Goal: Information Seeking & Learning: Compare options

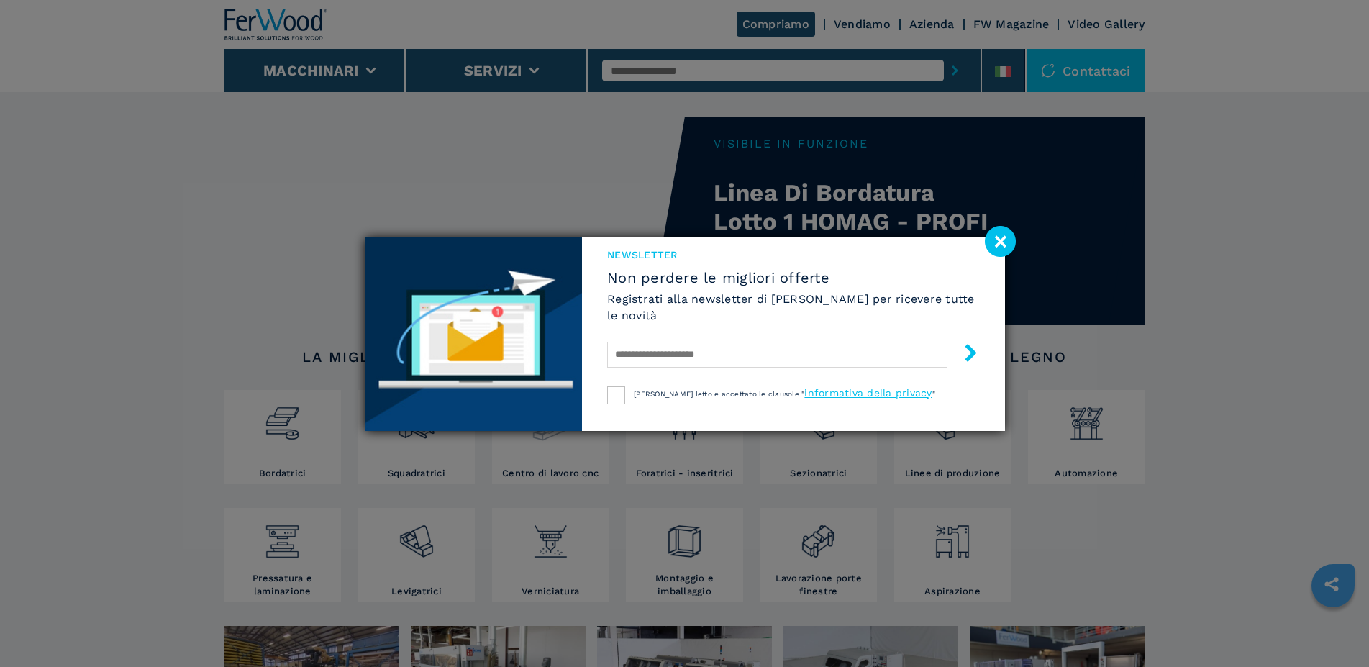
click at [538, 427] on div "NEWSLETTER Non perdere le migliori offerte Registrati alla newsletter di Ferwoo…" at bounding box center [685, 334] width 640 height 194
click at [1001, 245] on image at bounding box center [1000, 241] width 31 height 31
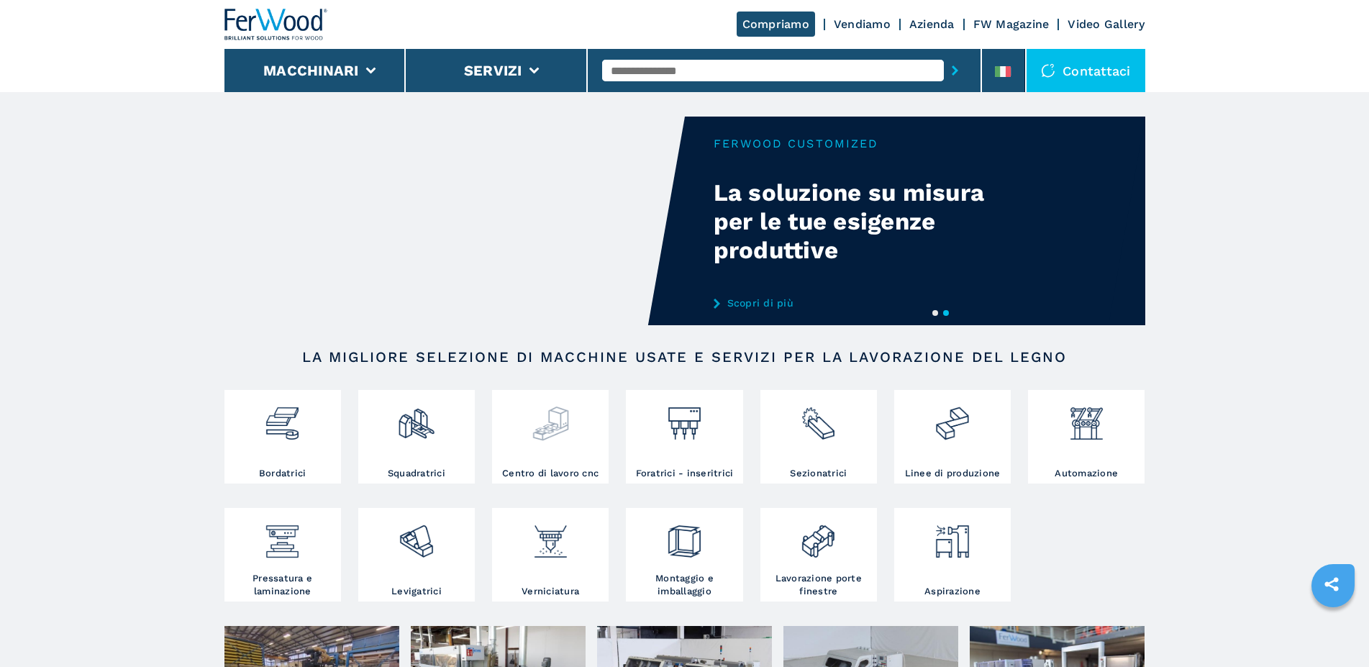
click at [544, 447] on div at bounding box center [550, 429] width 109 height 73
click at [543, 446] on div at bounding box center [550, 429] width 109 height 73
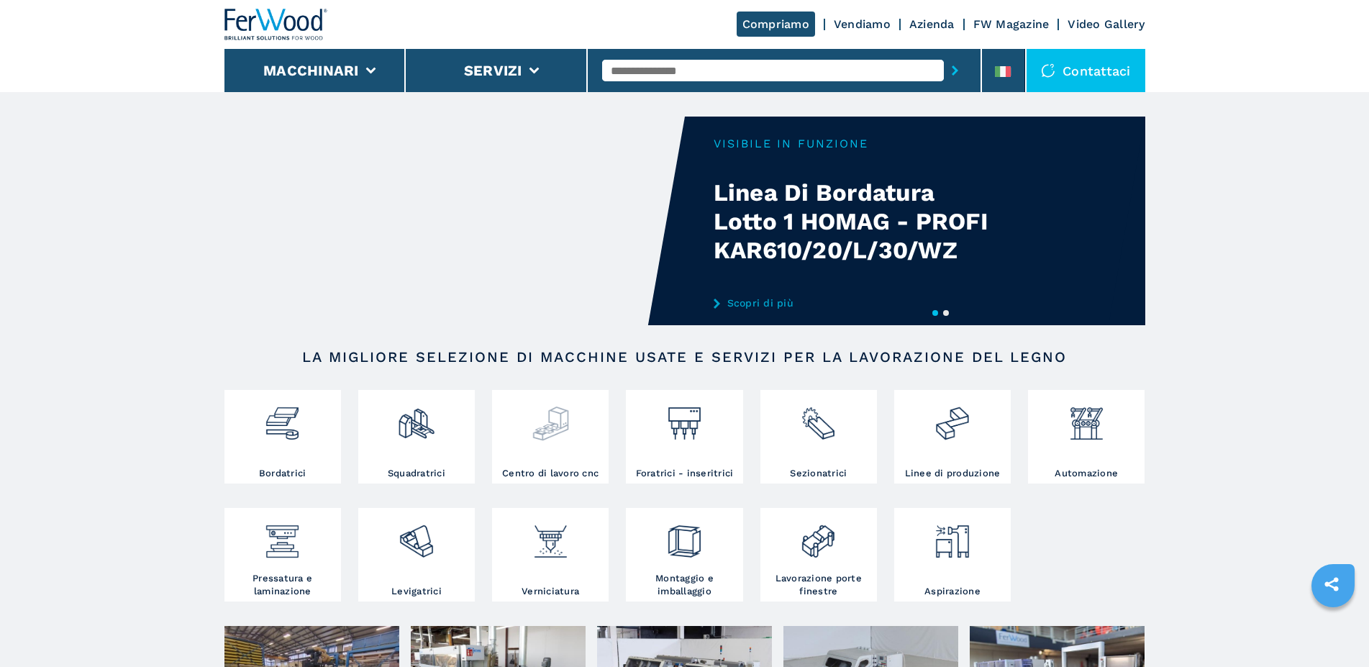
click at [543, 446] on div at bounding box center [550, 429] width 109 height 73
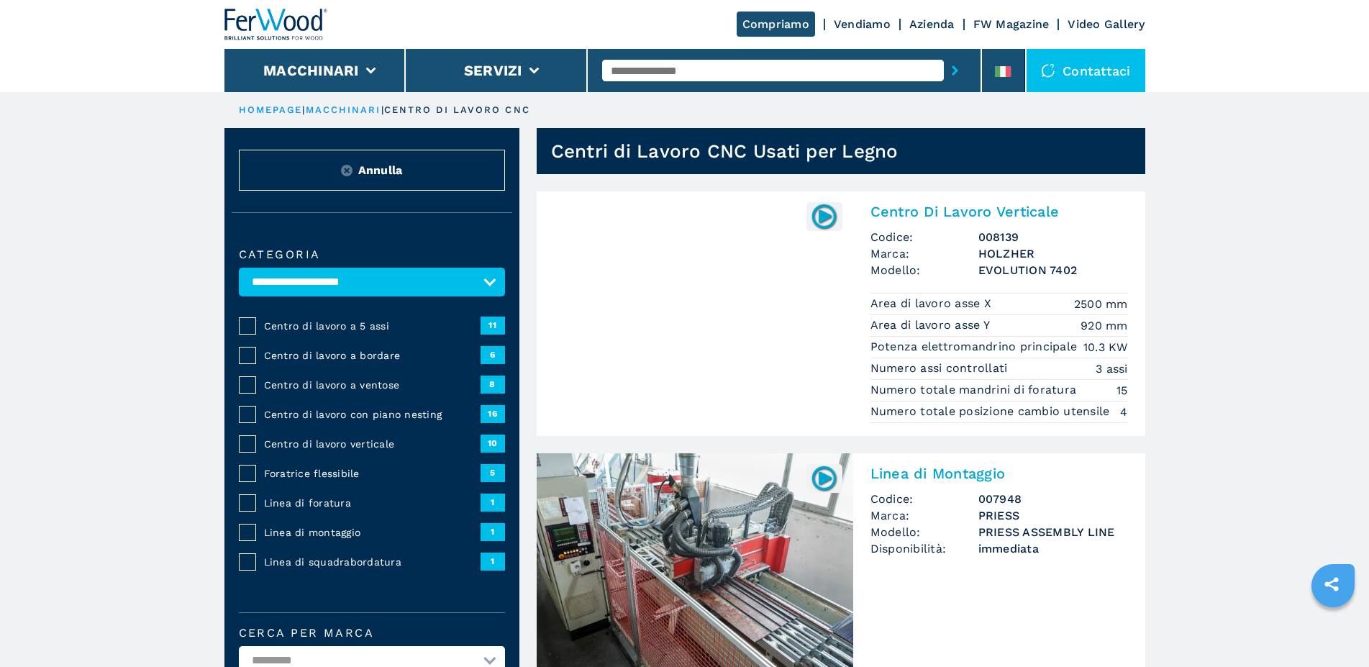
click at [491, 332] on span "11" at bounding box center [493, 325] width 24 height 17
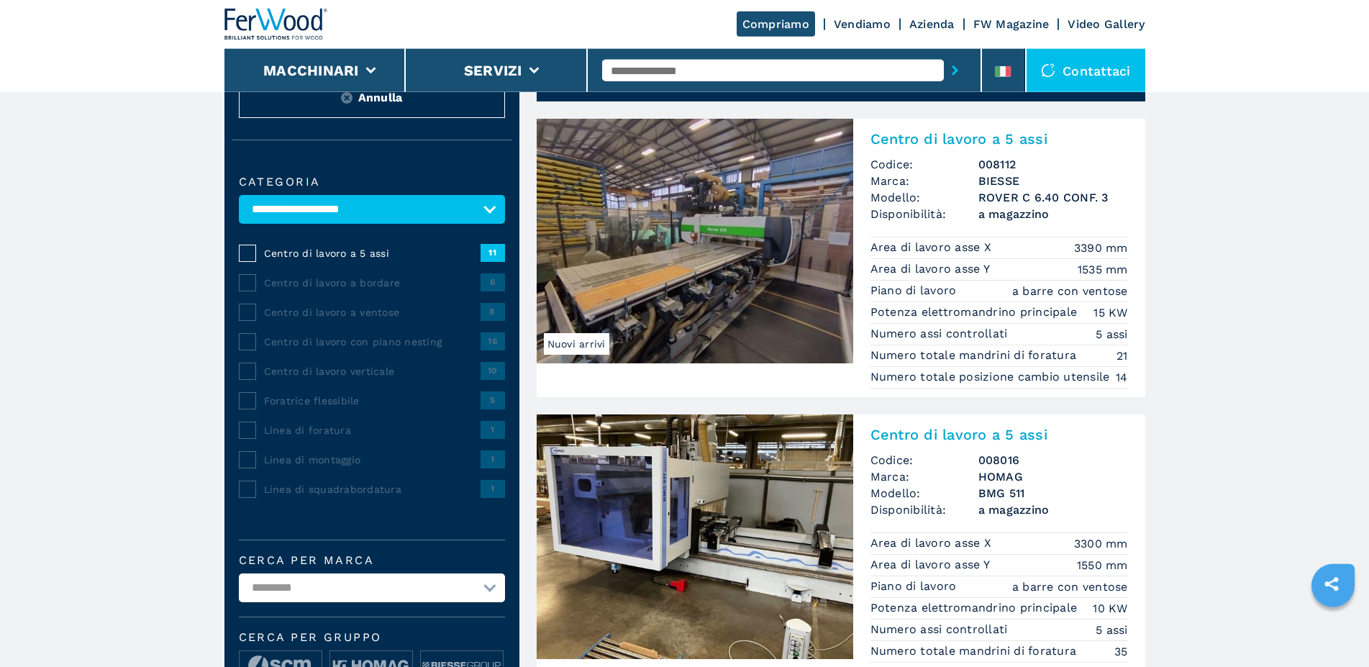
scroll to position [73, 0]
click at [680, 266] on img at bounding box center [695, 240] width 317 height 245
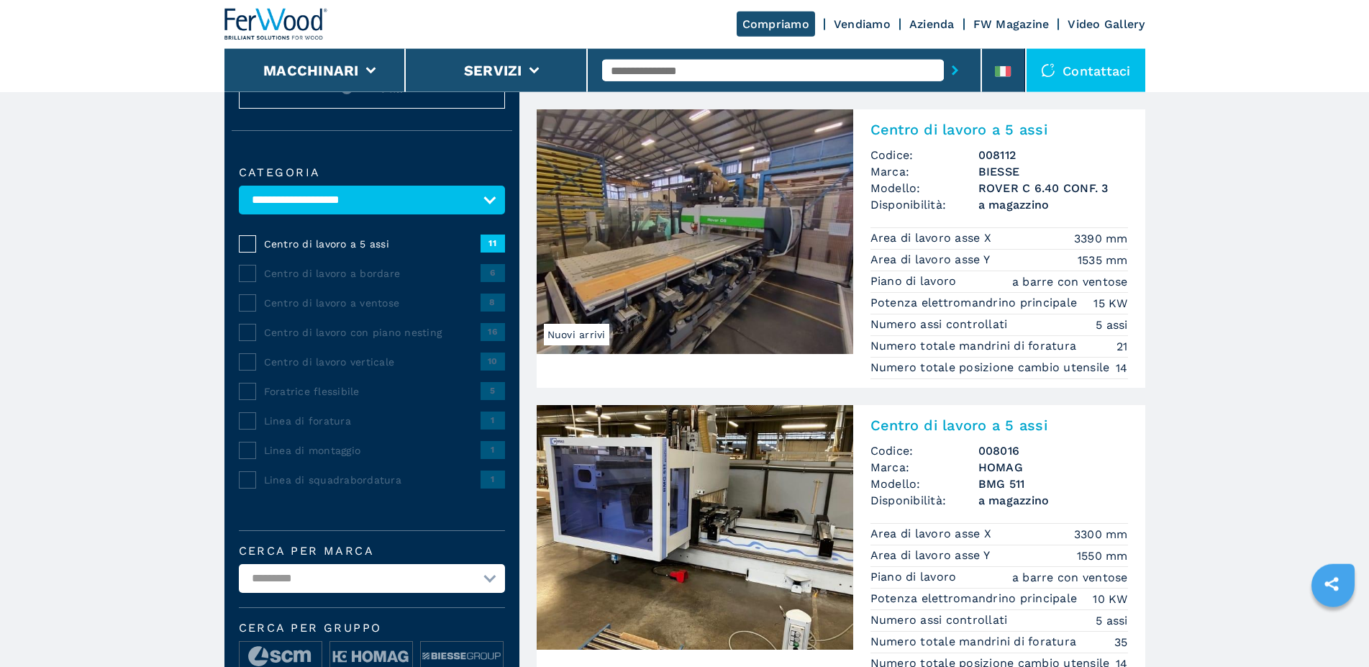
scroll to position [147, 0]
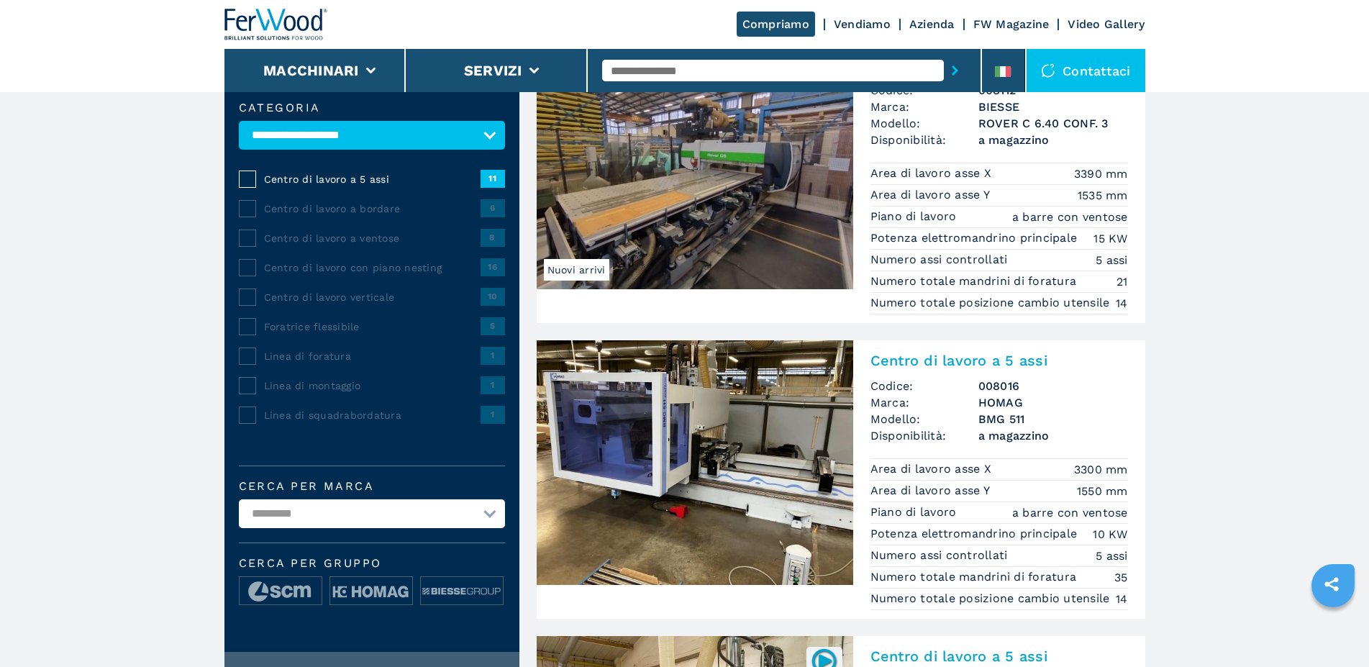
click at [714, 444] on img at bounding box center [695, 462] width 317 height 245
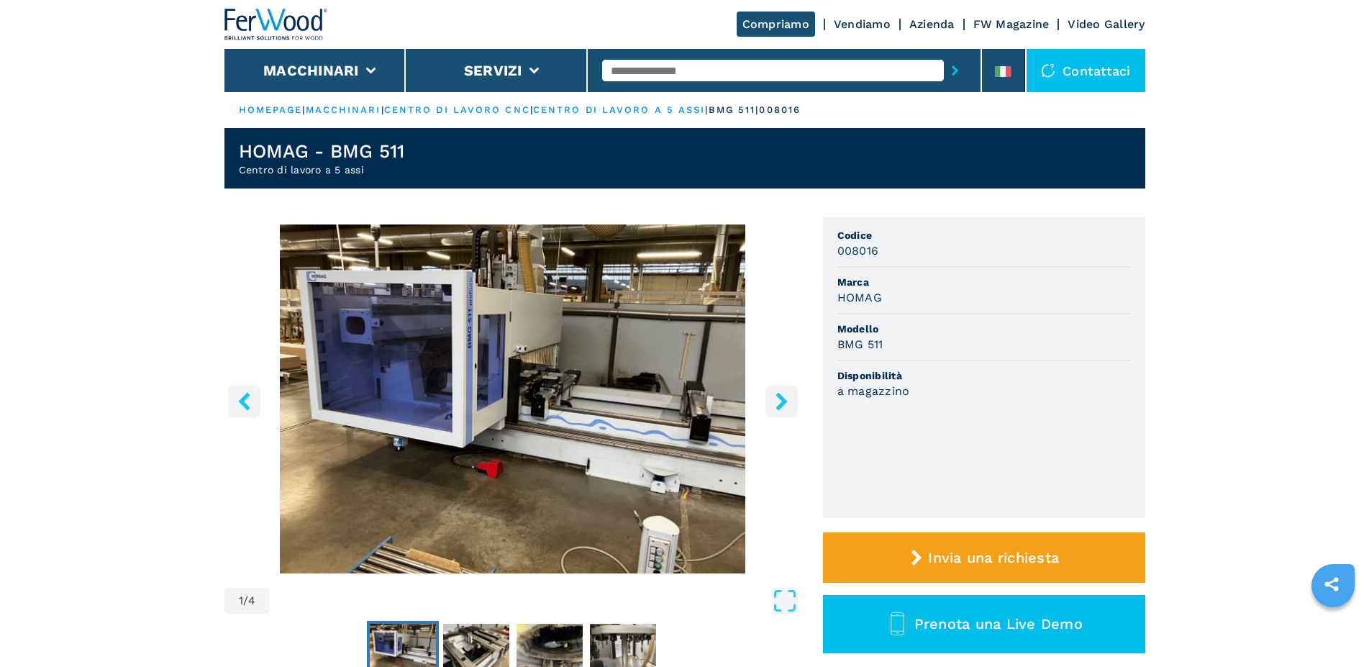
click at [779, 404] on icon "right-button" at bounding box center [782, 401] width 18 height 18
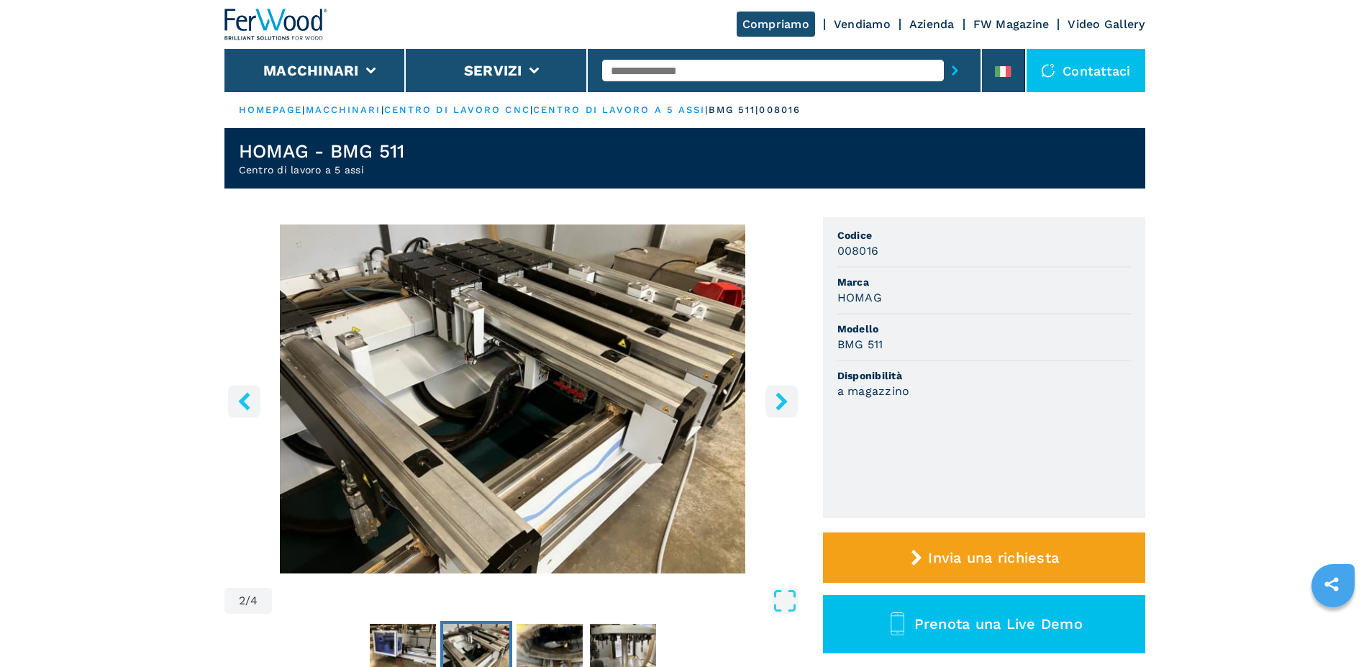
click at [781, 404] on icon "right-button" at bounding box center [781, 401] width 12 height 18
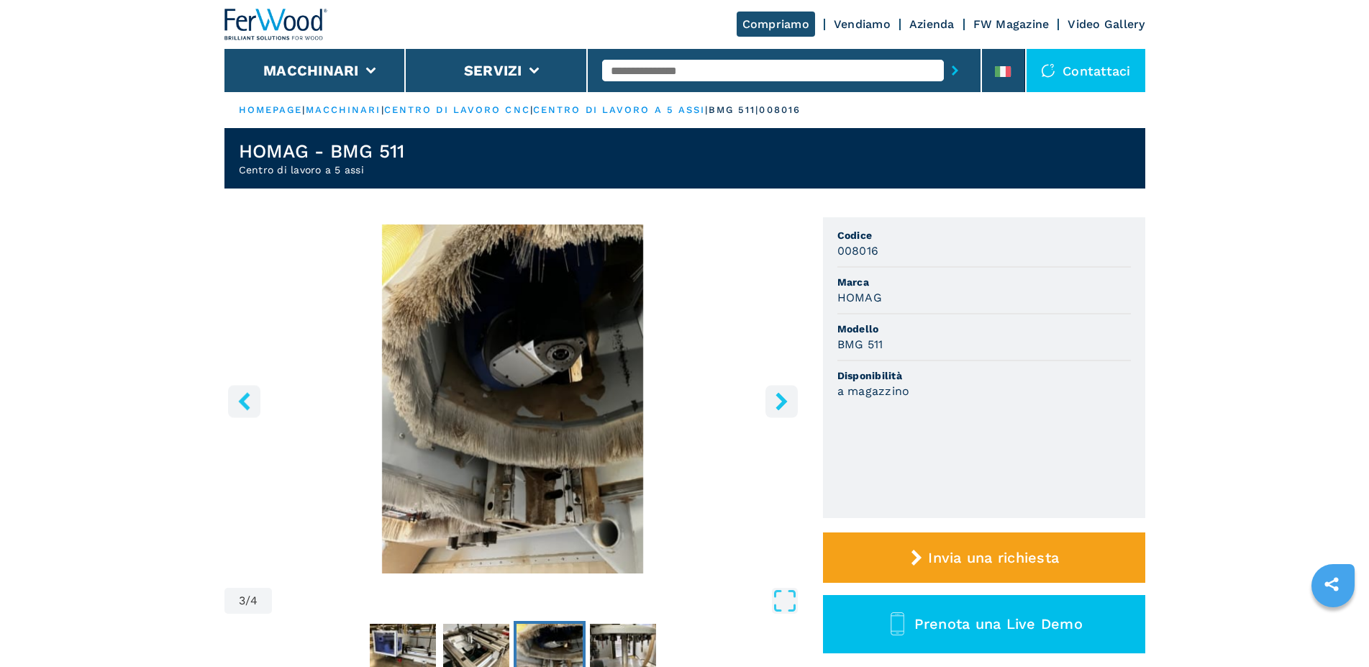
click at [780, 404] on icon "right-button" at bounding box center [781, 401] width 12 height 18
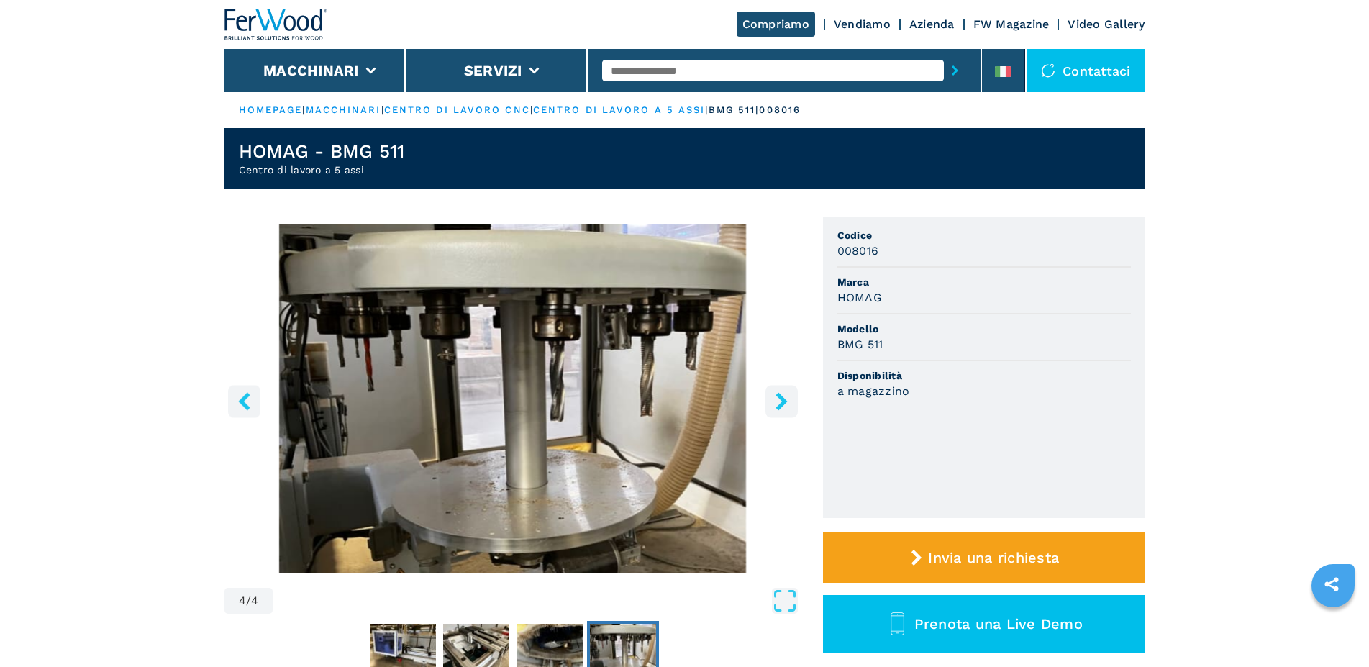
click at [780, 404] on icon "right-button" at bounding box center [781, 401] width 12 height 18
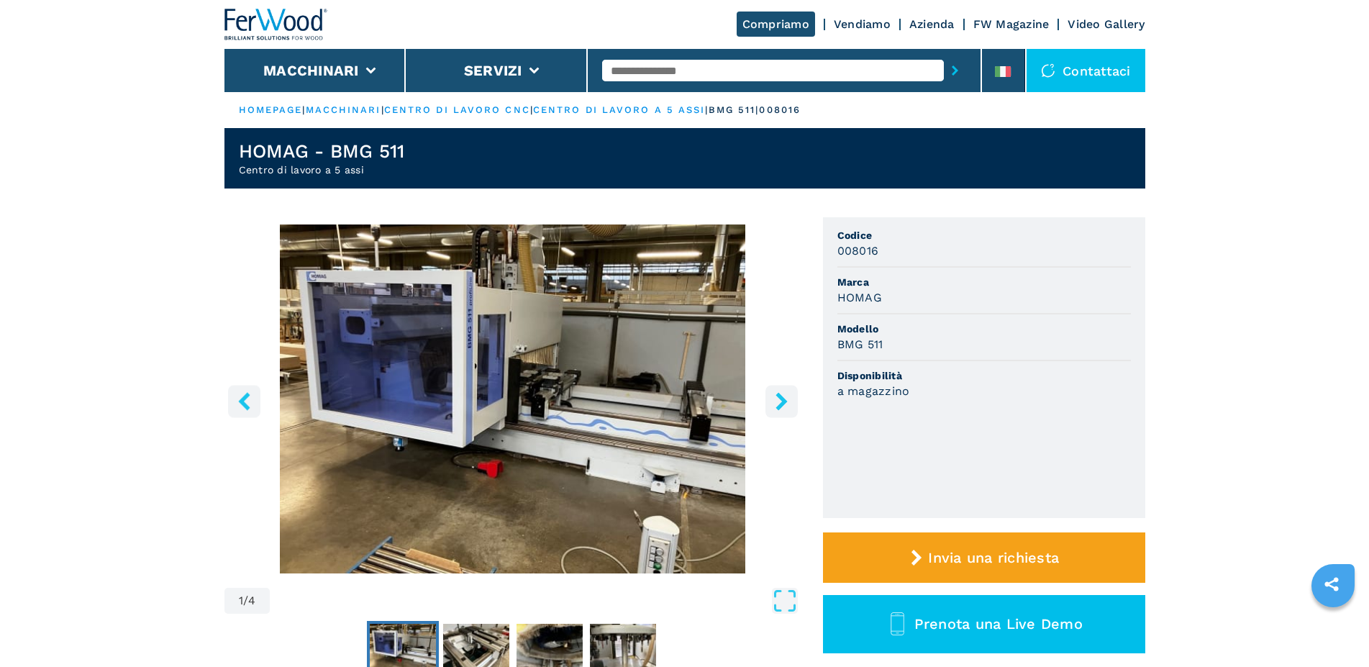
click at [780, 404] on icon "right-button" at bounding box center [781, 401] width 12 height 18
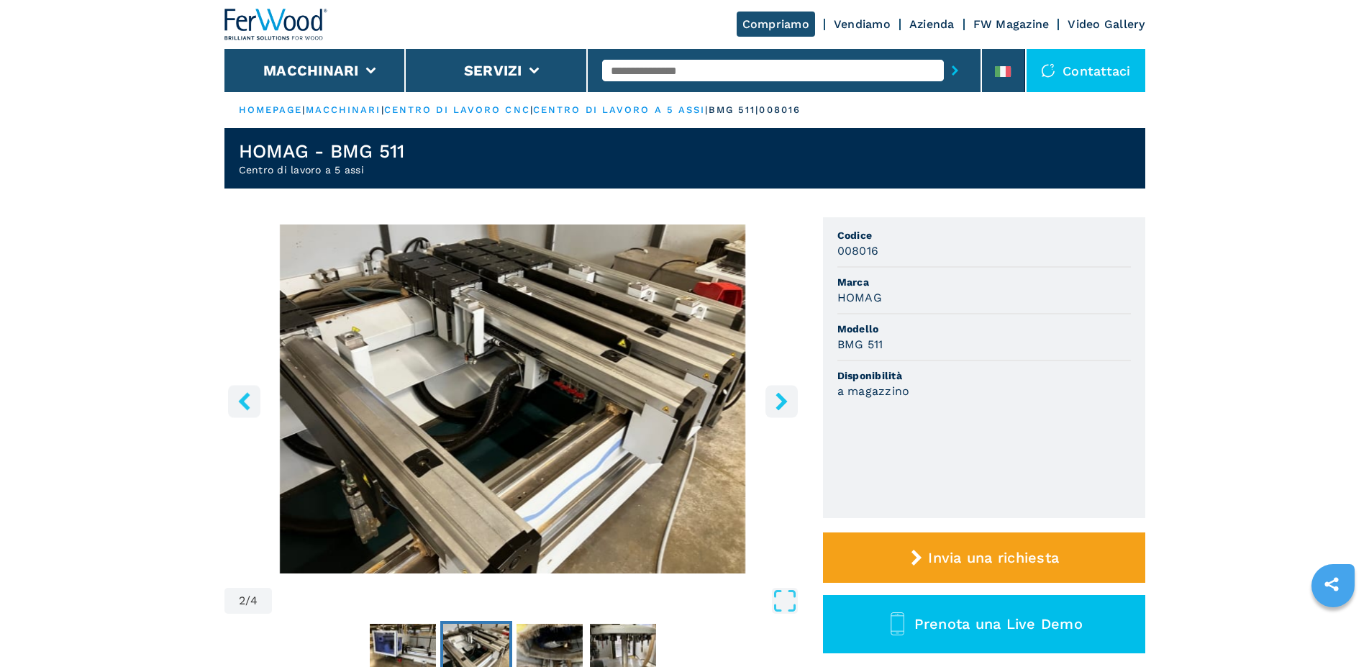
click at [780, 404] on icon "right-button" at bounding box center [781, 401] width 12 height 18
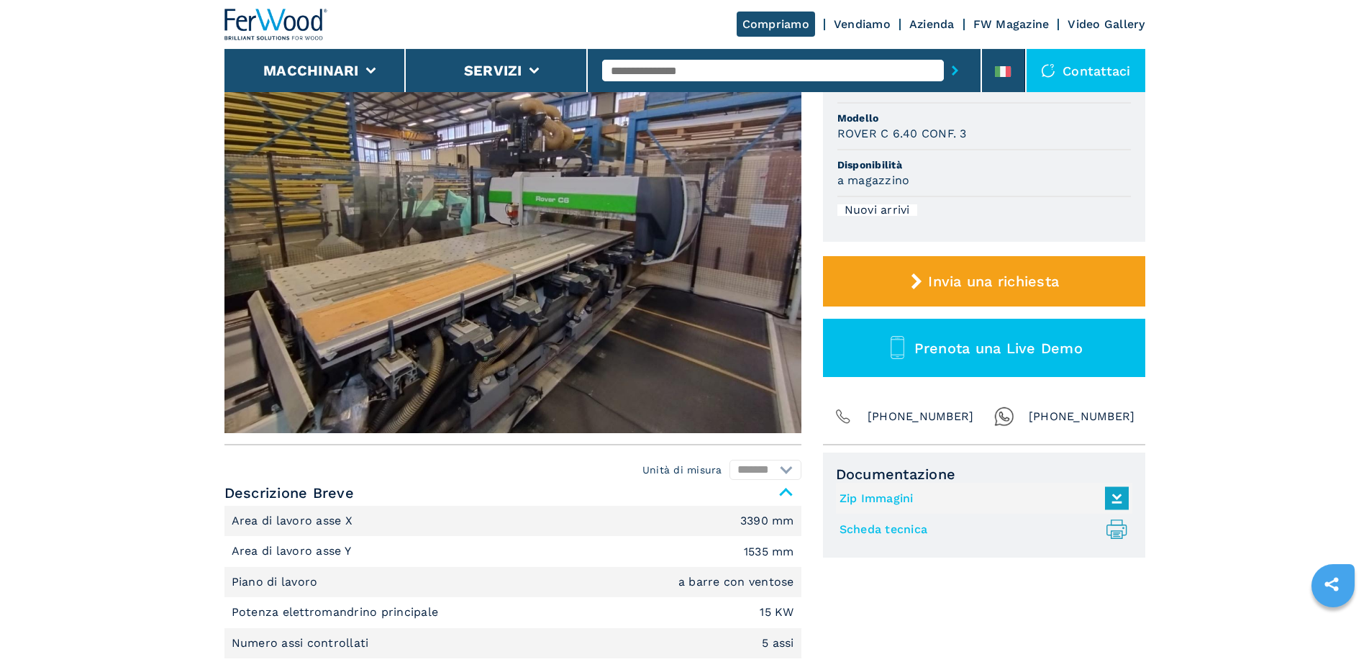
scroll to position [147, 0]
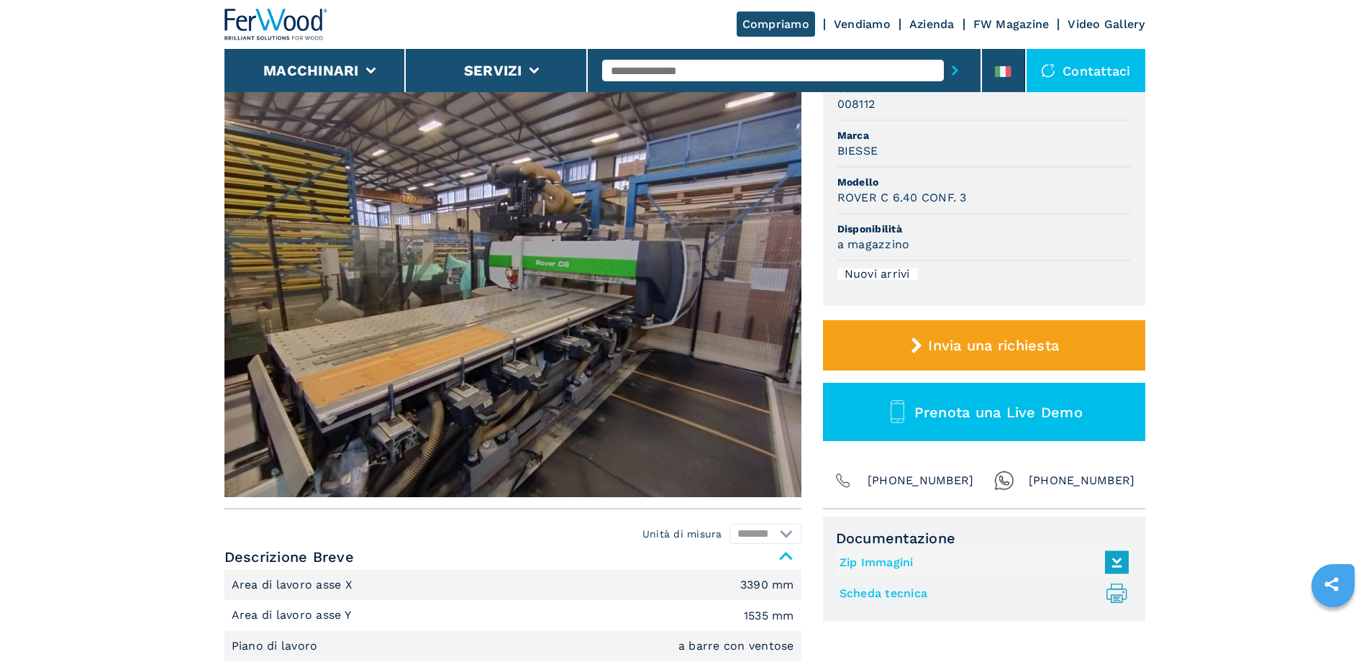
click at [658, 278] on img at bounding box center [512, 283] width 577 height 427
click at [768, 283] on img at bounding box center [512, 283] width 577 height 427
click at [793, 288] on img at bounding box center [512, 283] width 577 height 427
click at [778, 294] on img at bounding box center [512, 283] width 577 height 427
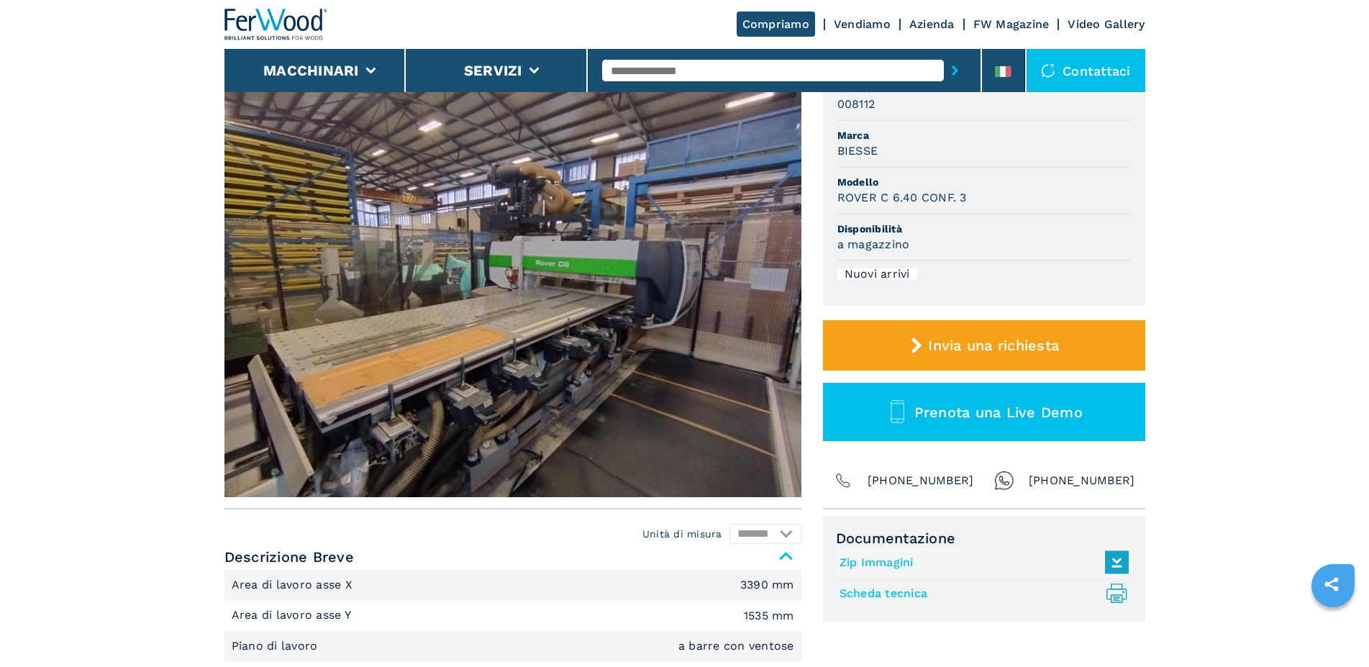
click at [778, 294] on img at bounding box center [512, 283] width 577 height 427
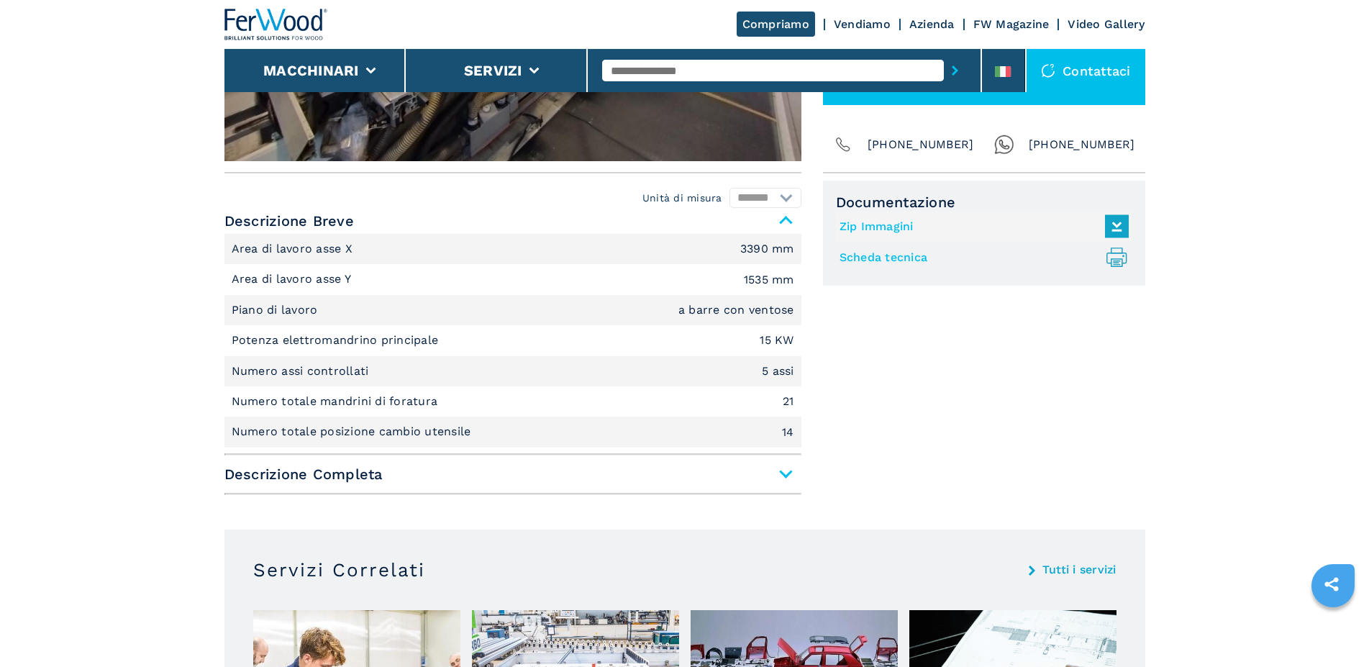
scroll to position [514, 0]
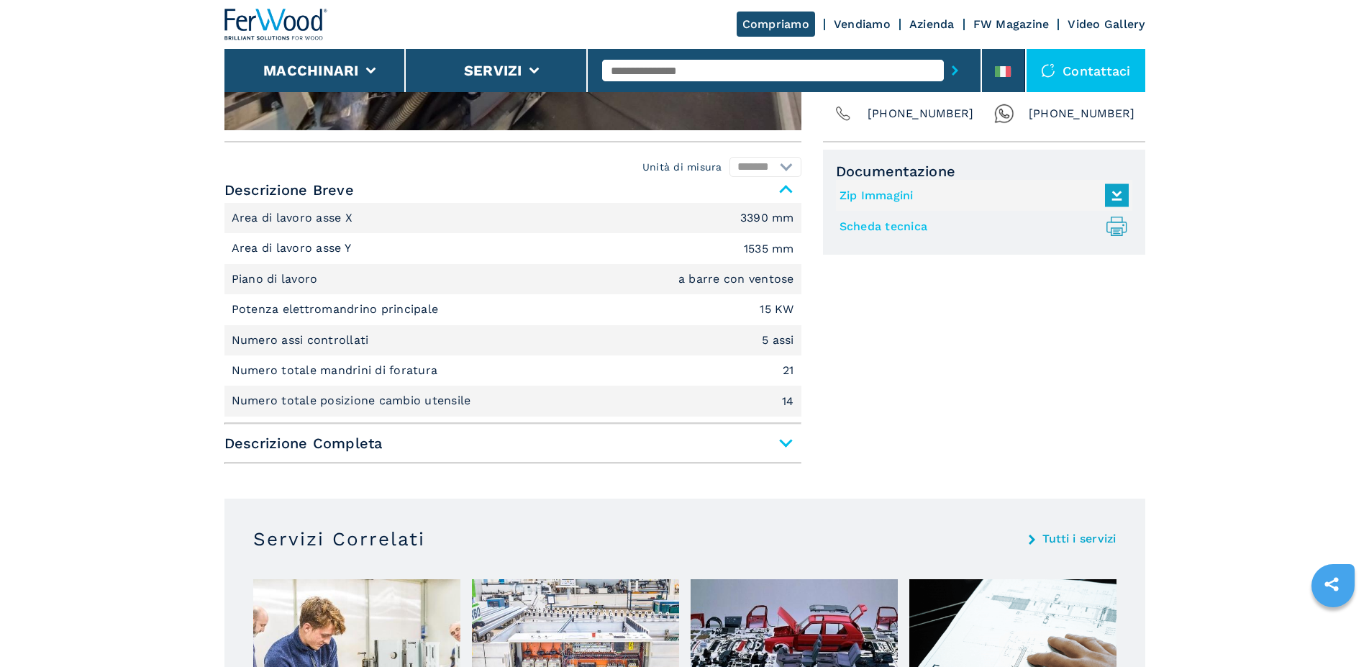
click at [342, 447] on span "Descrizione Completa" at bounding box center [512, 443] width 577 height 26
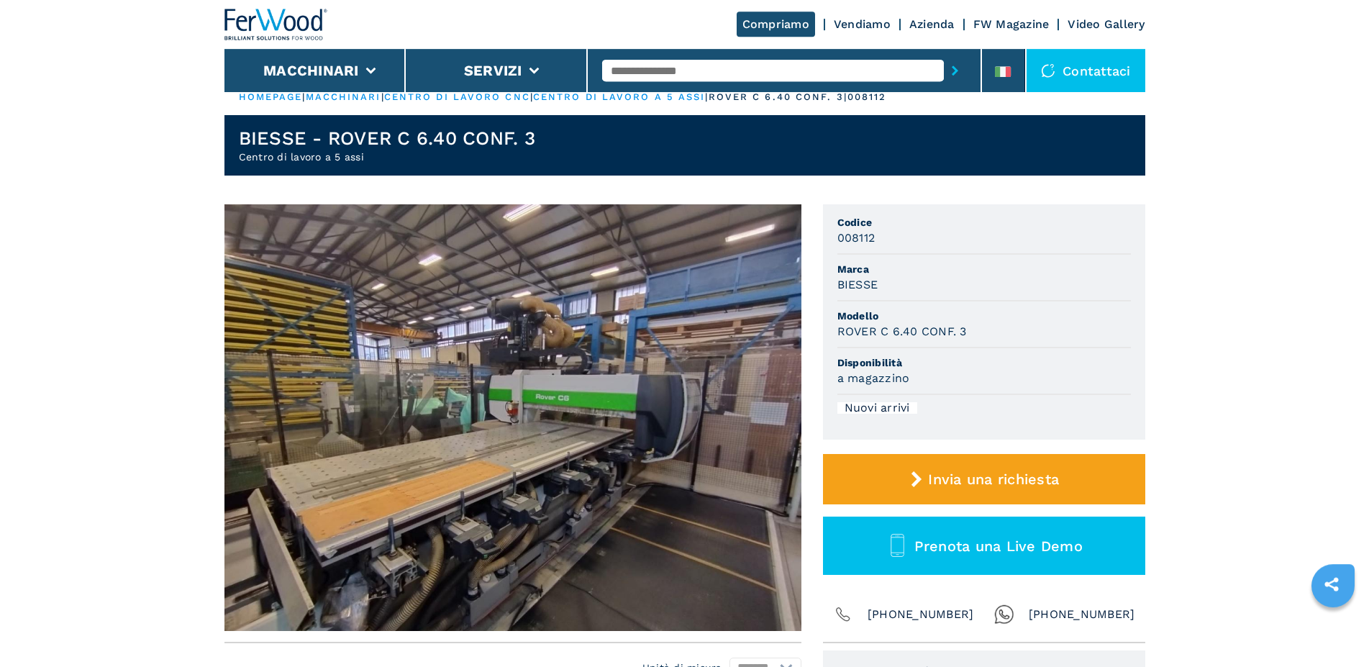
scroll to position [0, 0]
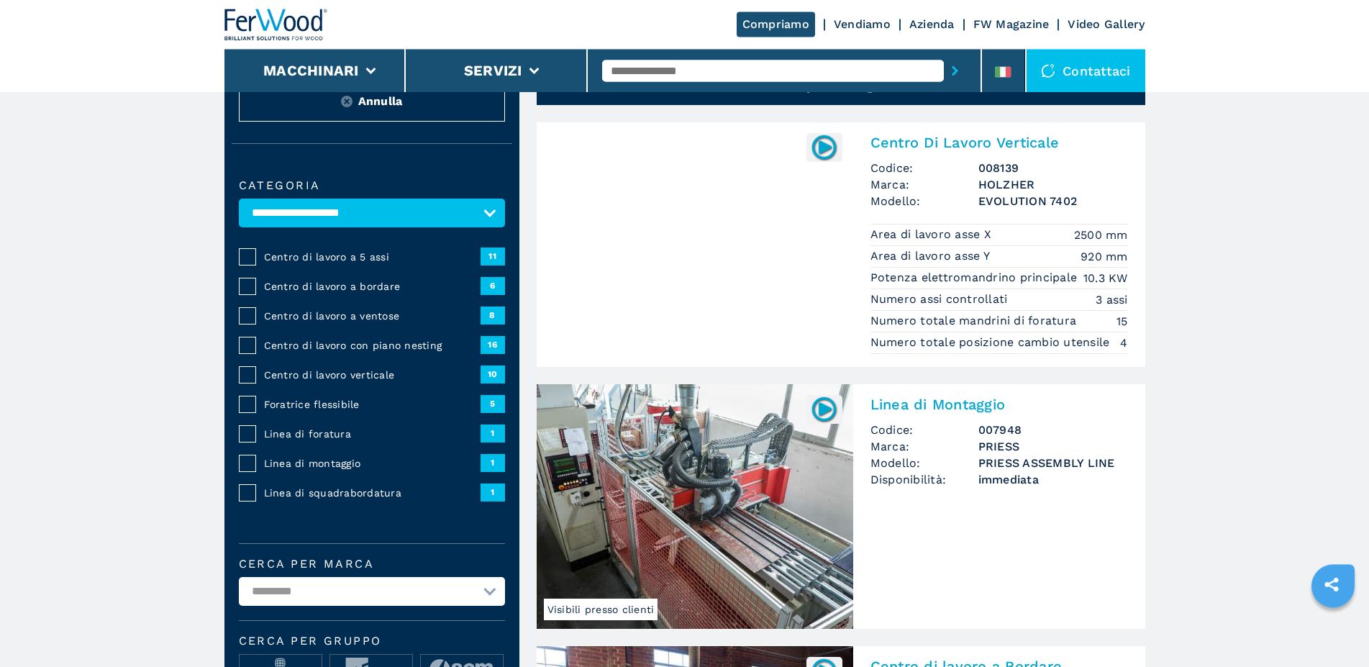
scroll to position [73, 0]
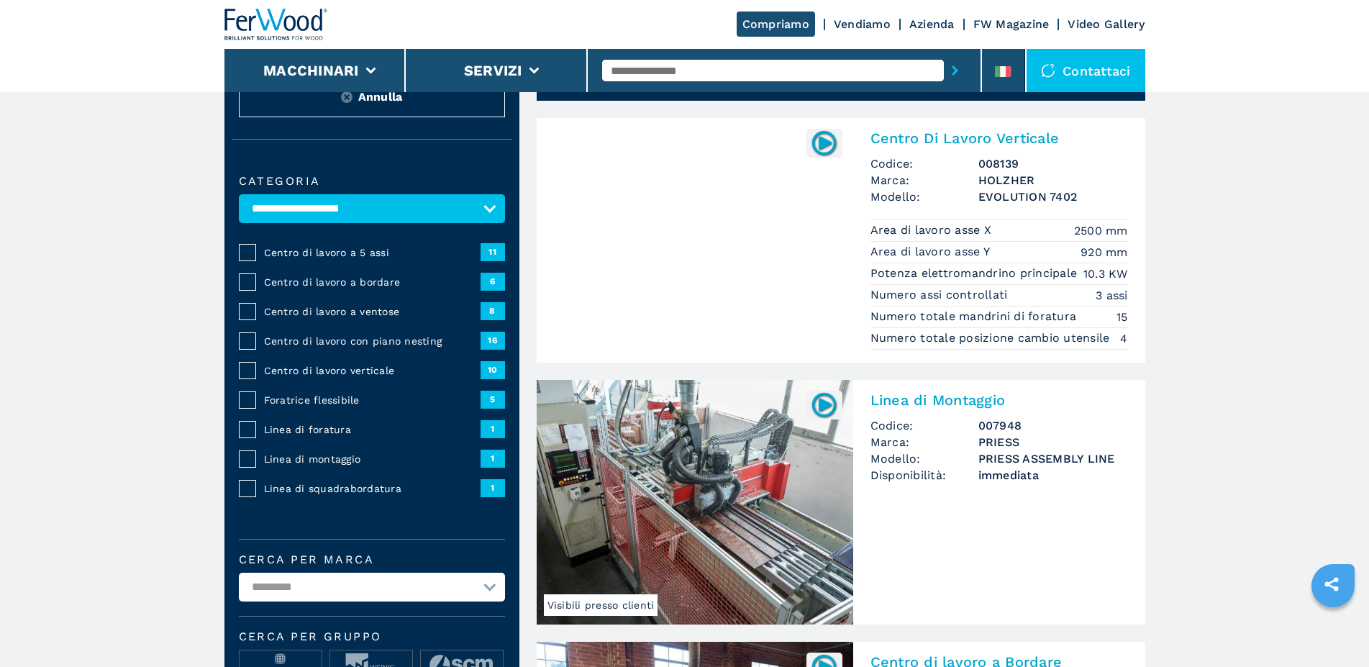
click at [355, 260] on span "Centro di lavoro a 5 assi" at bounding box center [372, 252] width 217 height 14
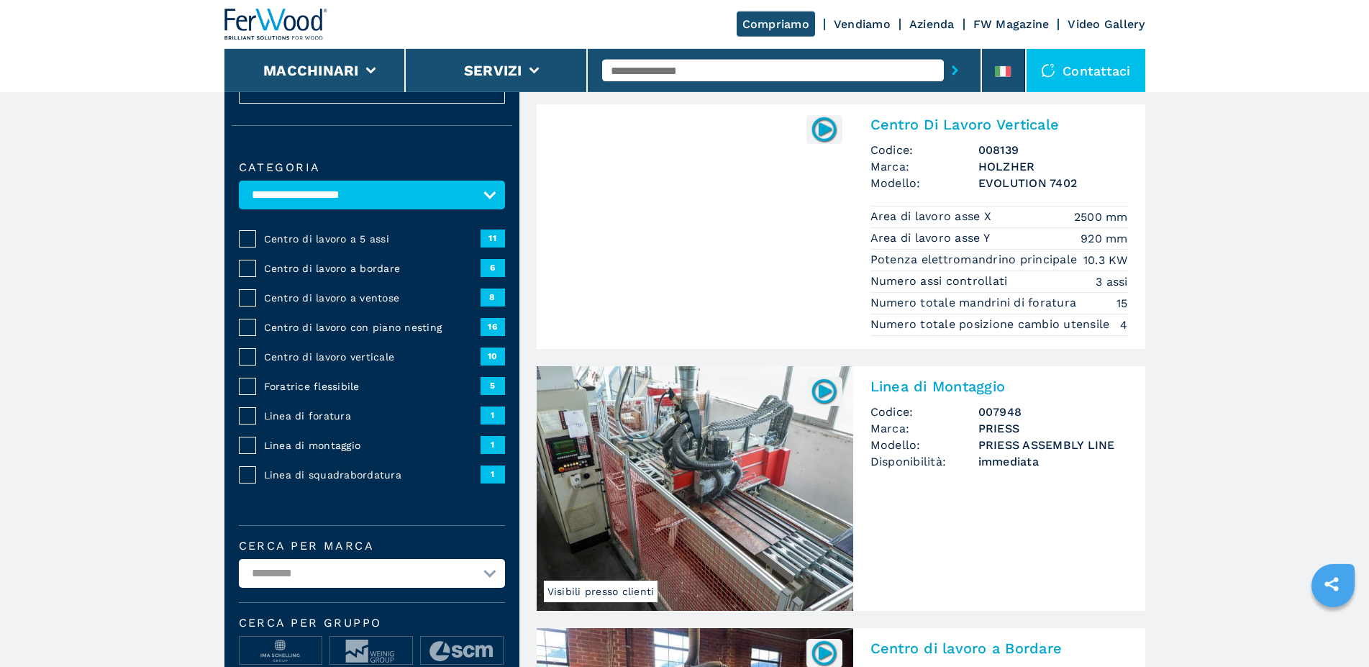
scroll to position [293, 0]
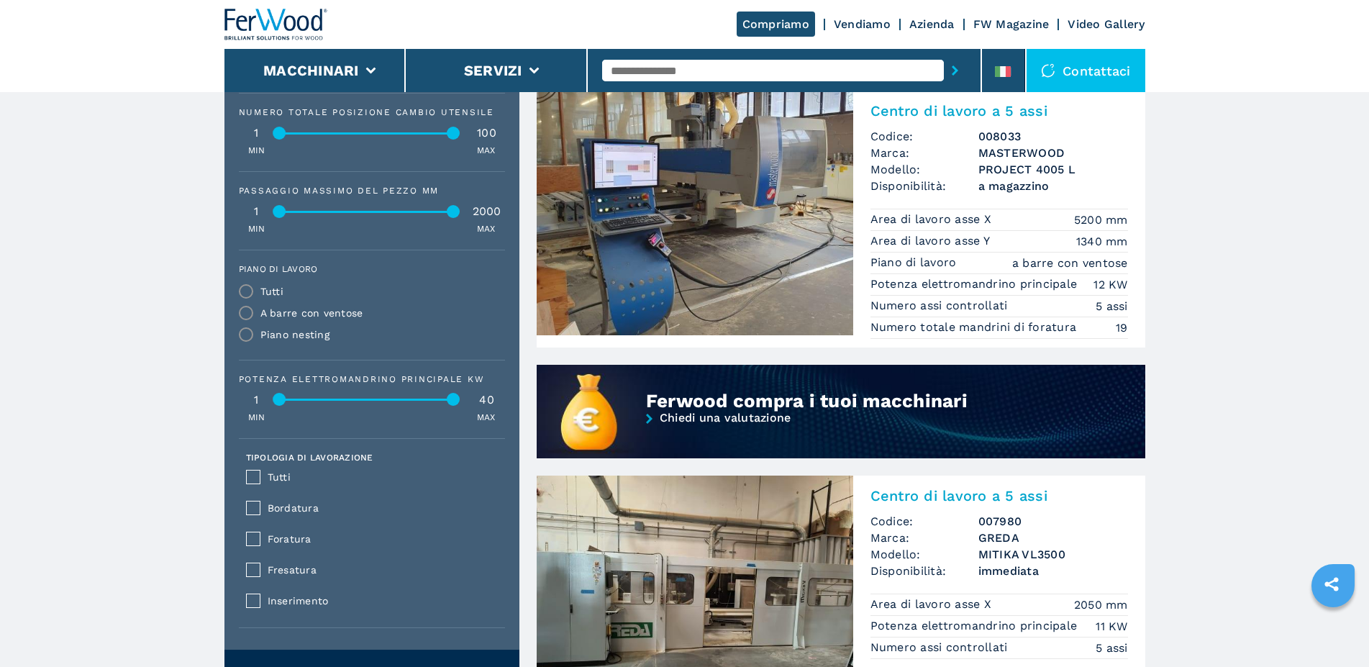
scroll to position [914, 0]
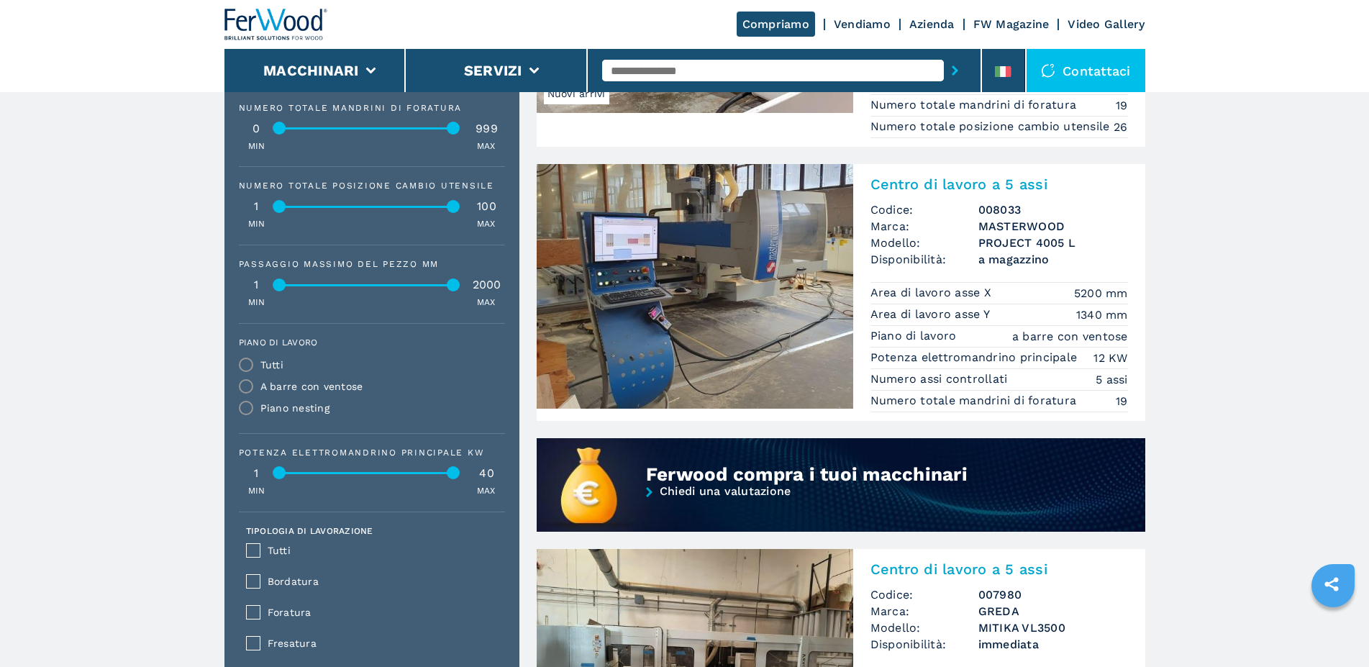
click at [709, 311] on img at bounding box center [695, 286] width 317 height 245
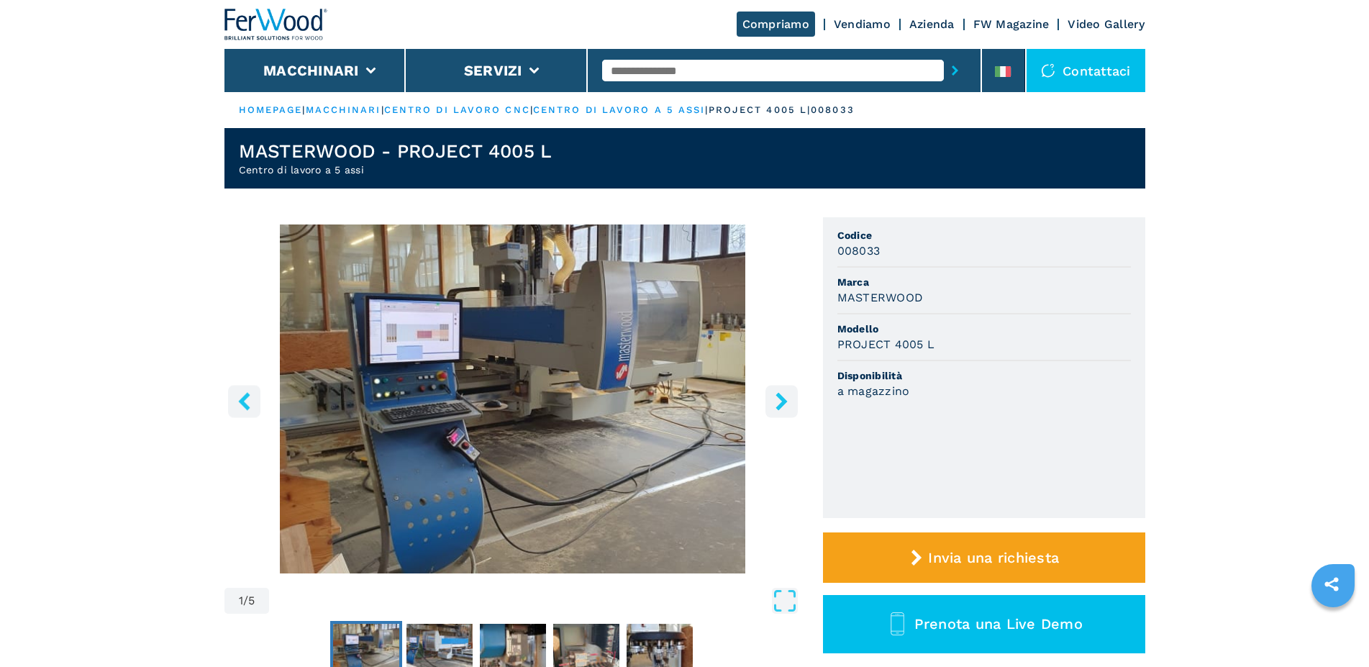
click at [783, 397] on icon "right-button" at bounding box center [781, 401] width 12 height 18
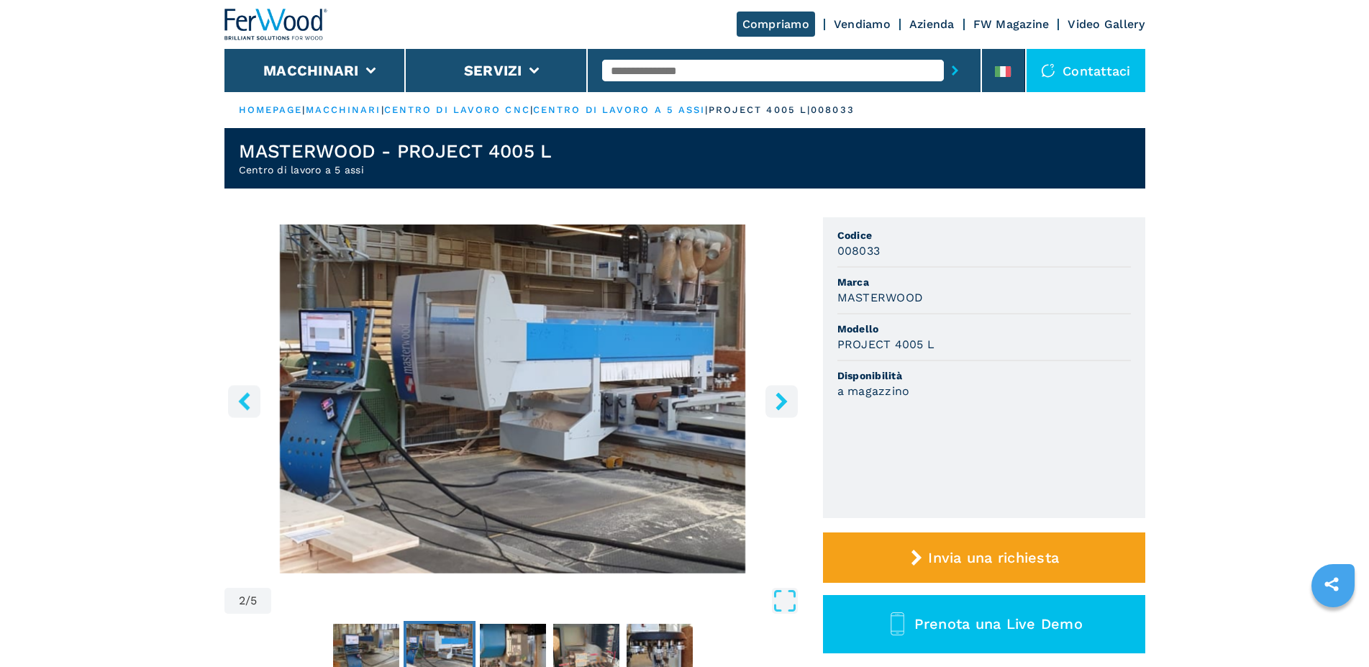
click at [781, 394] on icon "right-button" at bounding box center [782, 401] width 18 height 18
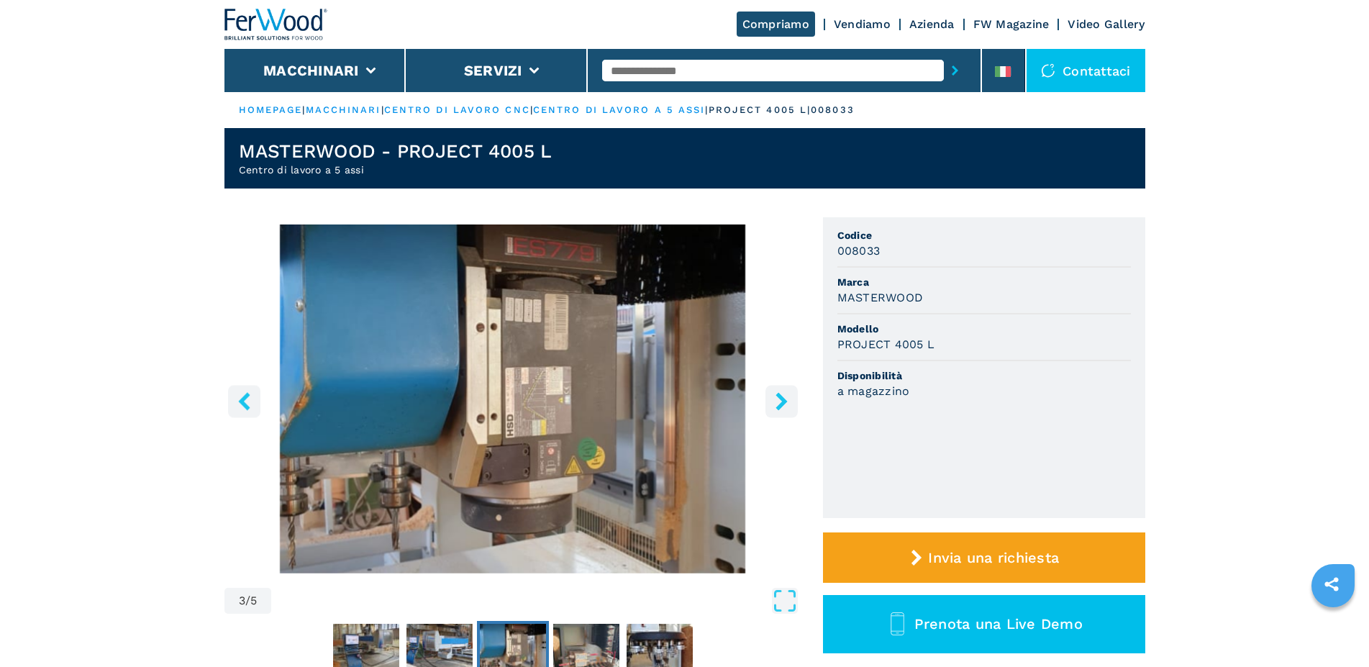
click at [781, 394] on icon "right-button" at bounding box center [782, 401] width 18 height 18
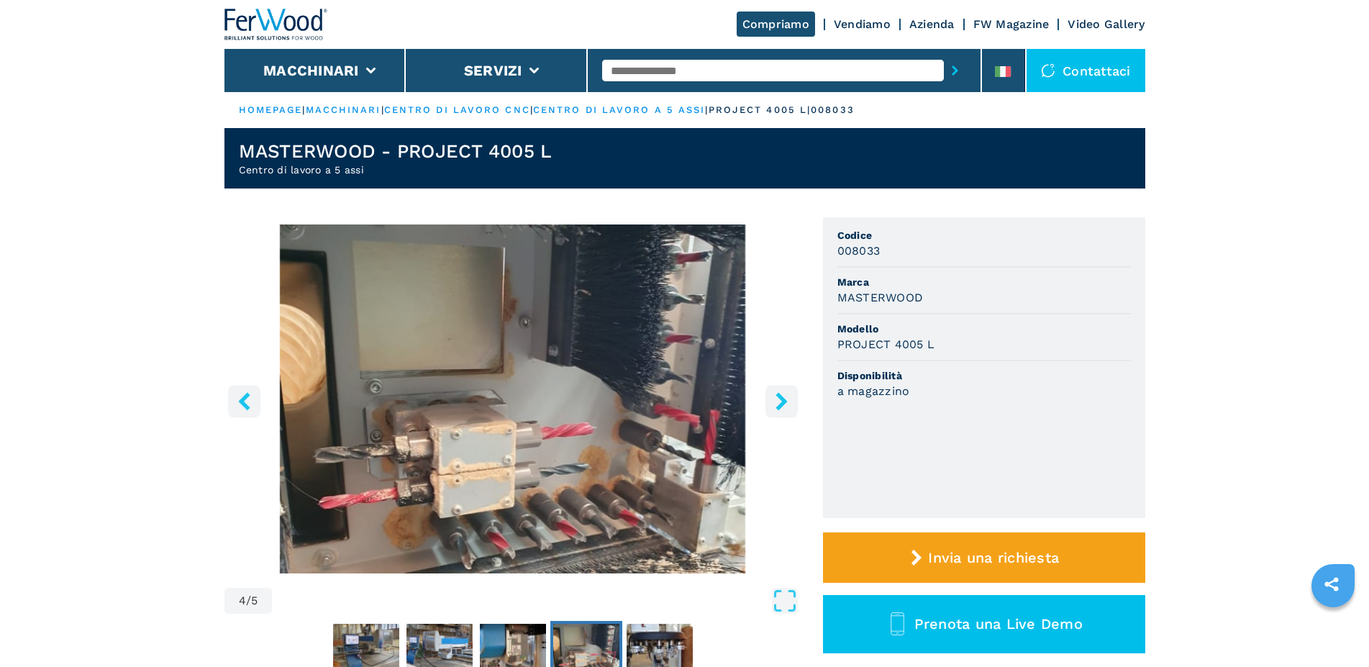
click at [781, 394] on icon "right-button" at bounding box center [782, 401] width 18 height 18
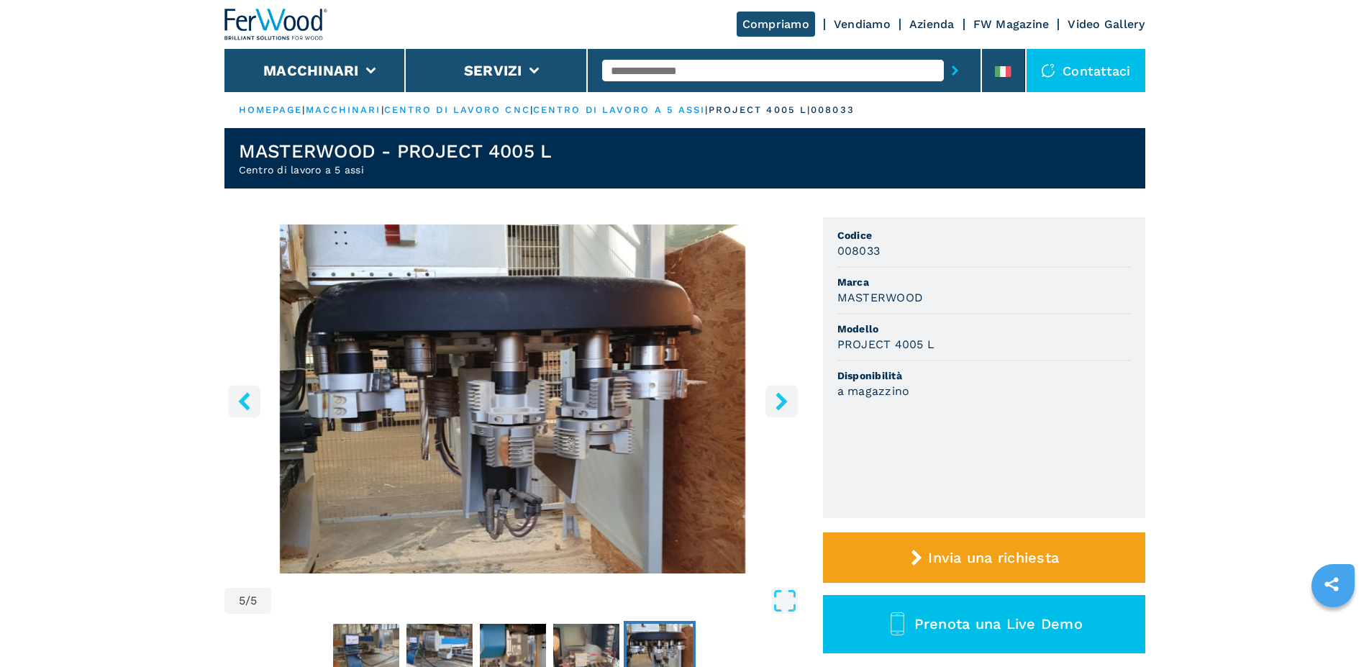
click at [781, 394] on icon "right-button" at bounding box center [782, 401] width 18 height 18
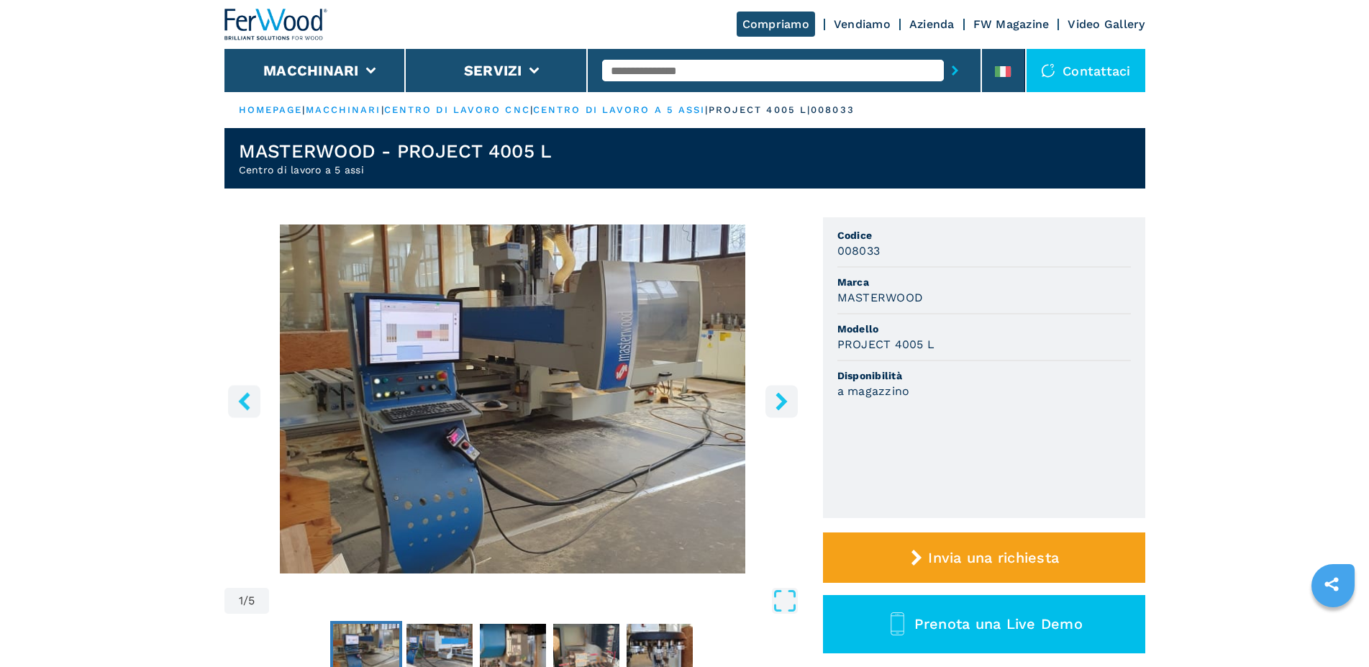
click at [781, 394] on icon "right-button" at bounding box center [782, 401] width 18 height 18
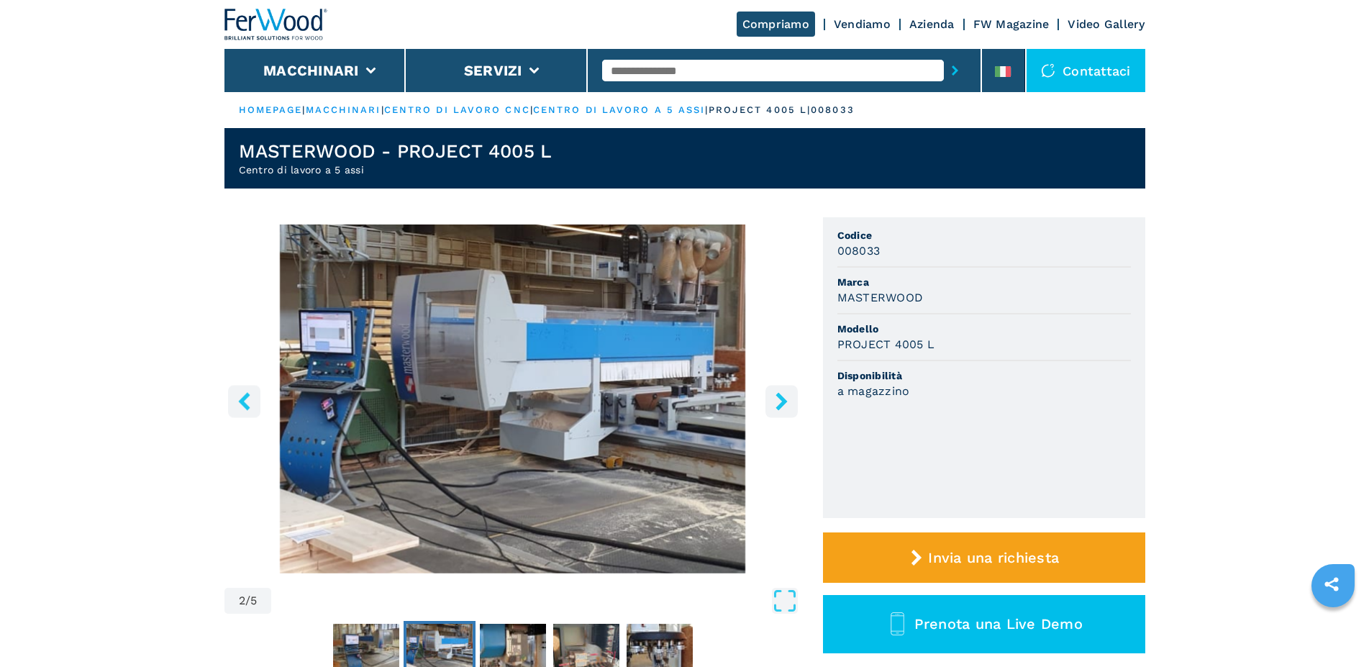
click at [780, 394] on icon "right-button" at bounding box center [782, 401] width 18 height 18
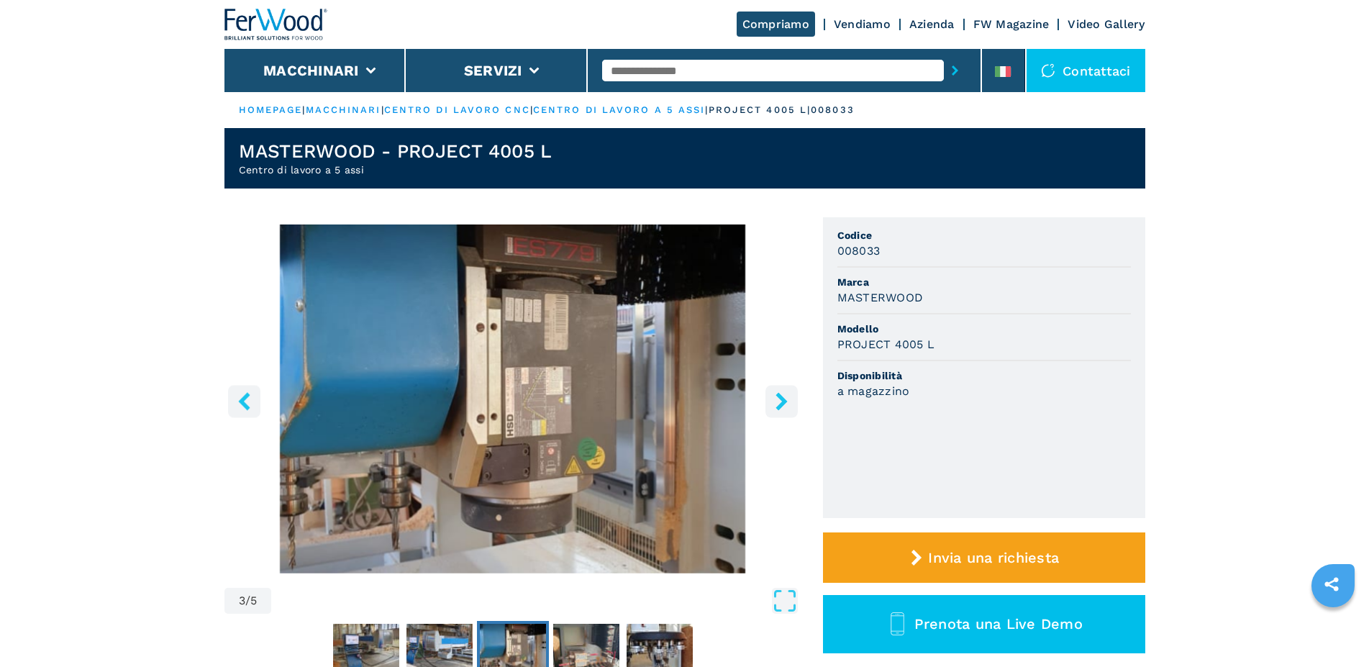
click at [780, 394] on icon "right-button" at bounding box center [782, 401] width 18 height 18
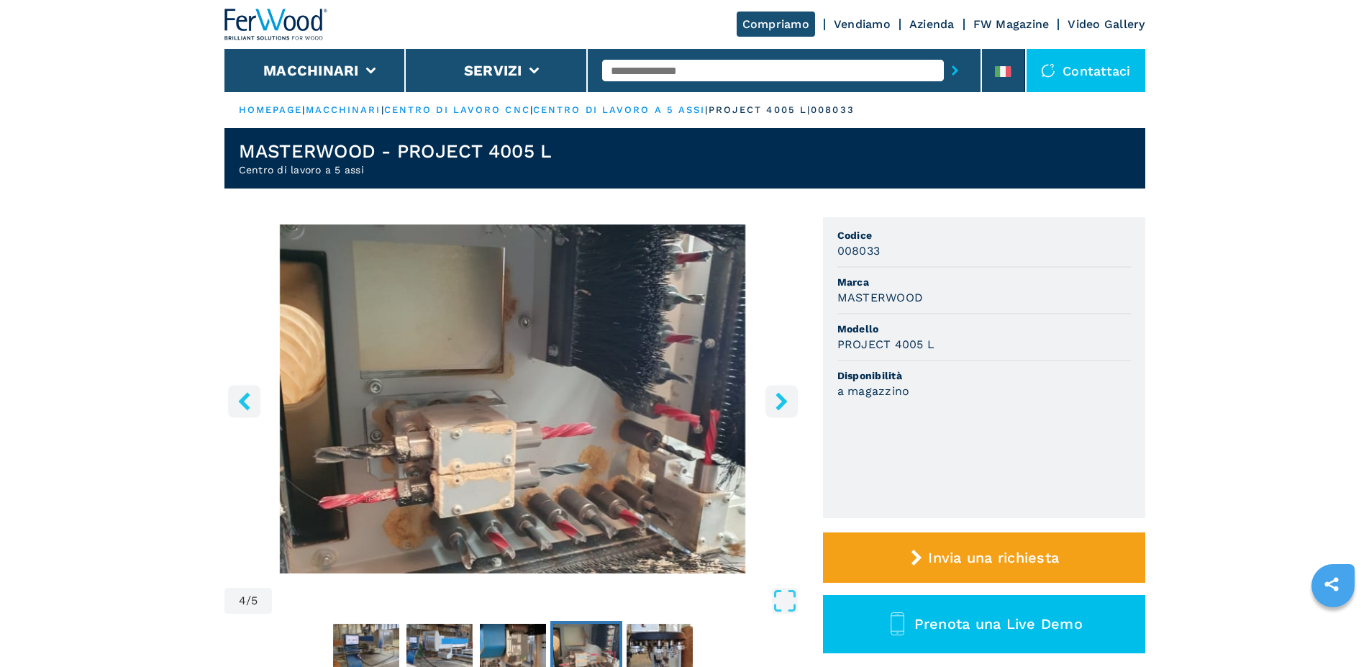
click at [778, 392] on button "right-button" at bounding box center [781, 401] width 32 height 32
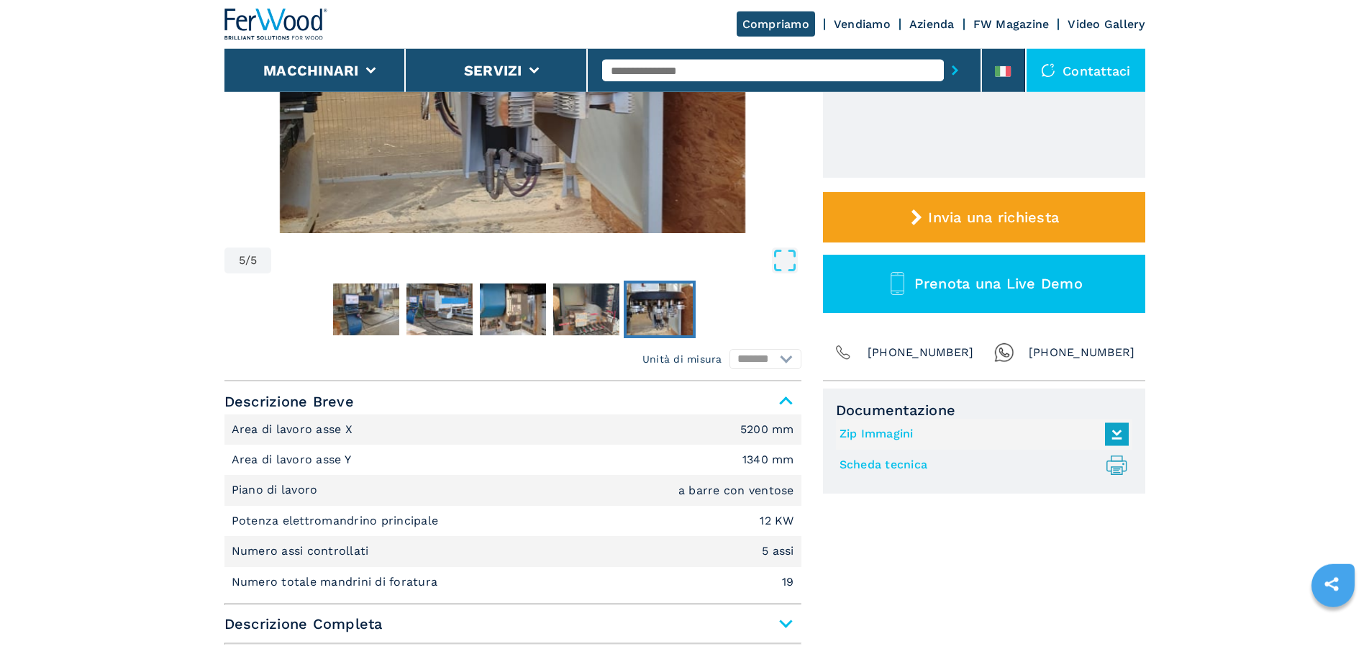
scroll to position [293, 0]
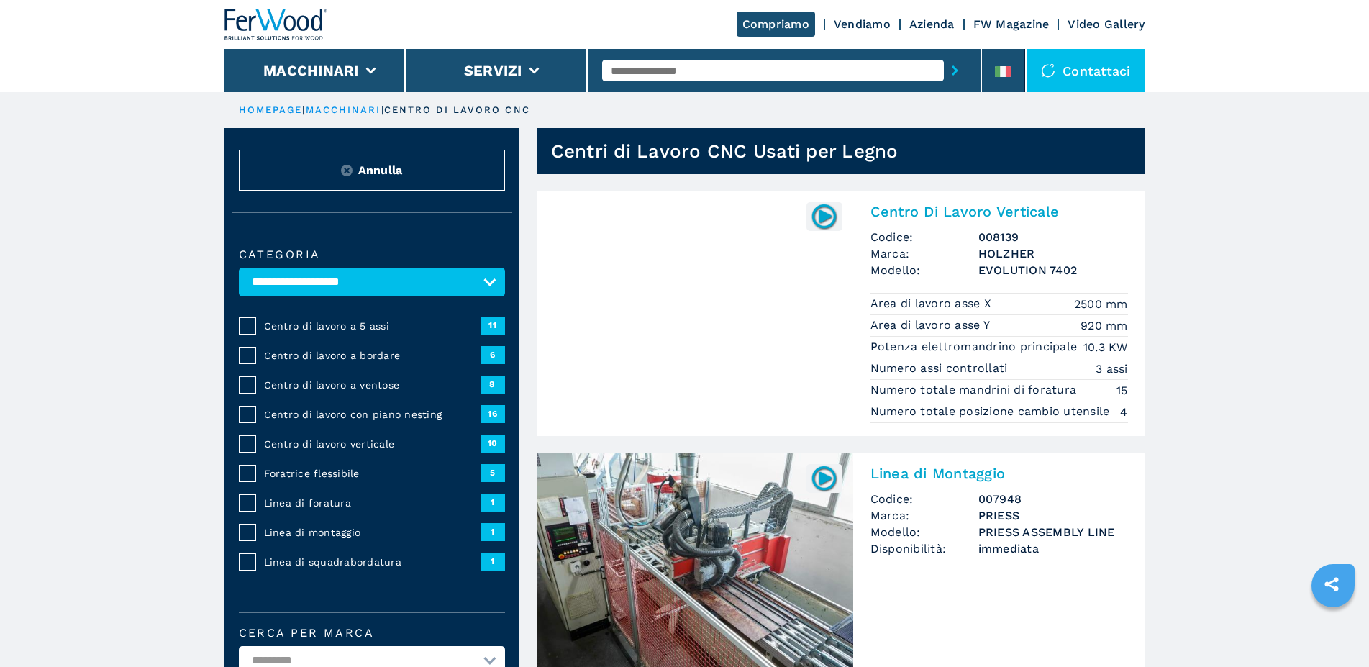
click at [340, 333] on span "Centro di lavoro a 5 assi" at bounding box center [372, 326] width 217 height 14
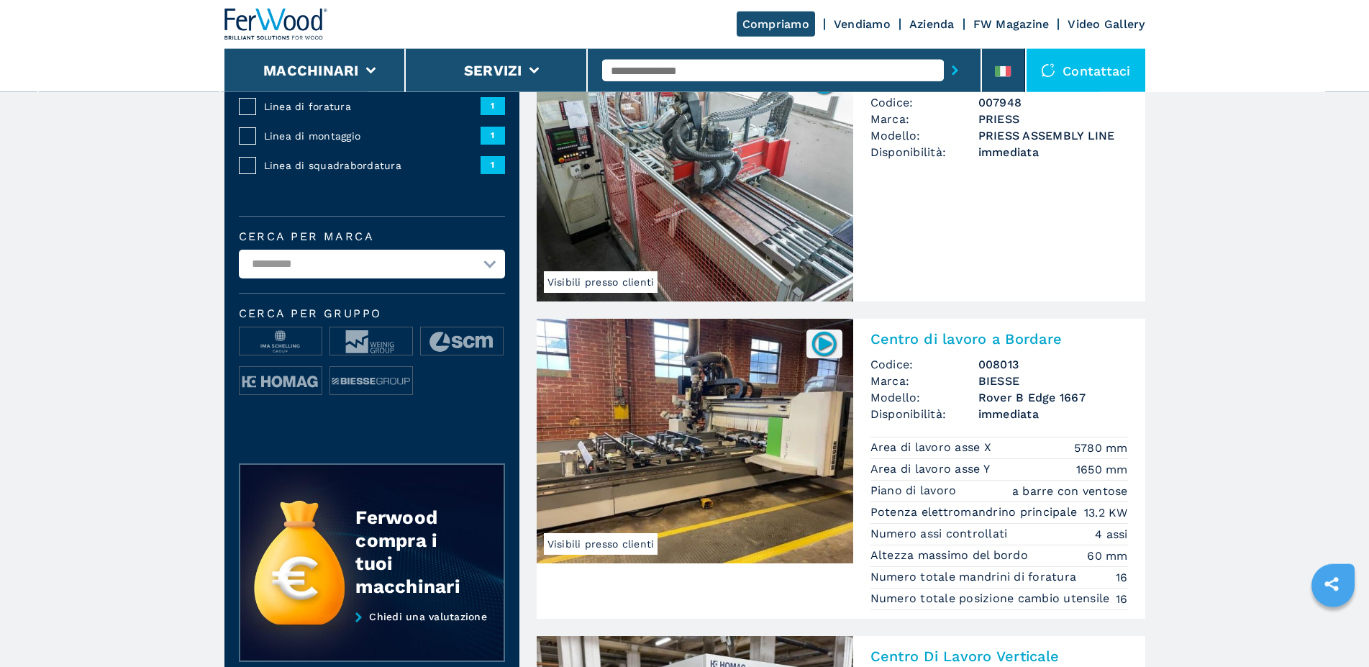
scroll to position [514, 0]
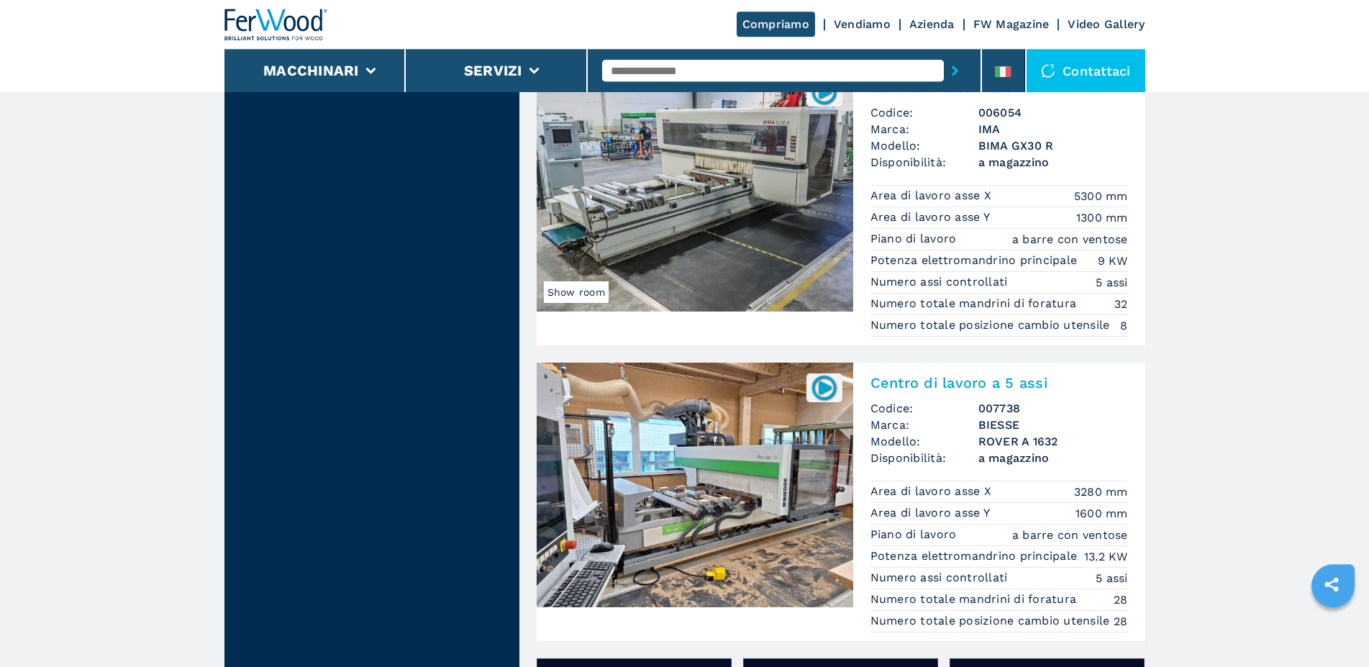
scroll to position [1981, 0]
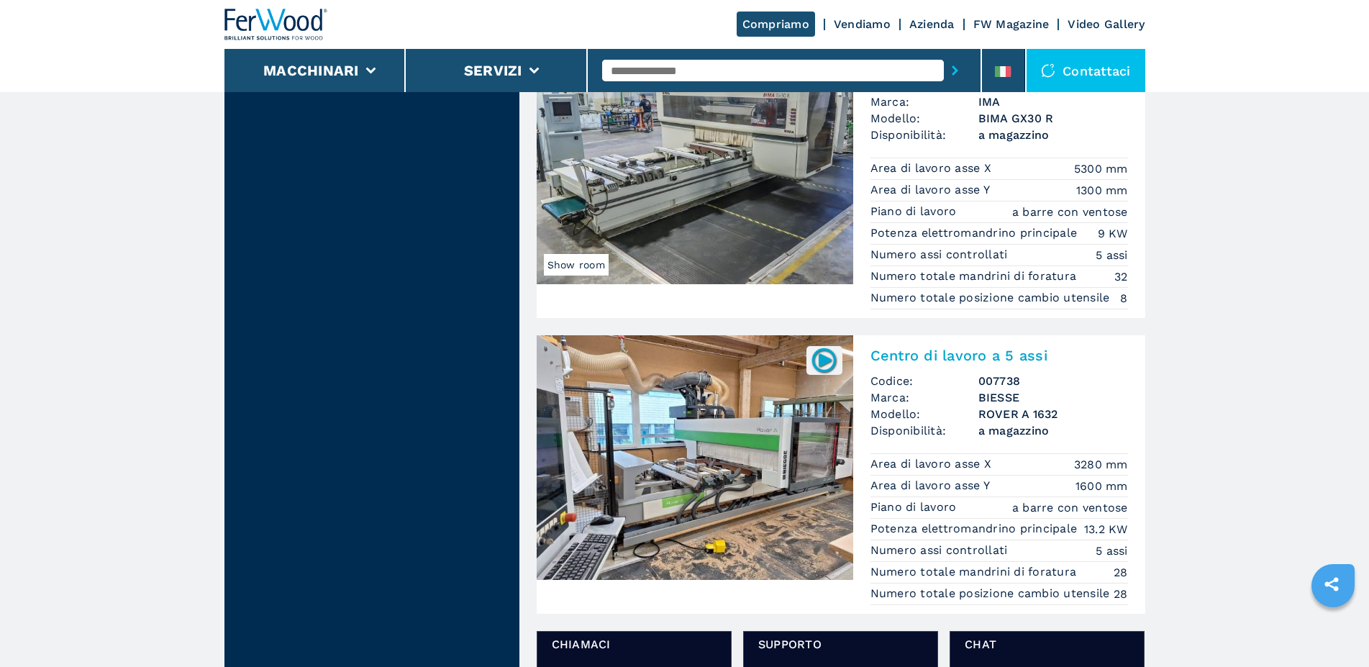
click at [710, 466] on img at bounding box center [695, 457] width 317 height 245
click at [710, 465] on img at bounding box center [695, 457] width 317 height 245
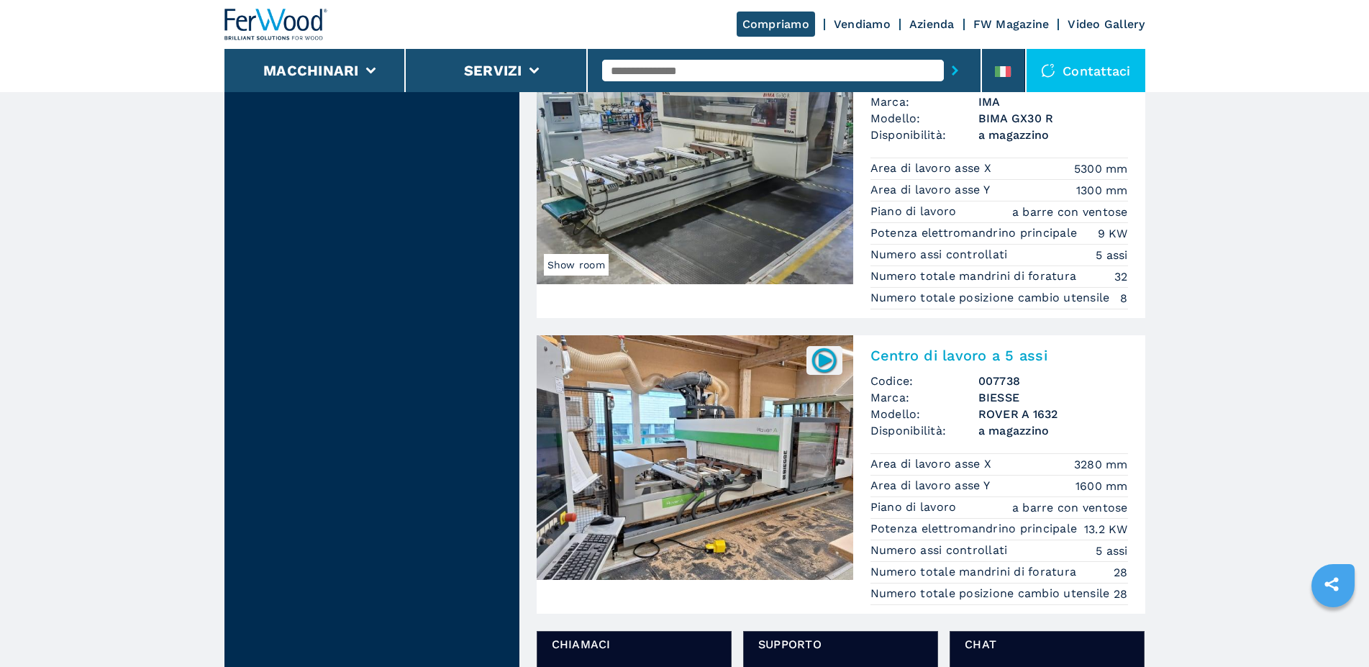
click at [710, 465] on img at bounding box center [695, 457] width 317 height 245
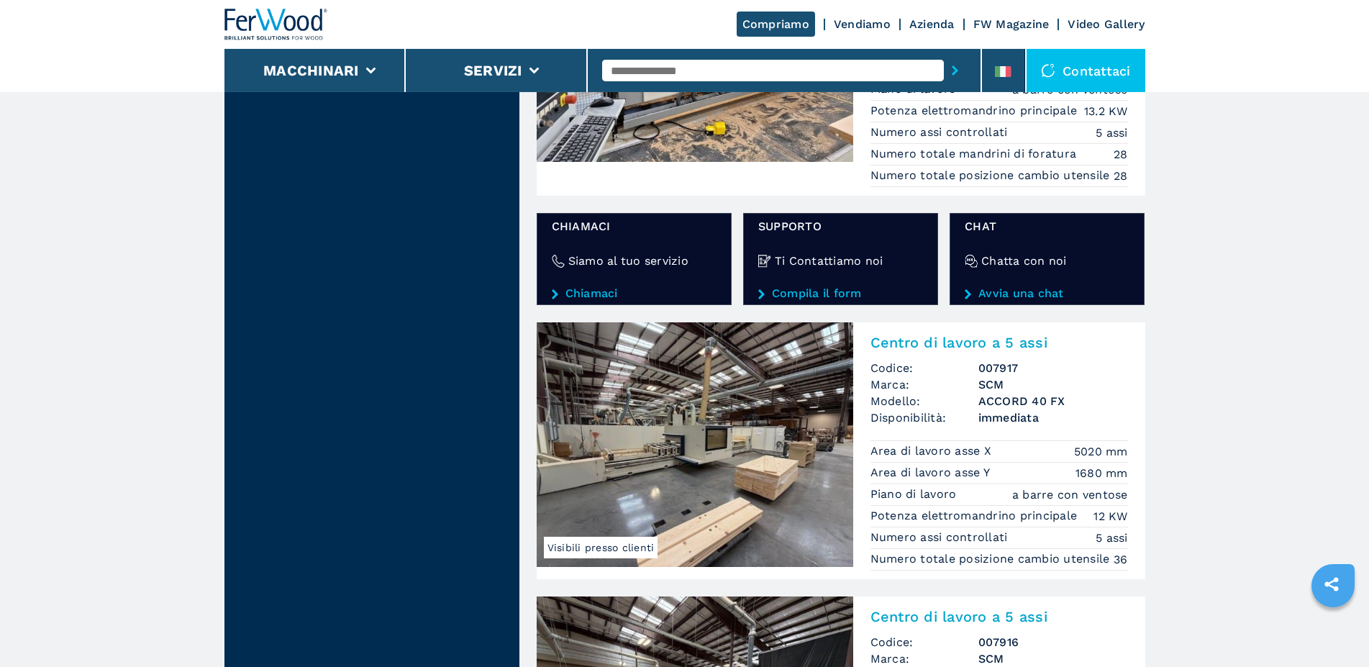
scroll to position [2473, 0]
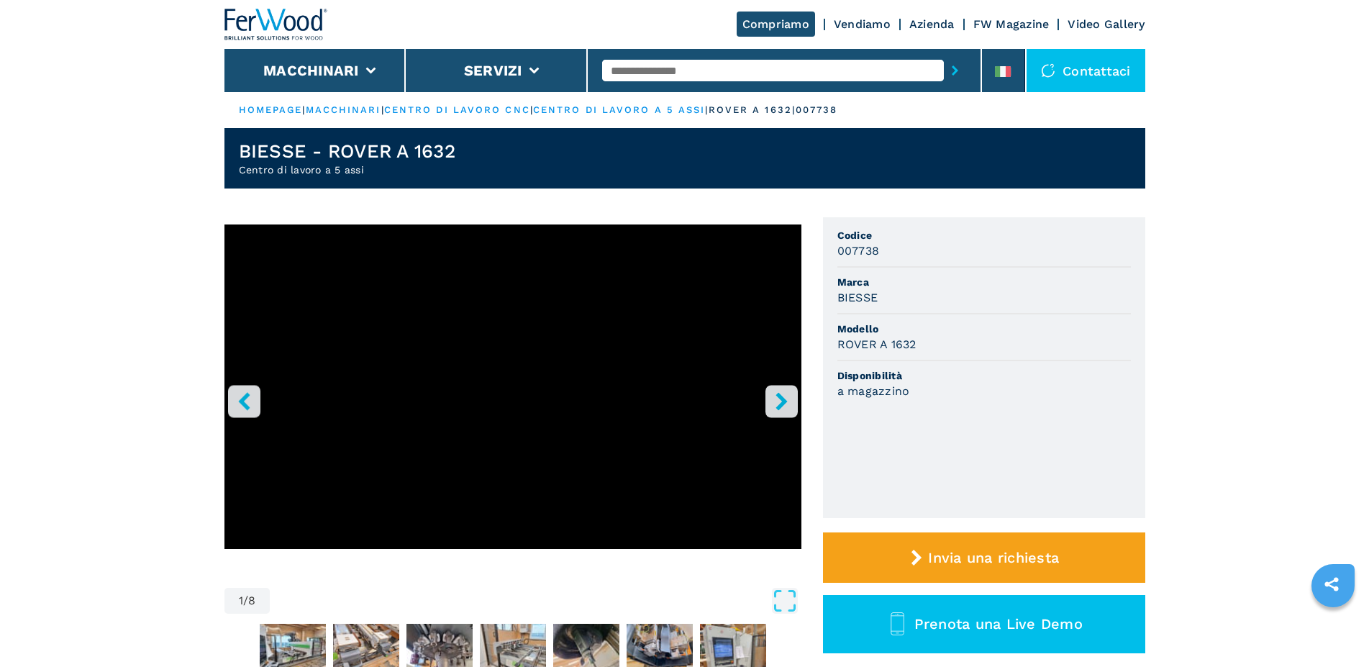
click at [789, 401] on icon "right-button" at bounding box center [782, 401] width 18 height 18
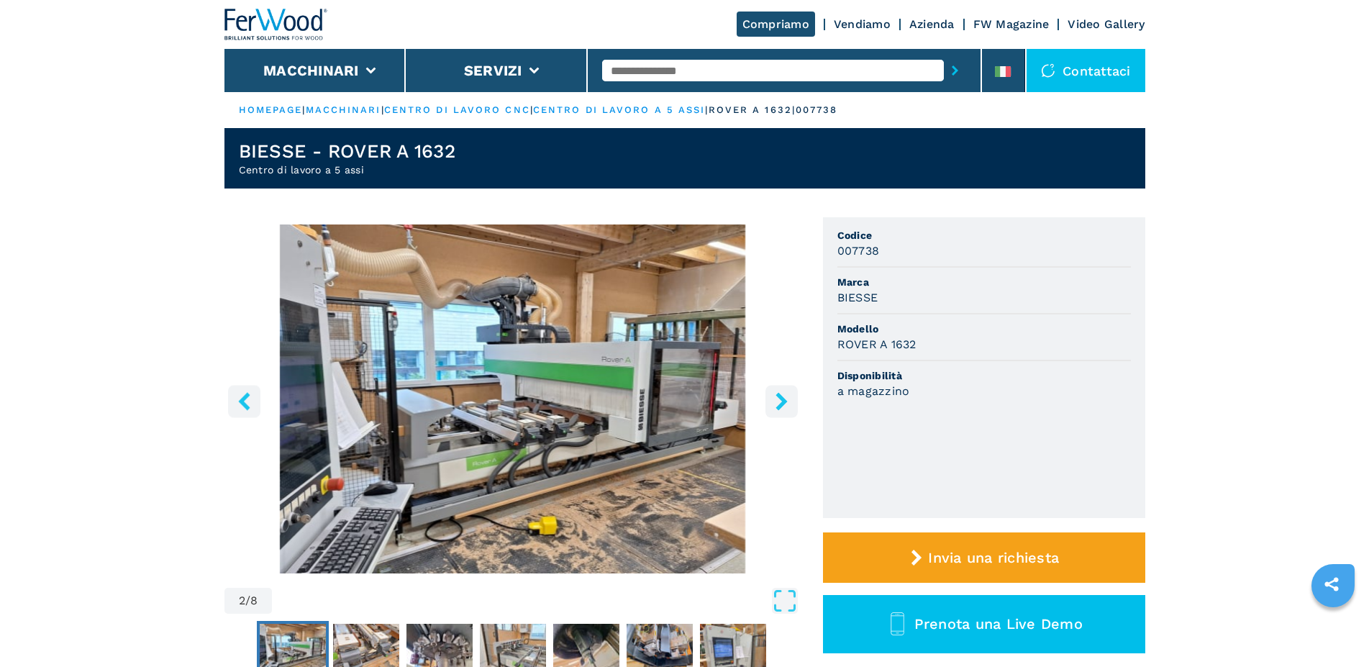
click at [784, 400] on icon "right-button" at bounding box center [781, 401] width 12 height 18
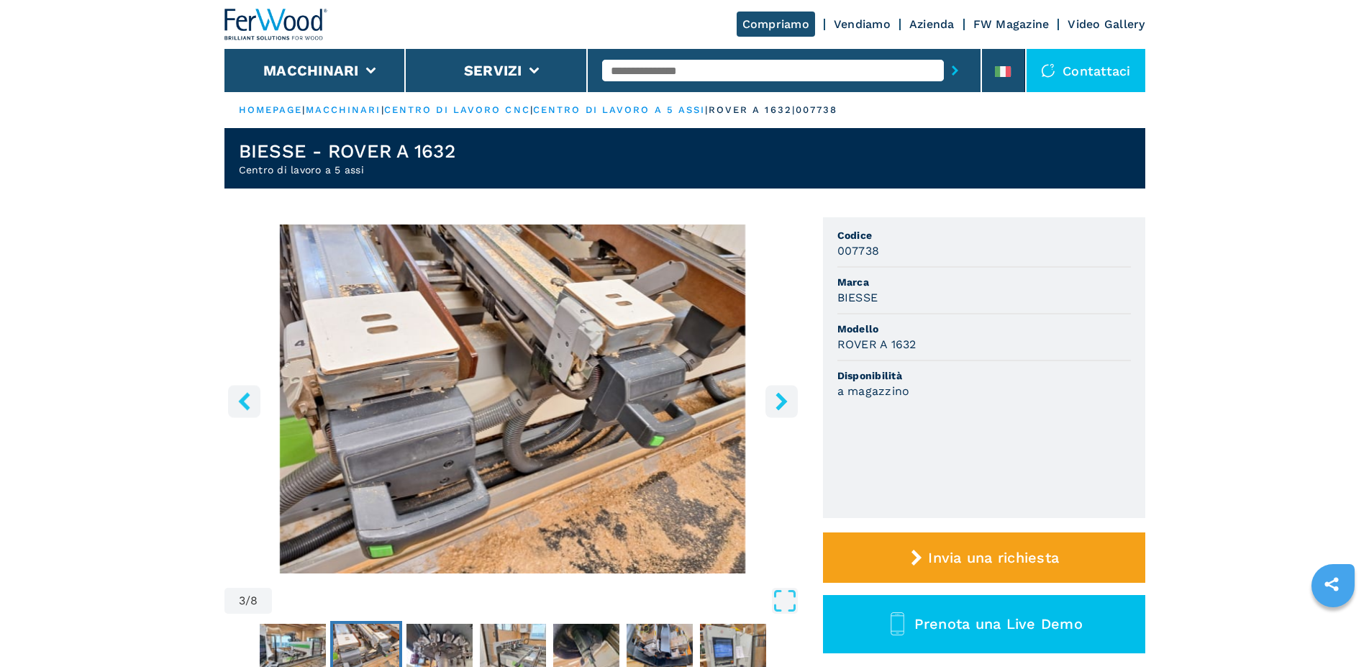
click at [784, 400] on icon "right-button" at bounding box center [781, 401] width 12 height 18
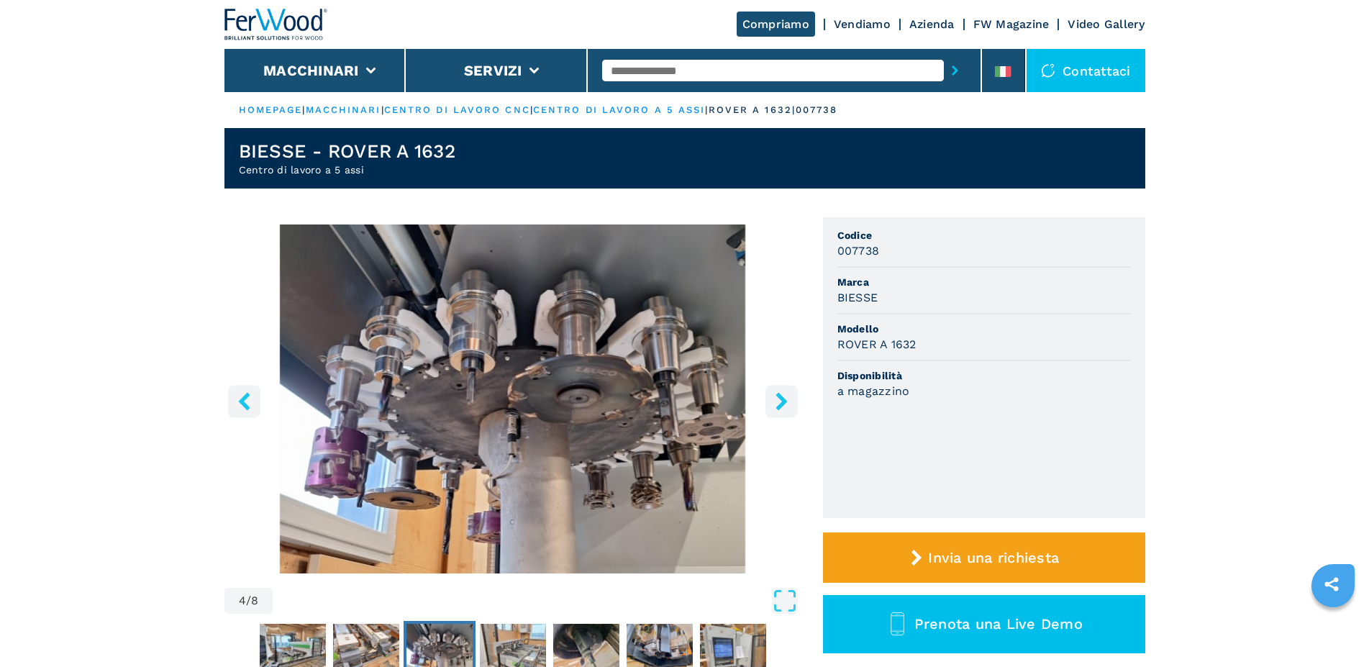
click at [784, 400] on icon "right-button" at bounding box center [781, 401] width 12 height 18
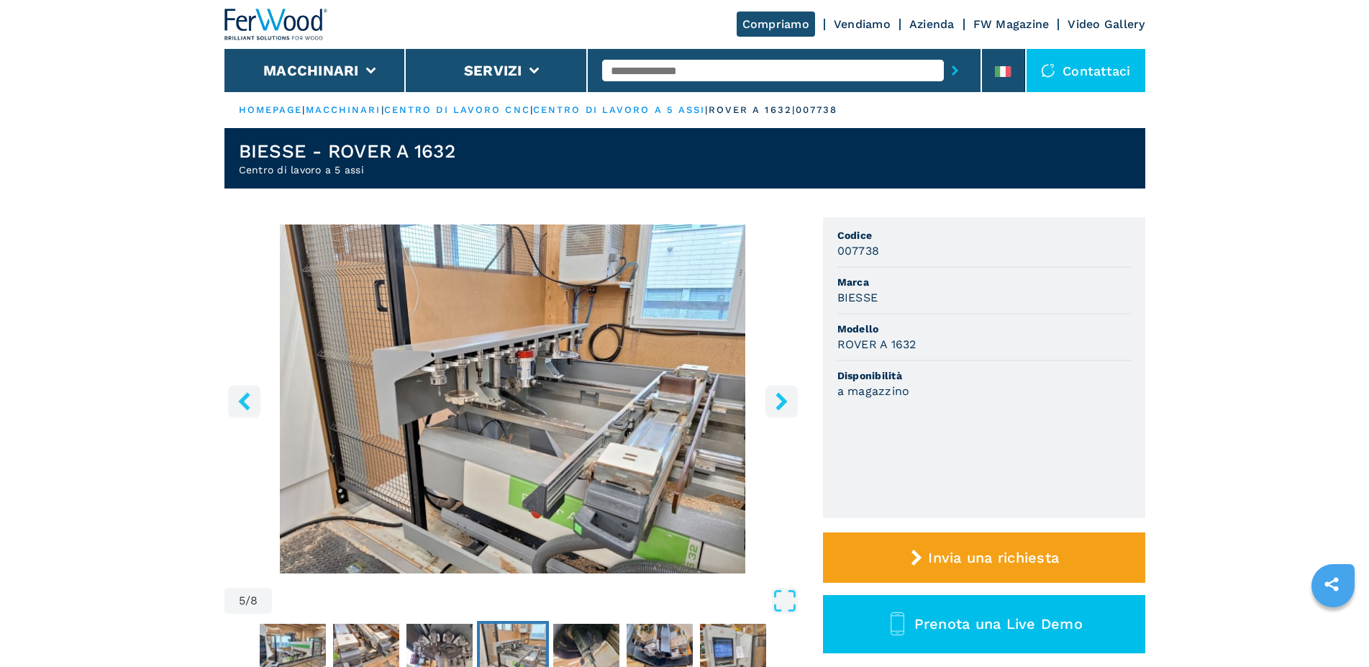
click at [784, 400] on icon "right-button" at bounding box center [781, 401] width 12 height 18
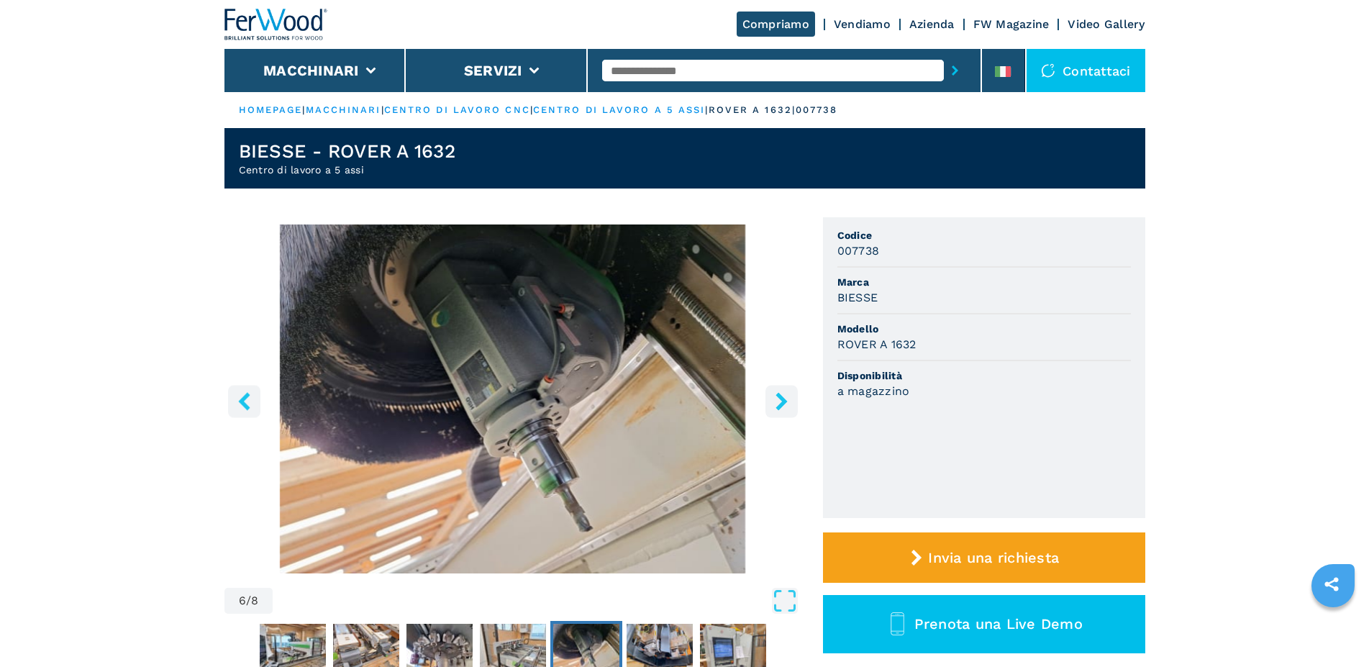
click at [784, 400] on icon "right-button" at bounding box center [781, 401] width 12 height 18
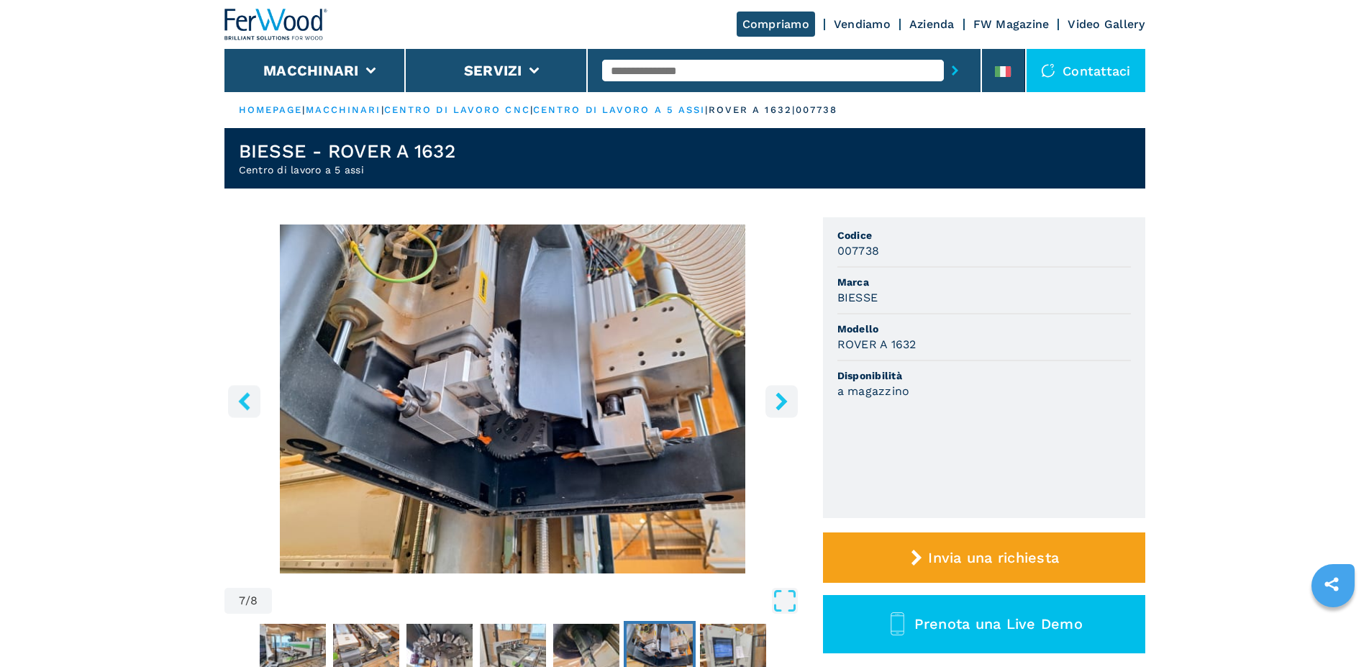
click at [784, 399] on icon "right-button" at bounding box center [781, 401] width 12 height 18
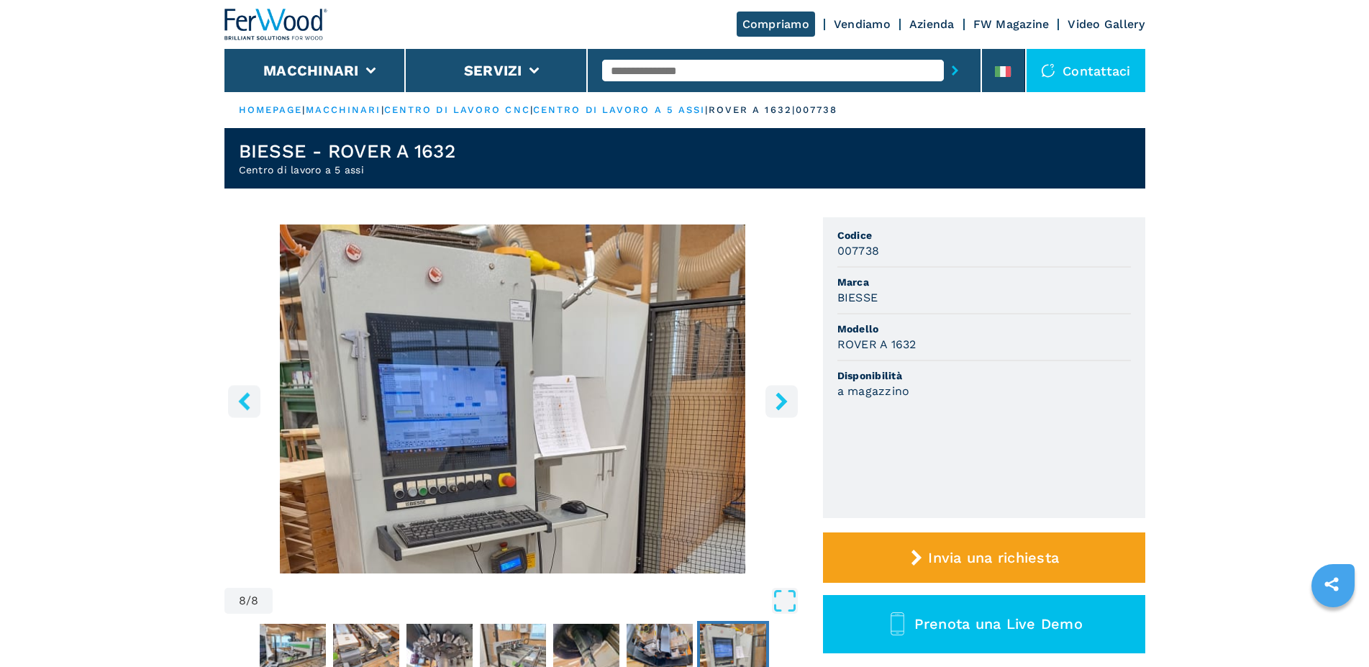
click at [784, 399] on icon "right-button" at bounding box center [781, 401] width 12 height 18
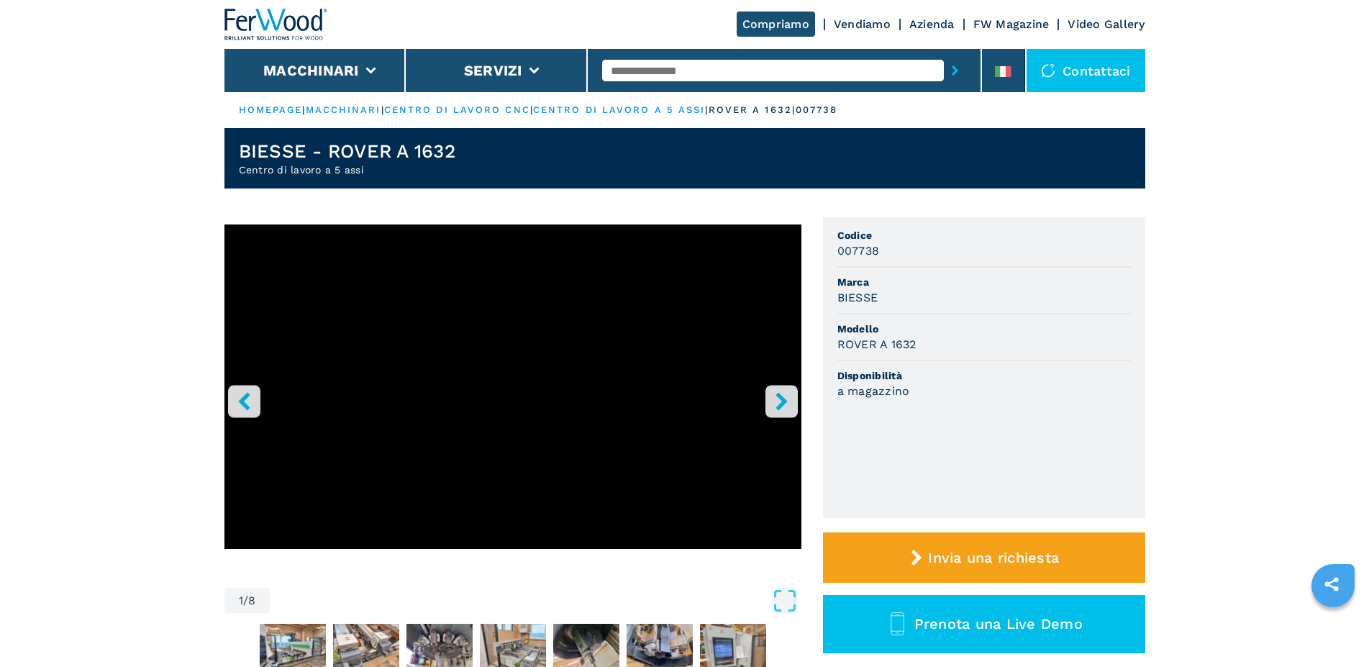
click at [784, 399] on icon "right-button" at bounding box center [781, 401] width 12 height 18
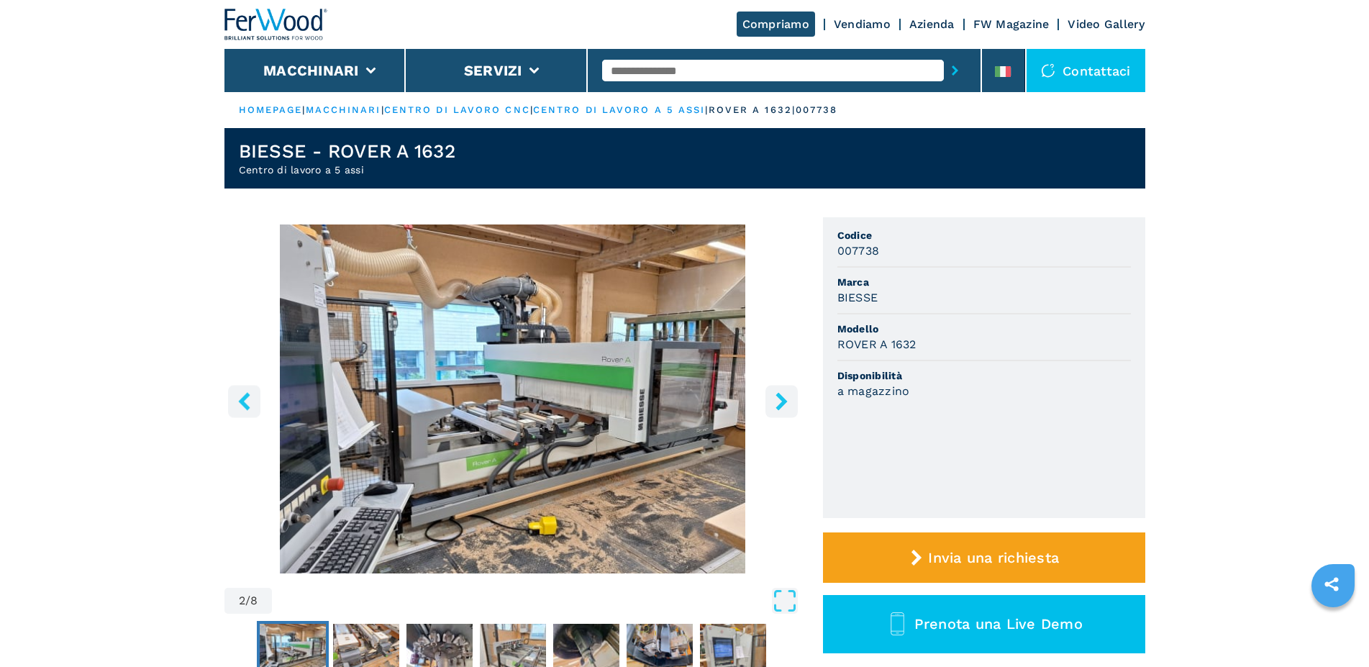
click at [784, 399] on icon "right-button" at bounding box center [781, 401] width 12 height 18
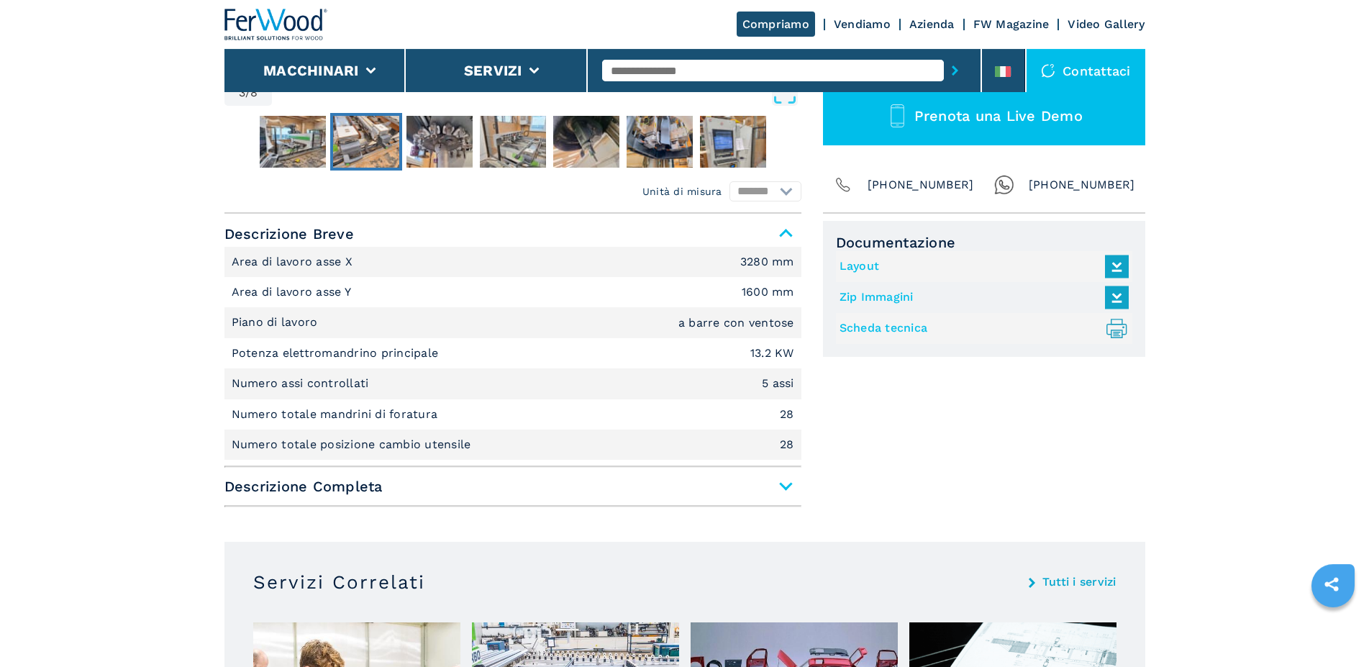
scroll to position [514, 0]
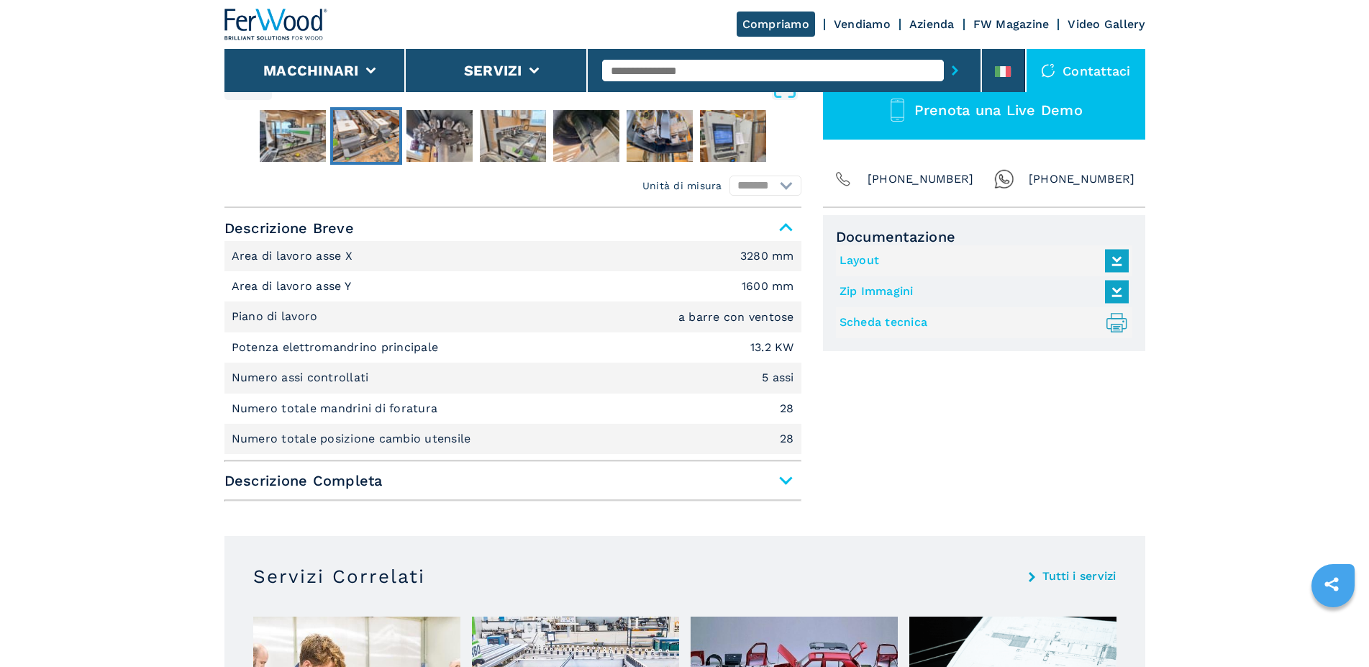
click at [790, 483] on span "Descrizione Completa" at bounding box center [512, 481] width 577 height 26
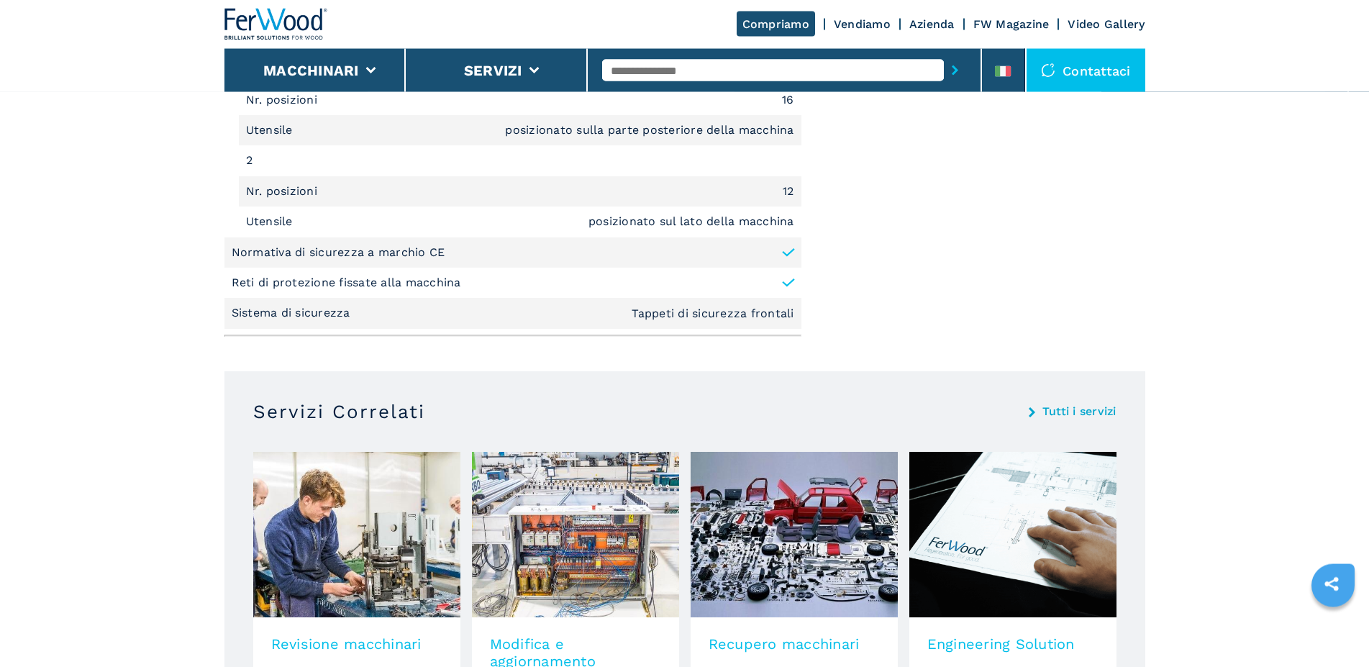
scroll to position [2128, 0]
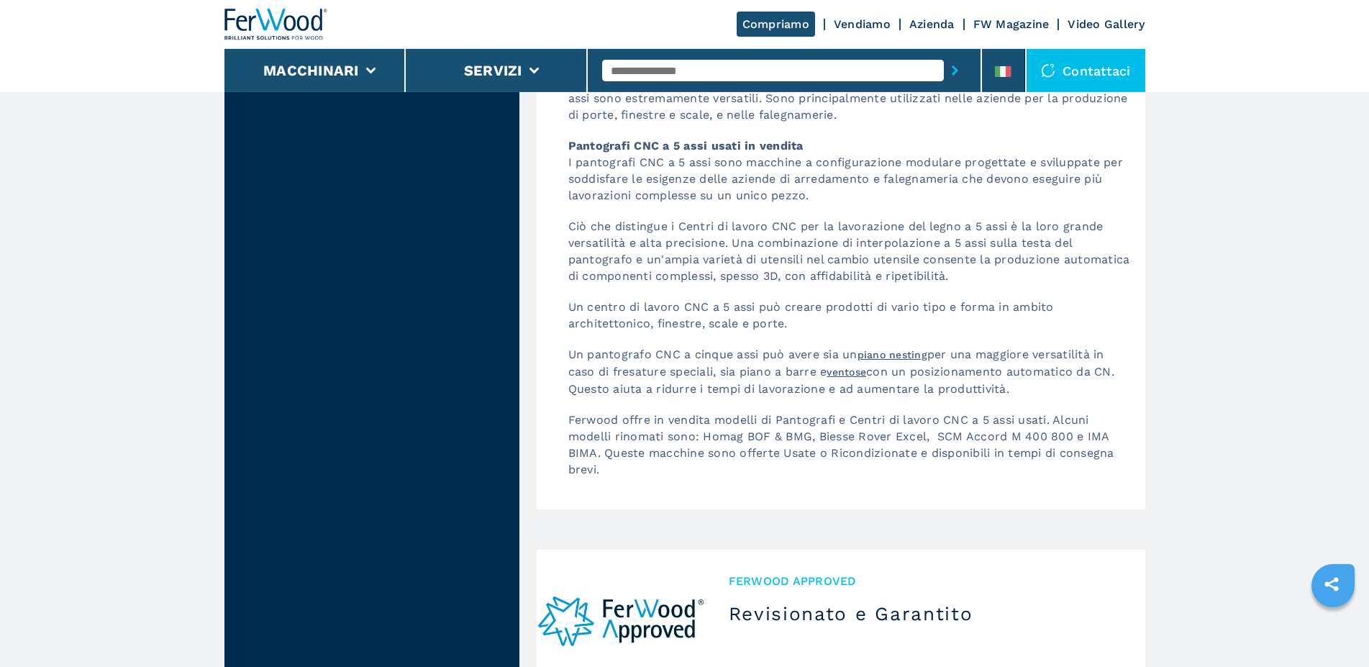
scroll to position [3522, 0]
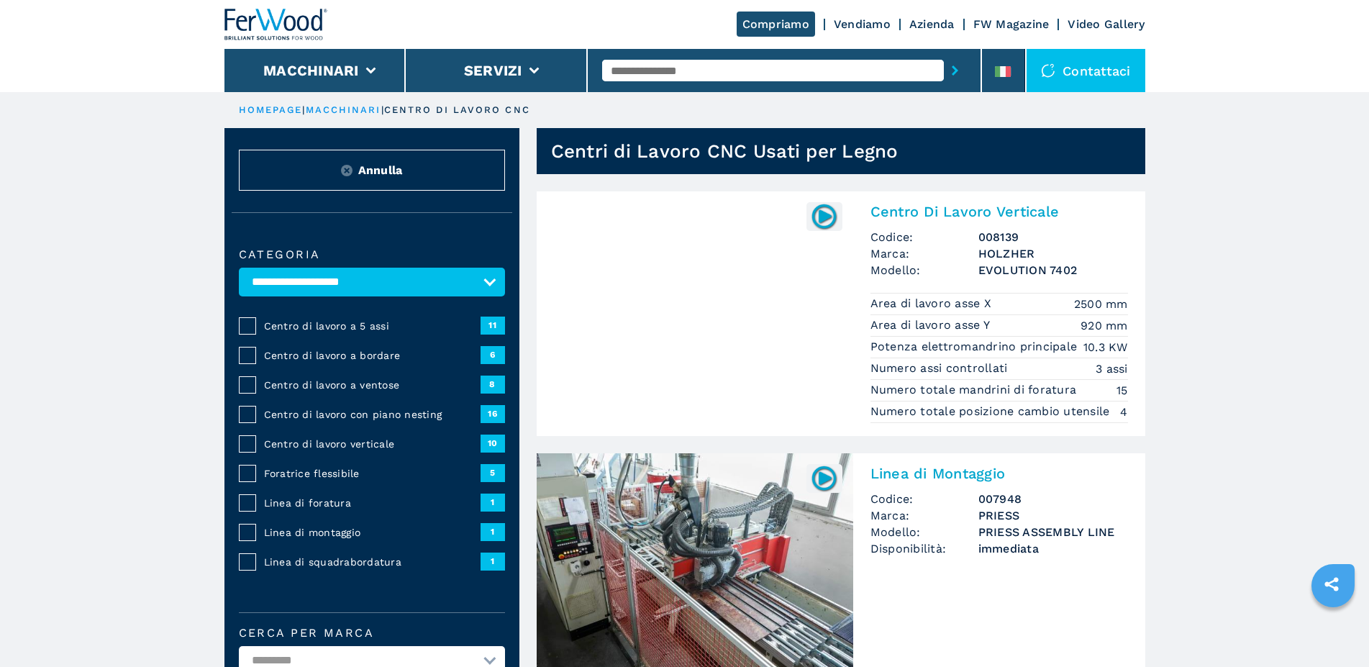
click at [239, 268] on select "**********" at bounding box center [372, 282] width 266 height 29
select select "**********"
click option "**********" at bounding box center [0, 0] width 0 height 0
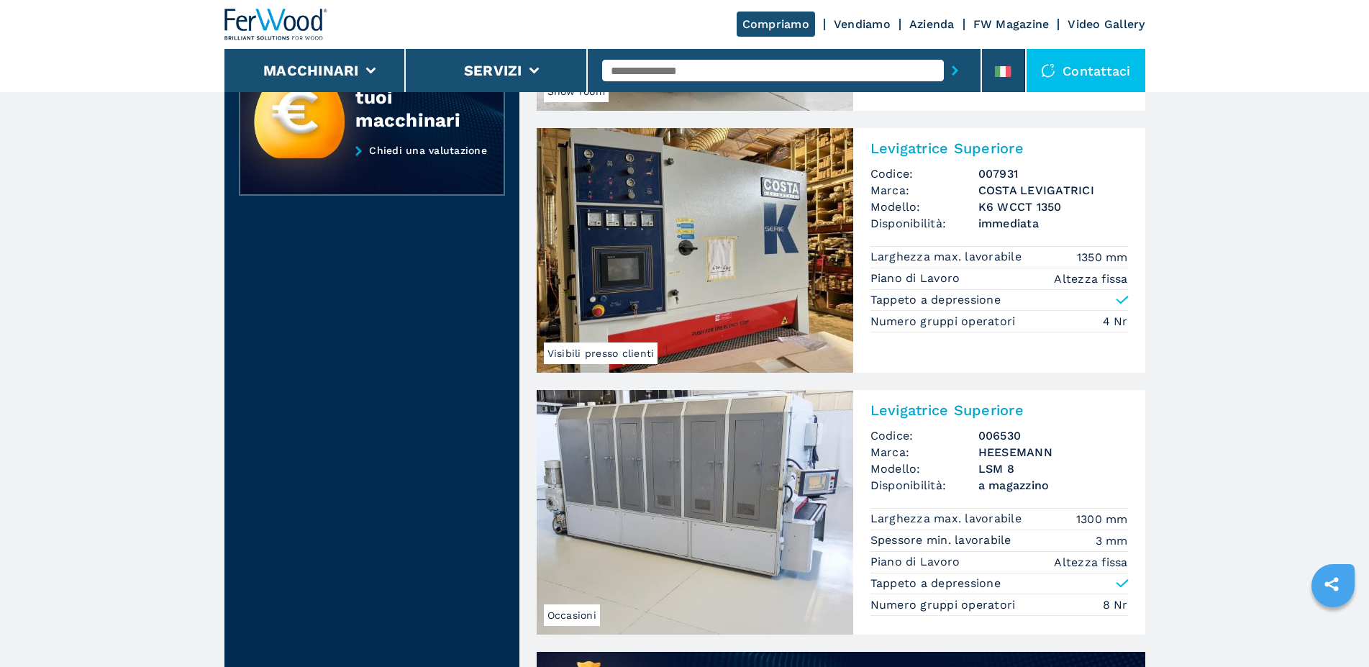
scroll to position [514, 0]
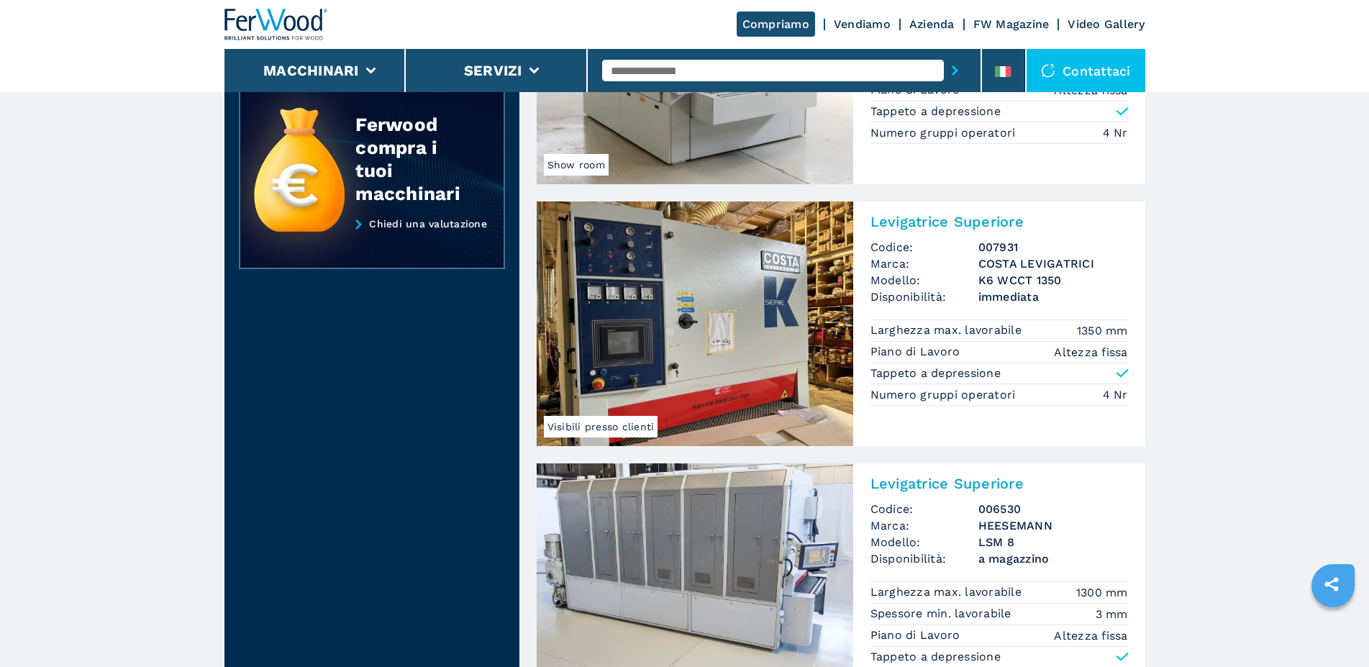
click at [600, 423] on span "Visibili presso clienti" at bounding box center [601, 427] width 114 height 22
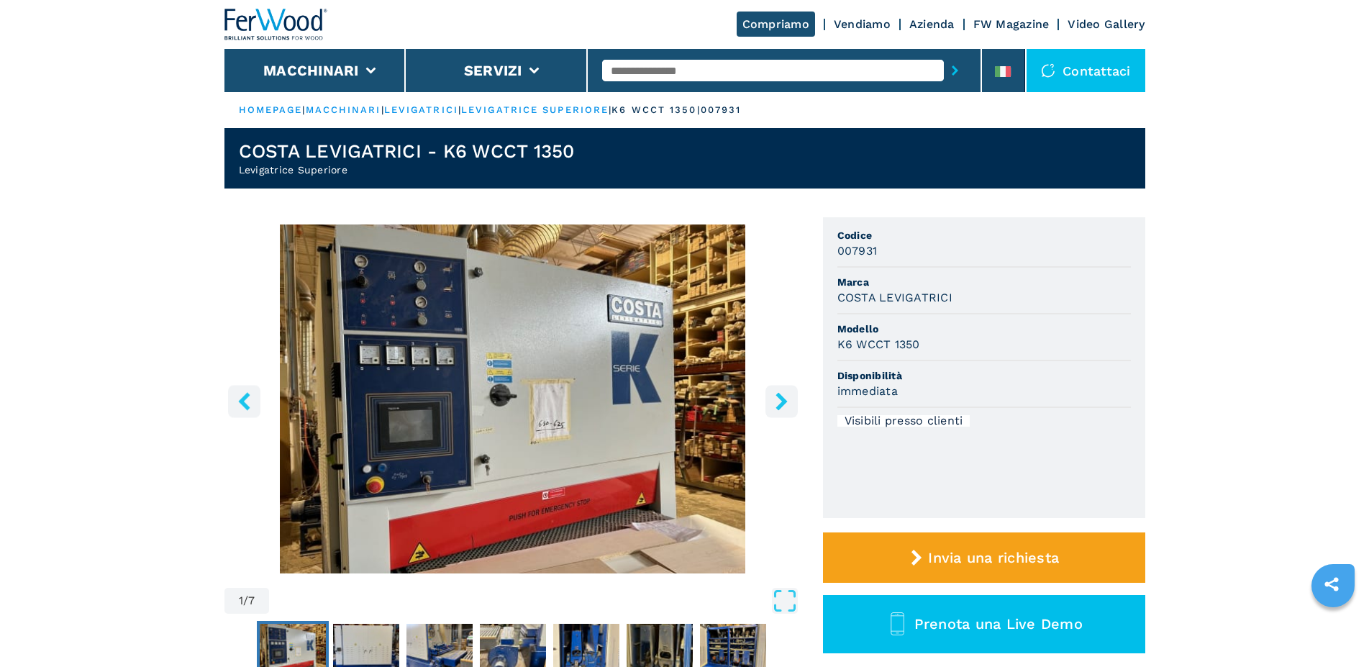
scroll to position [73, 0]
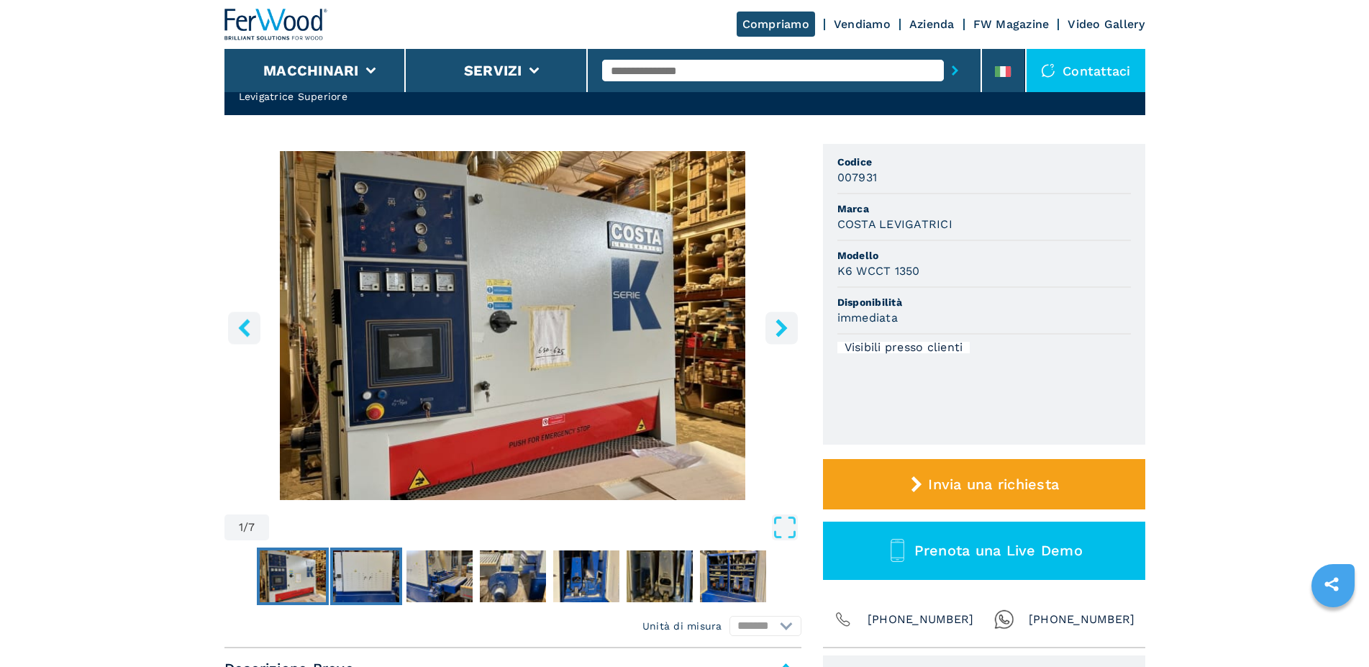
click at [352, 579] on img "Go to Slide 2" at bounding box center [366, 576] width 66 height 52
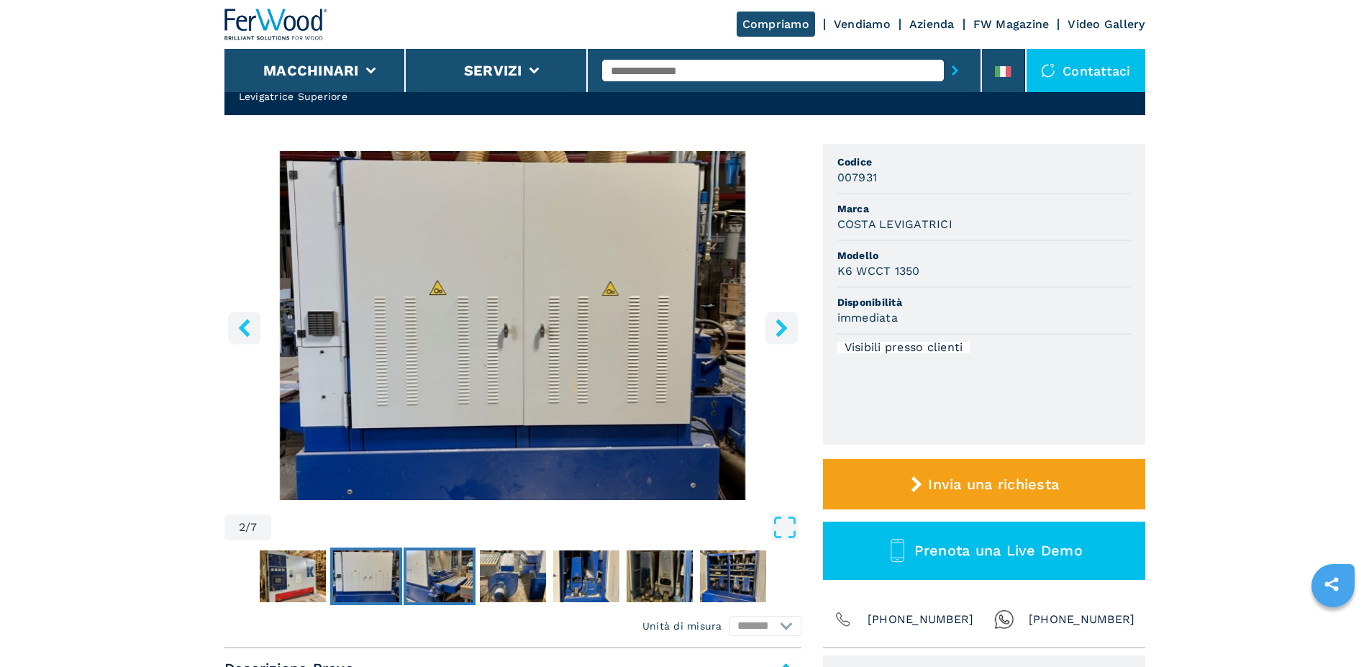
click at [442, 570] on img "Go to Slide 3" at bounding box center [439, 576] width 66 height 52
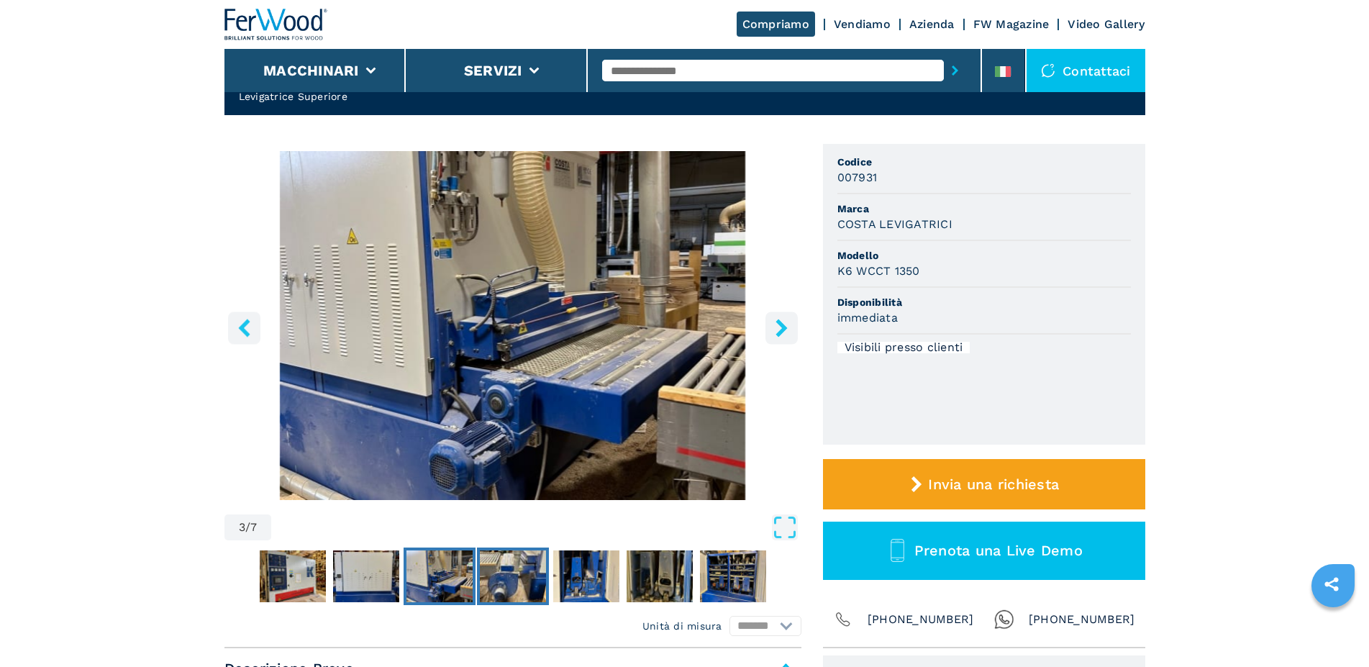
click at [496, 568] on img "Go to Slide 4" at bounding box center [513, 576] width 66 height 52
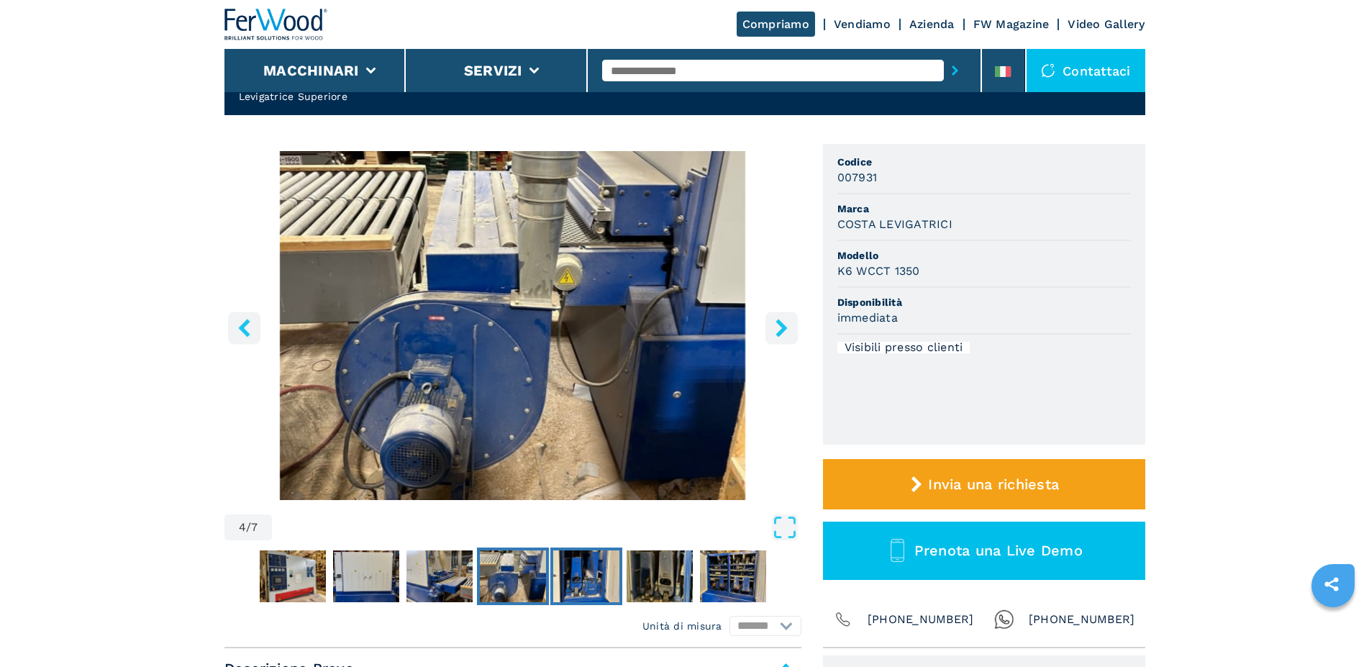
click at [579, 575] on img "Go to Slide 5" at bounding box center [586, 576] width 66 height 52
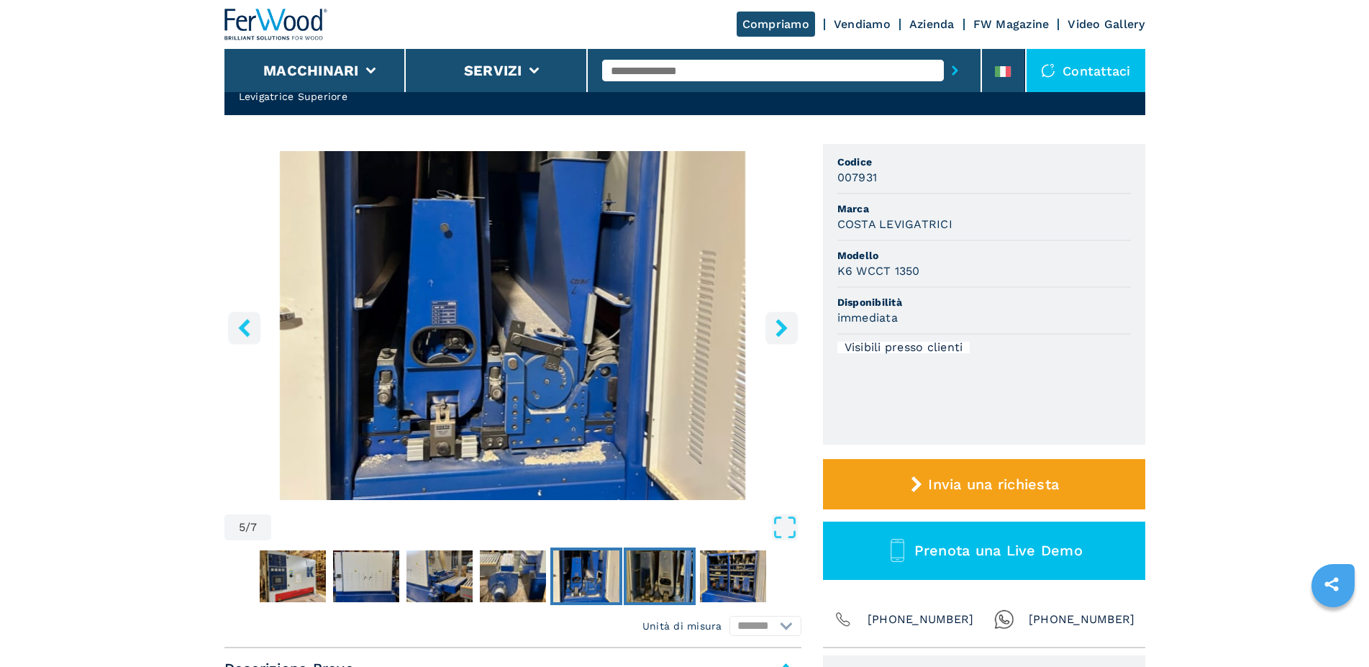
click at [654, 580] on img "Go to Slide 6" at bounding box center [660, 576] width 66 height 52
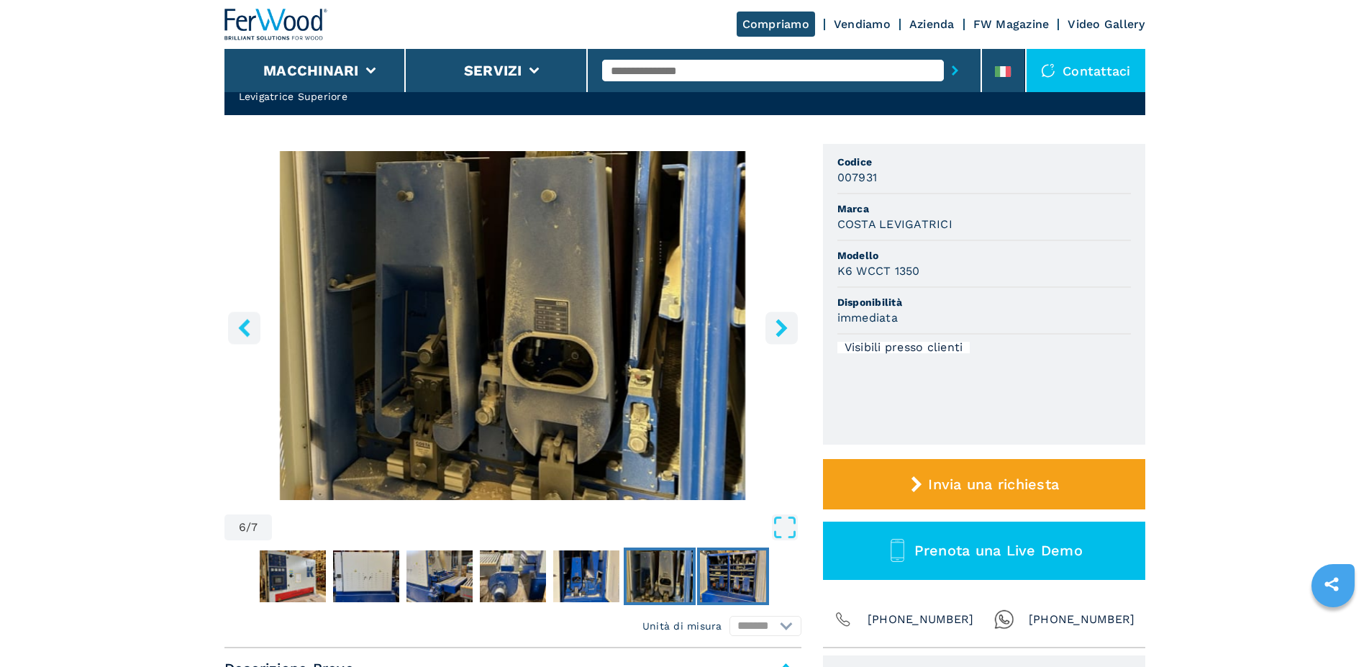
click at [706, 581] on img "Go to Slide 7" at bounding box center [733, 576] width 66 height 52
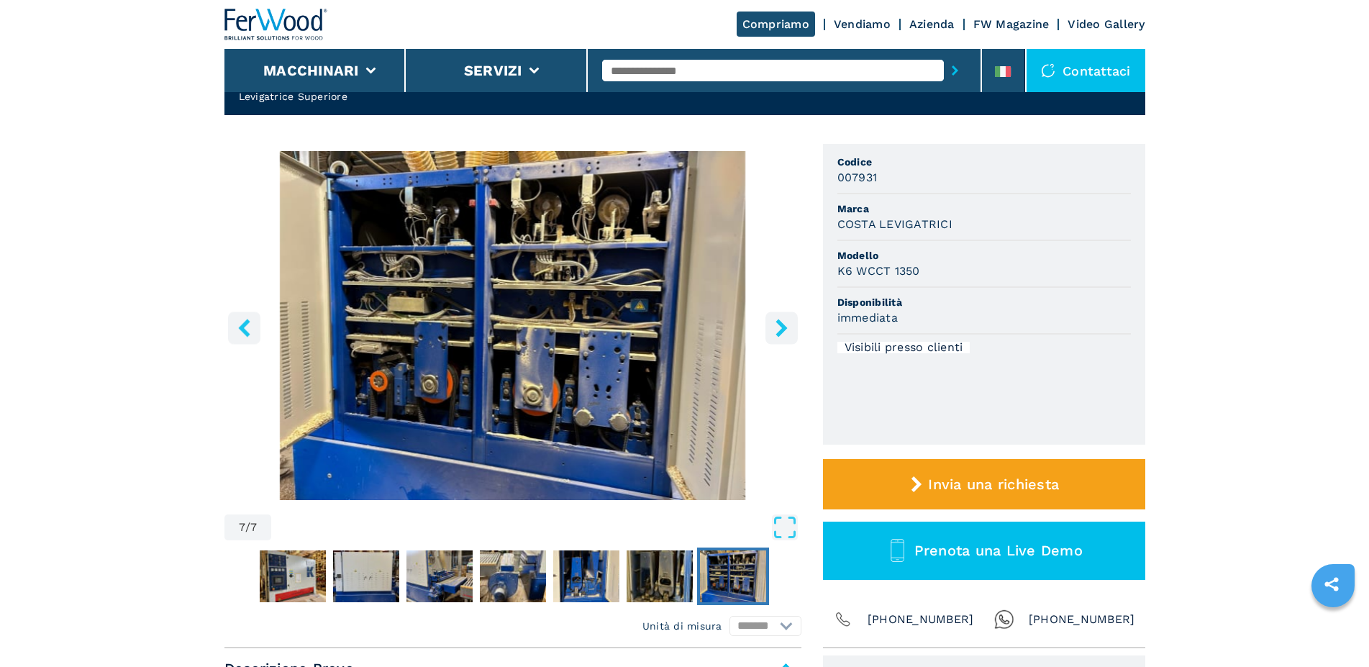
click at [790, 324] on button "right-button" at bounding box center [781, 327] width 32 height 32
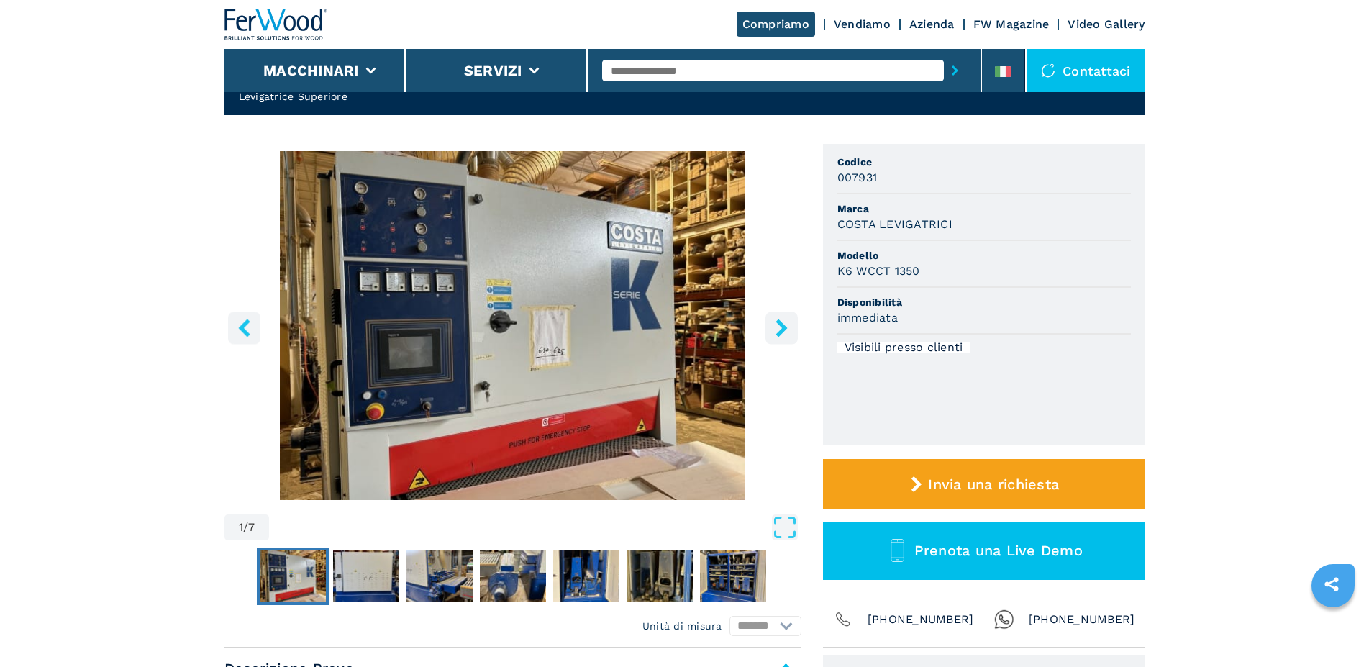
click at [788, 326] on icon "right-button" at bounding box center [782, 328] width 18 height 18
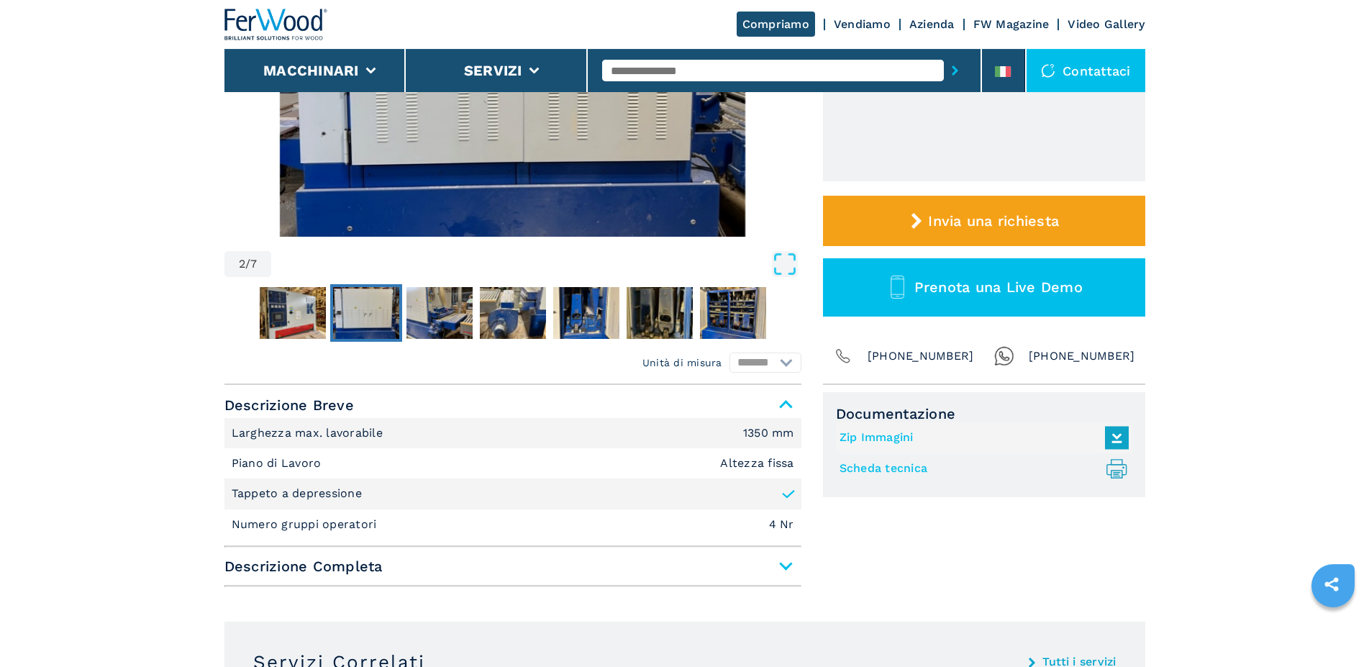
scroll to position [440, 0]
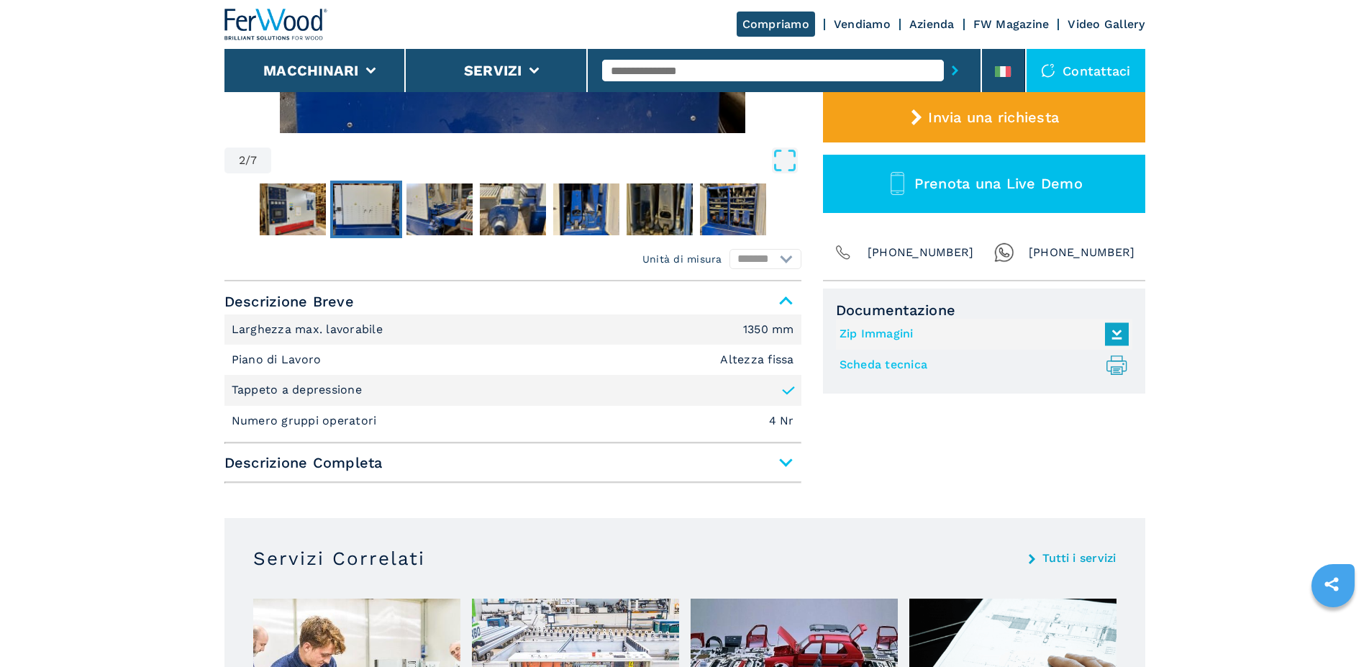
click at [783, 460] on span "Descrizione Completa" at bounding box center [512, 463] width 577 height 26
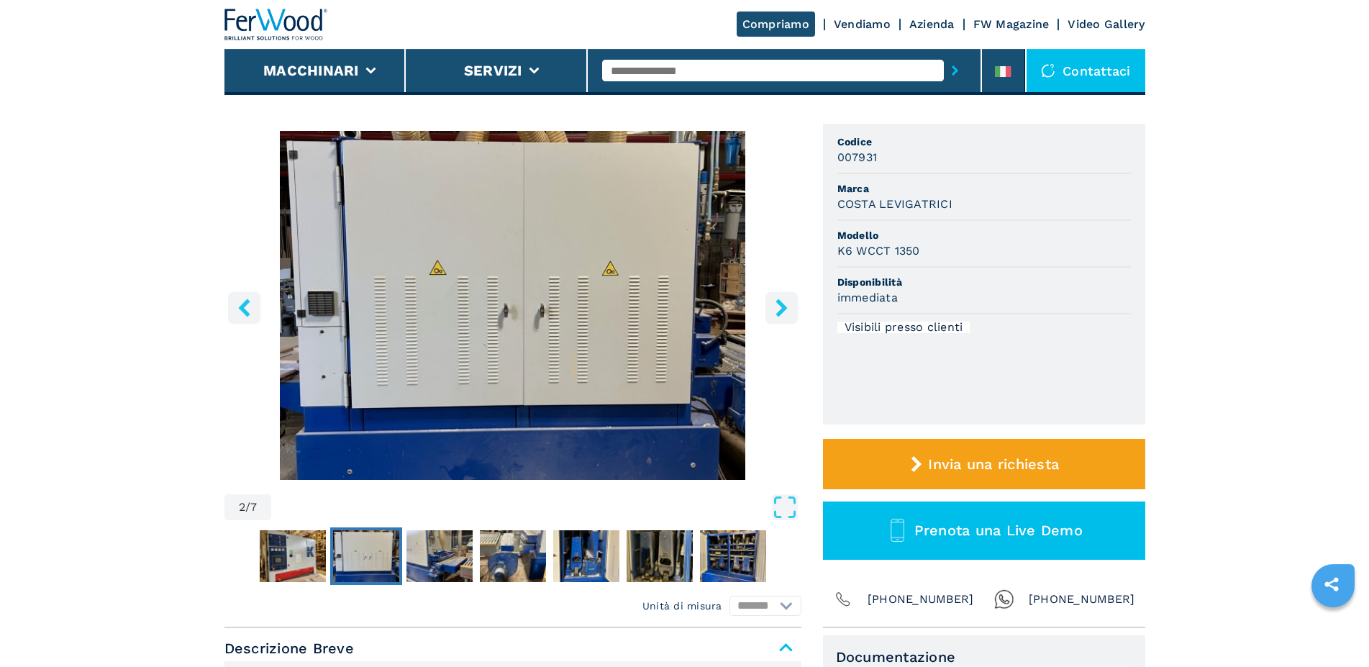
scroll to position [73, 0]
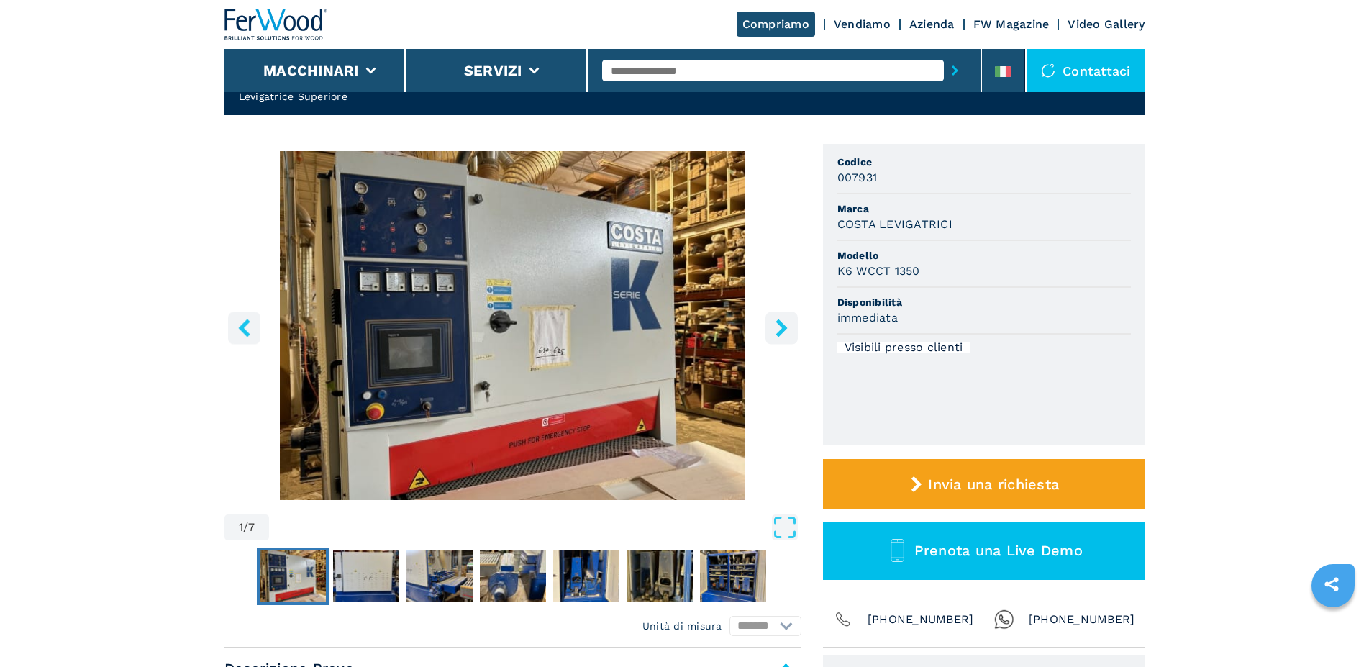
select select "**********"
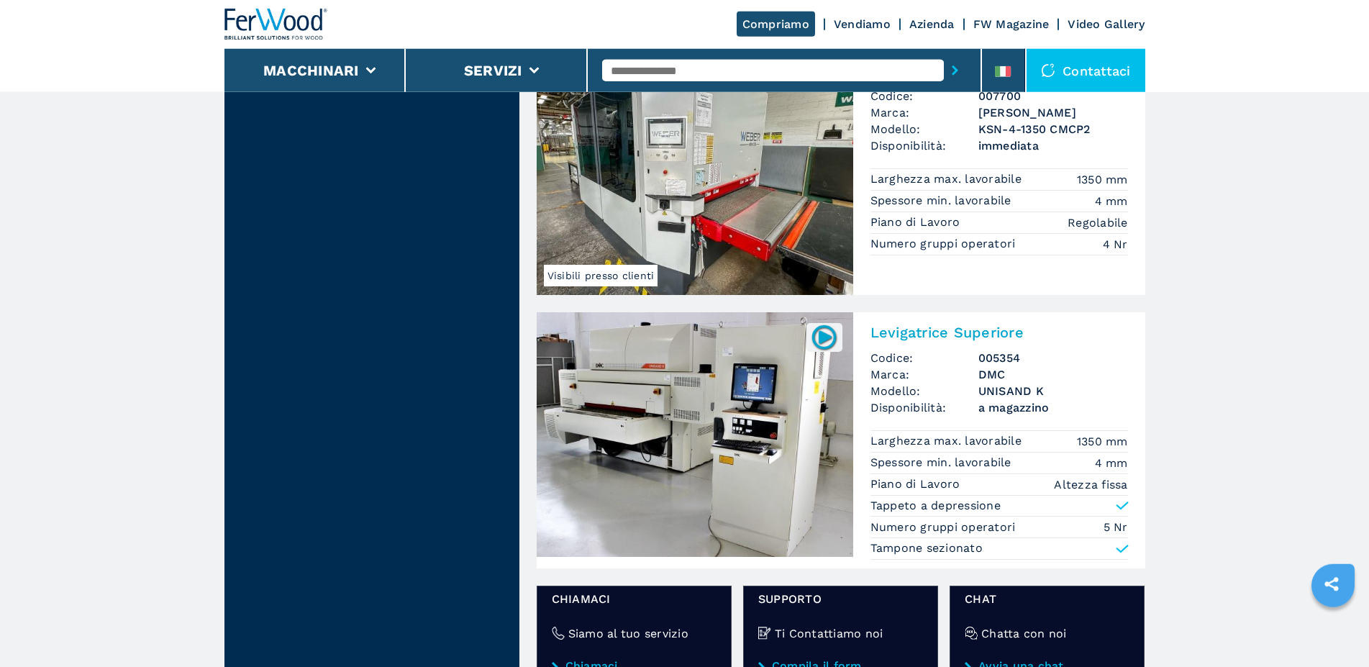
scroll to position [1394, 0]
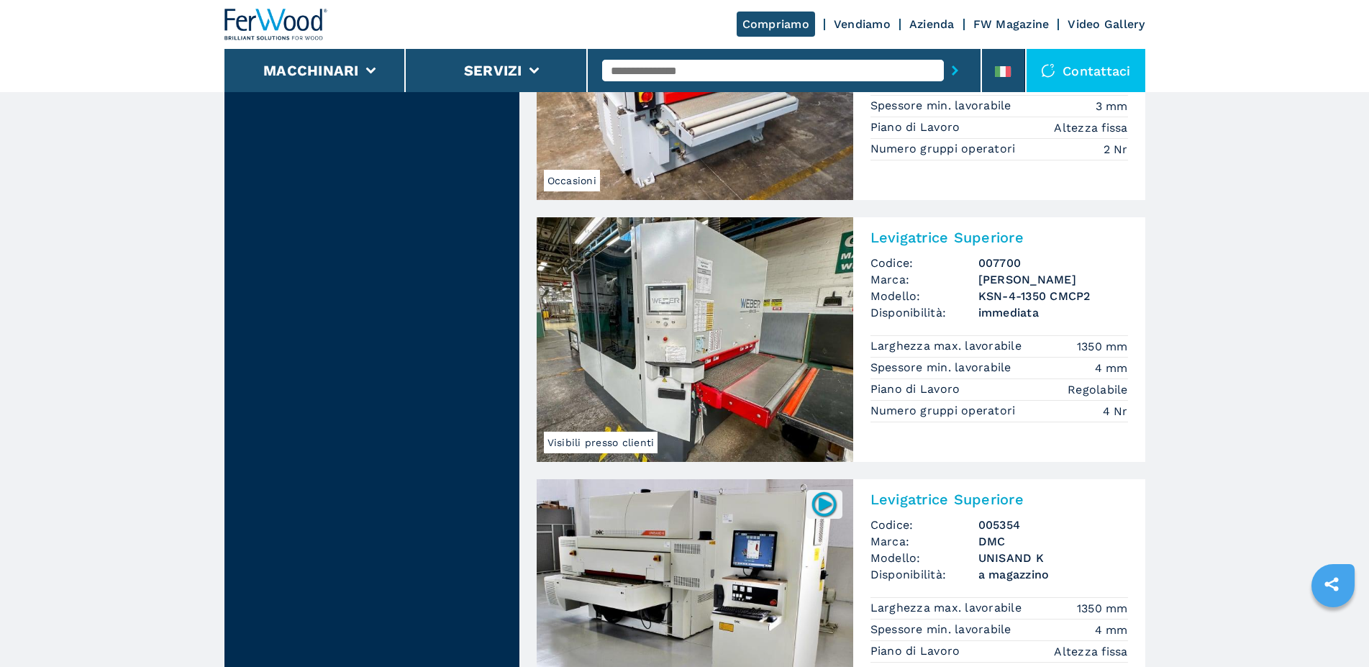
click at [648, 328] on img at bounding box center [695, 339] width 317 height 245
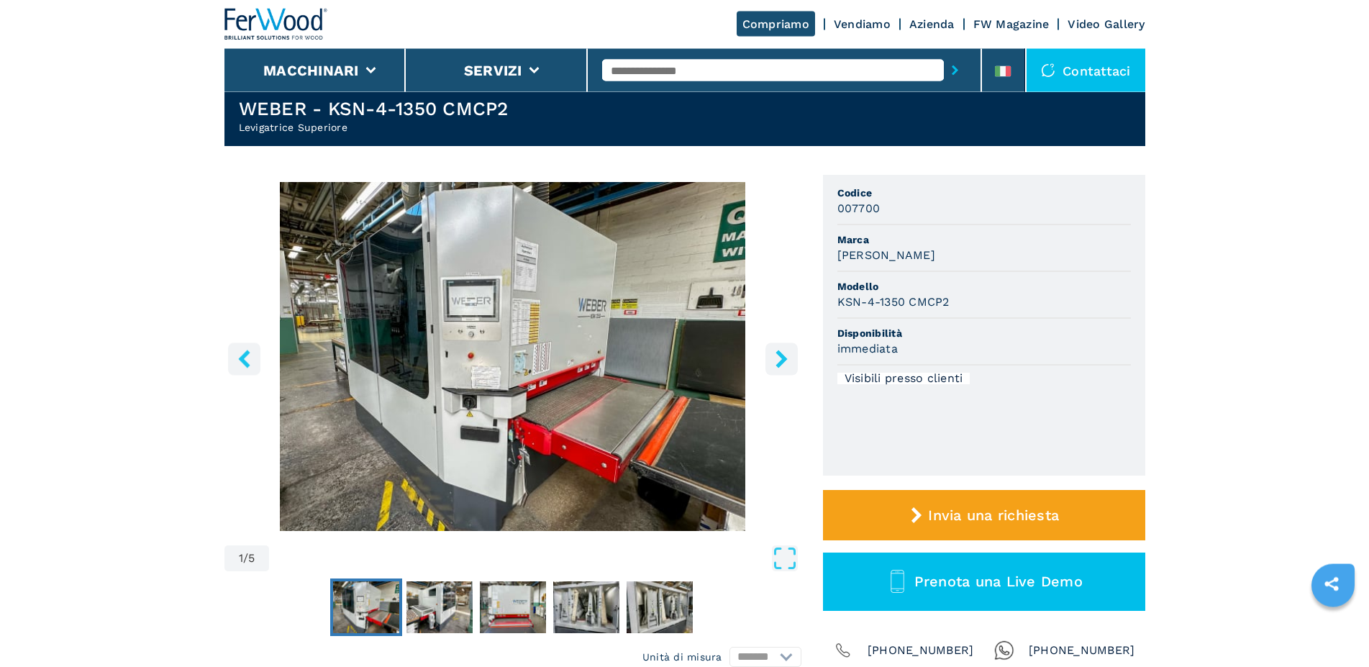
scroll to position [73, 0]
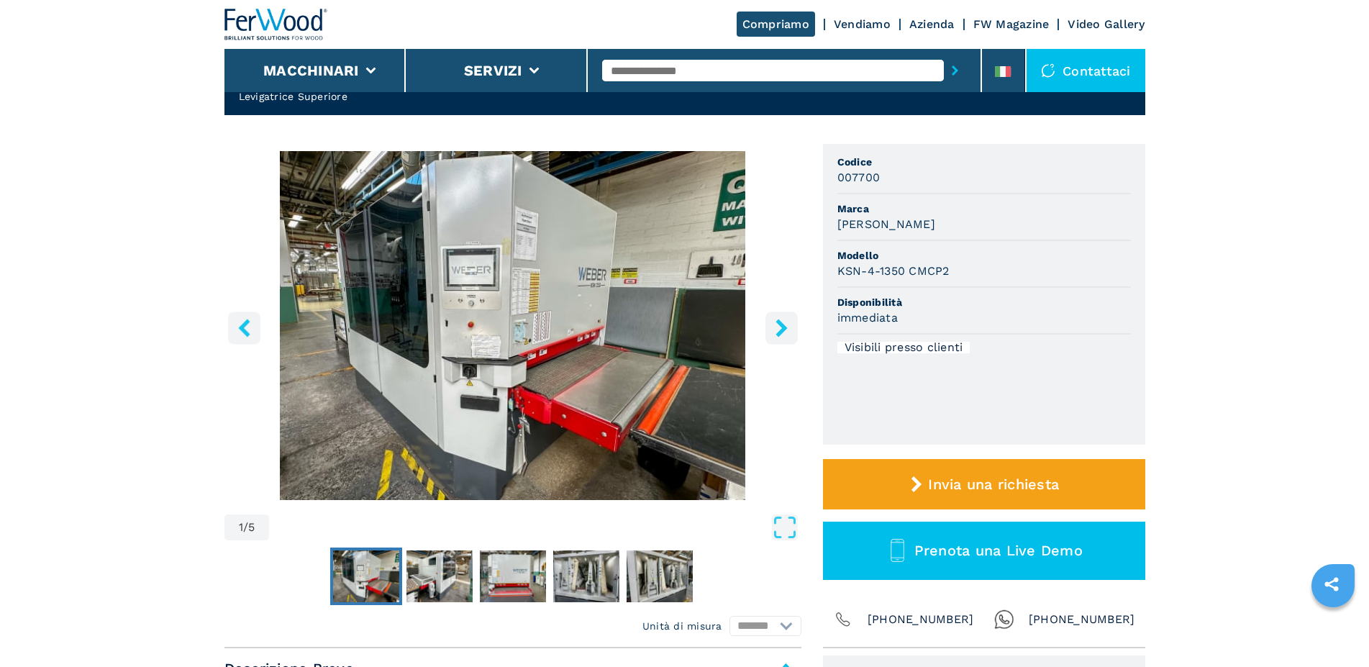
click at [783, 329] on icon "right-button" at bounding box center [781, 328] width 12 height 18
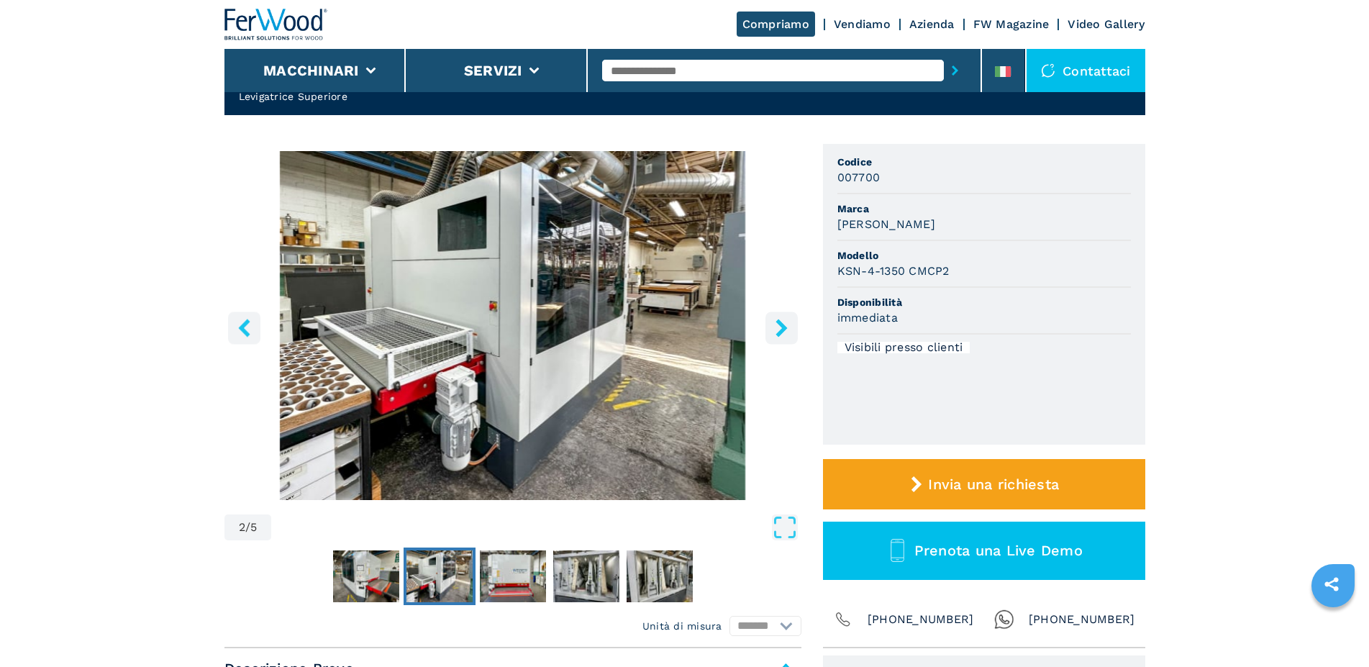
click at [783, 329] on icon "right-button" at bounding box center [781, 328] width 12 height 18
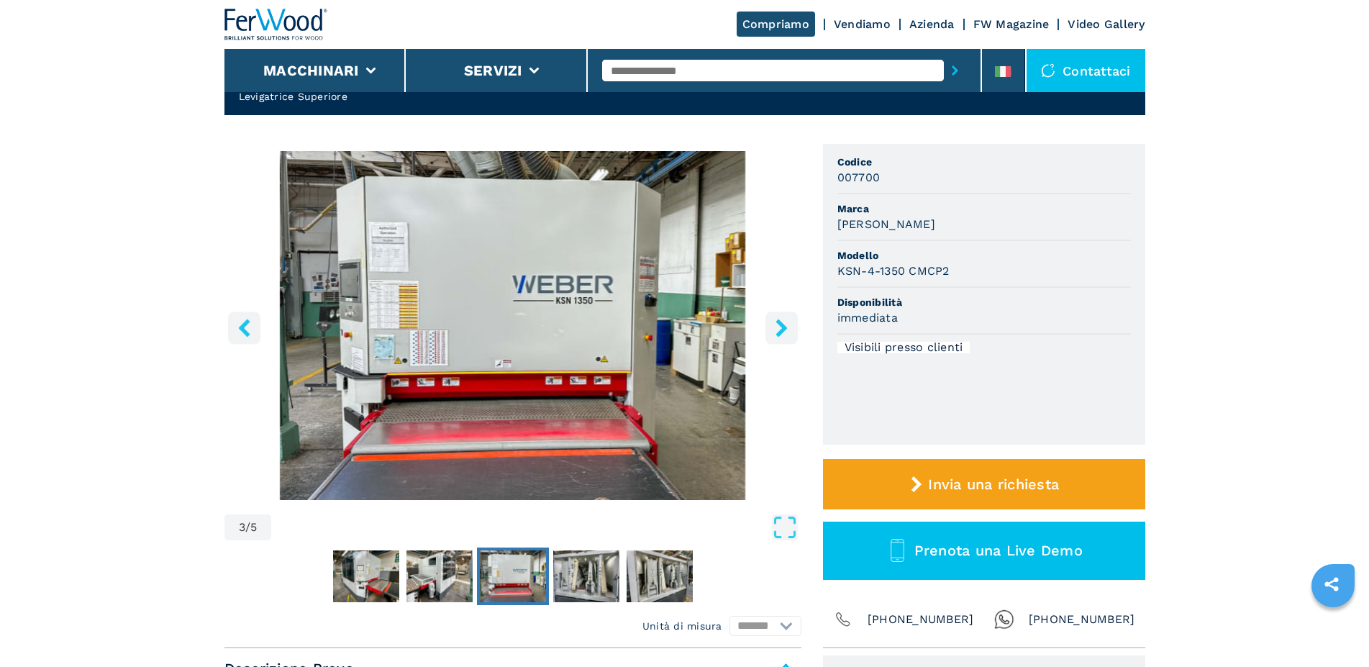
click at [783, 329] on icon "right-button" at bounding box center [781, 328] width 12 height 18
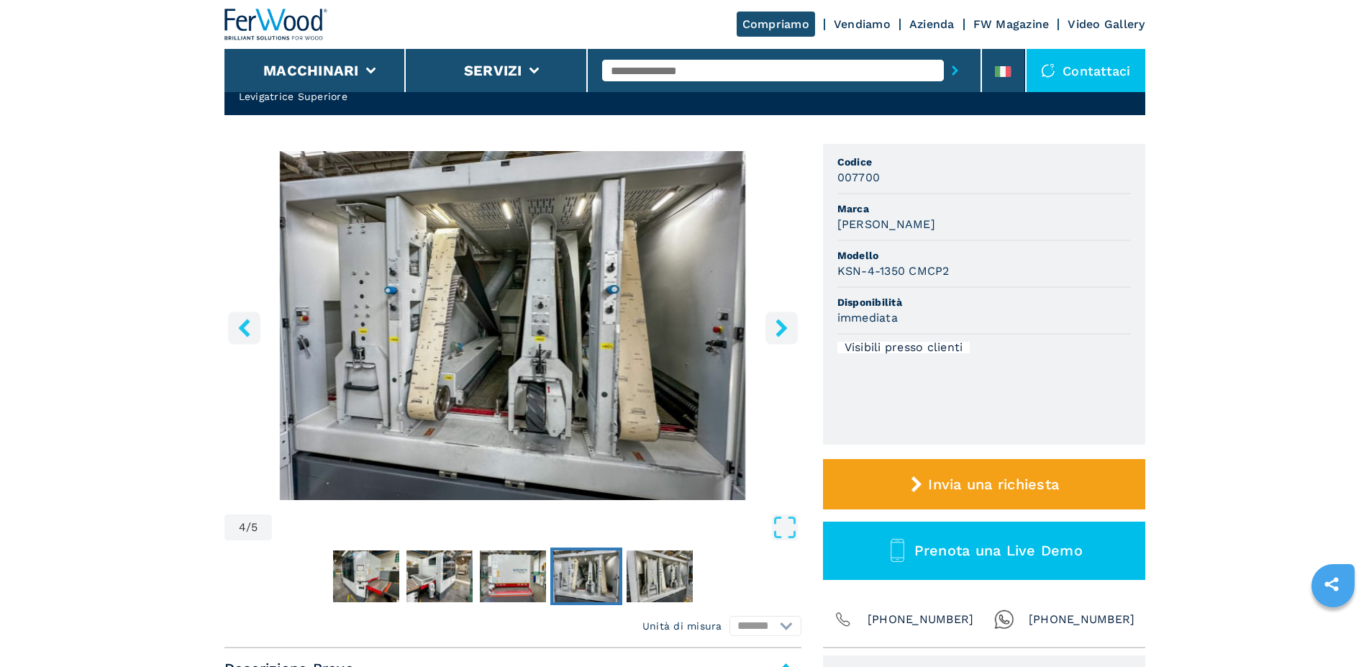
click at [783, 328] on icon "right-button" at bounding box center [781, 328] width 12 height 18
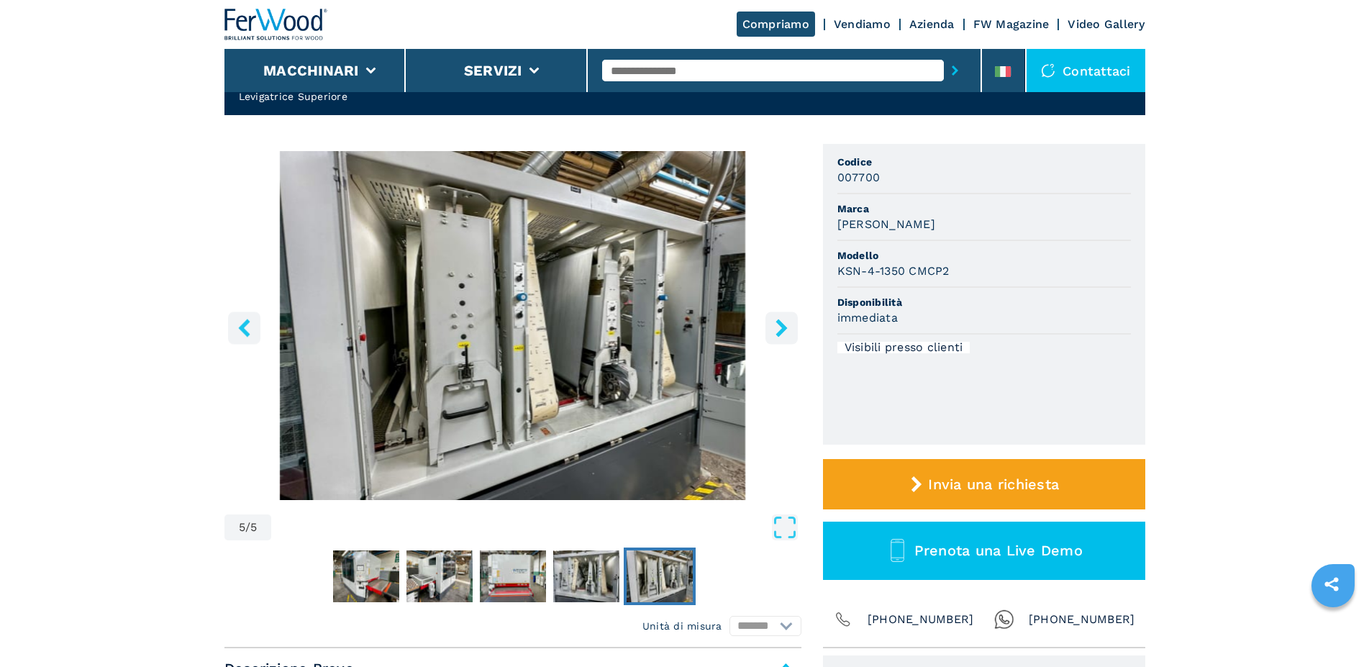
click at [783, 328] on icon "right-button" at bounding box center [781, 328] width 12 height 18
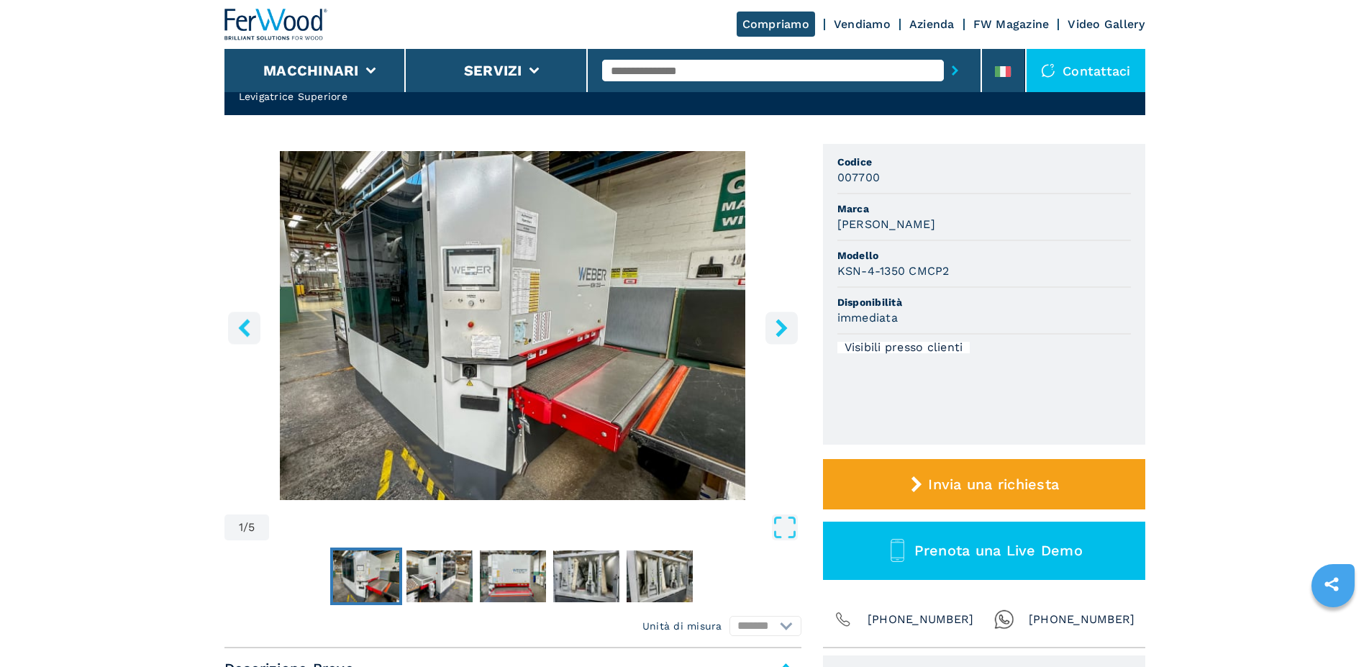
click at [783, 328] on icon "right-button" at bounding box center [781, 328] width 12 height 18
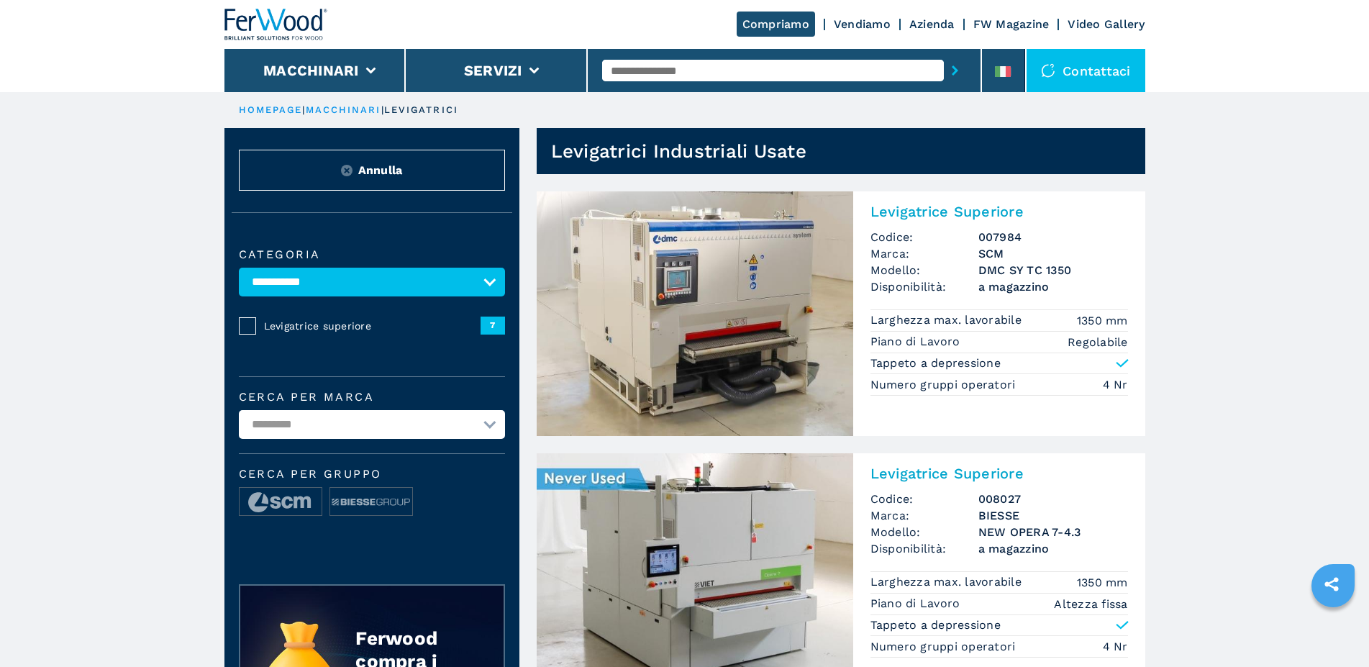
click at [755, 282] on img at bounding box center [695, 313] width 317 height 245
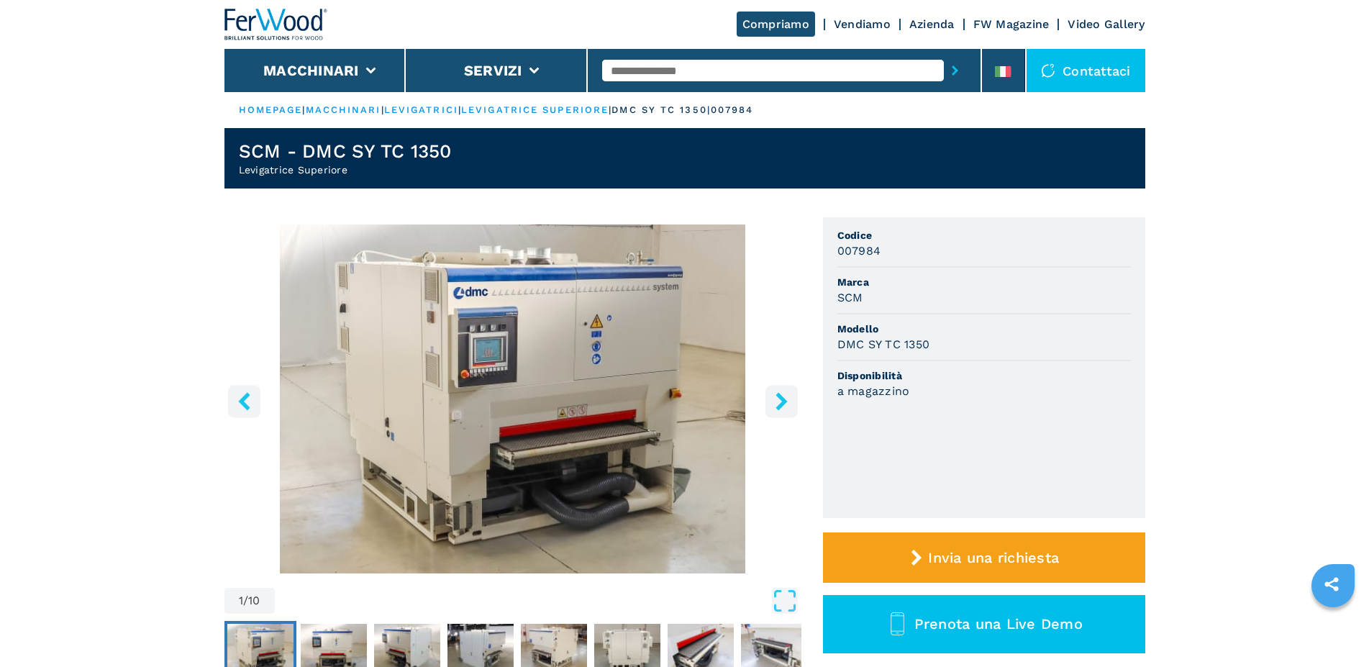
click at [783, 398] on icon "right-button" at bounding box center [781, 401] width 12 height 18
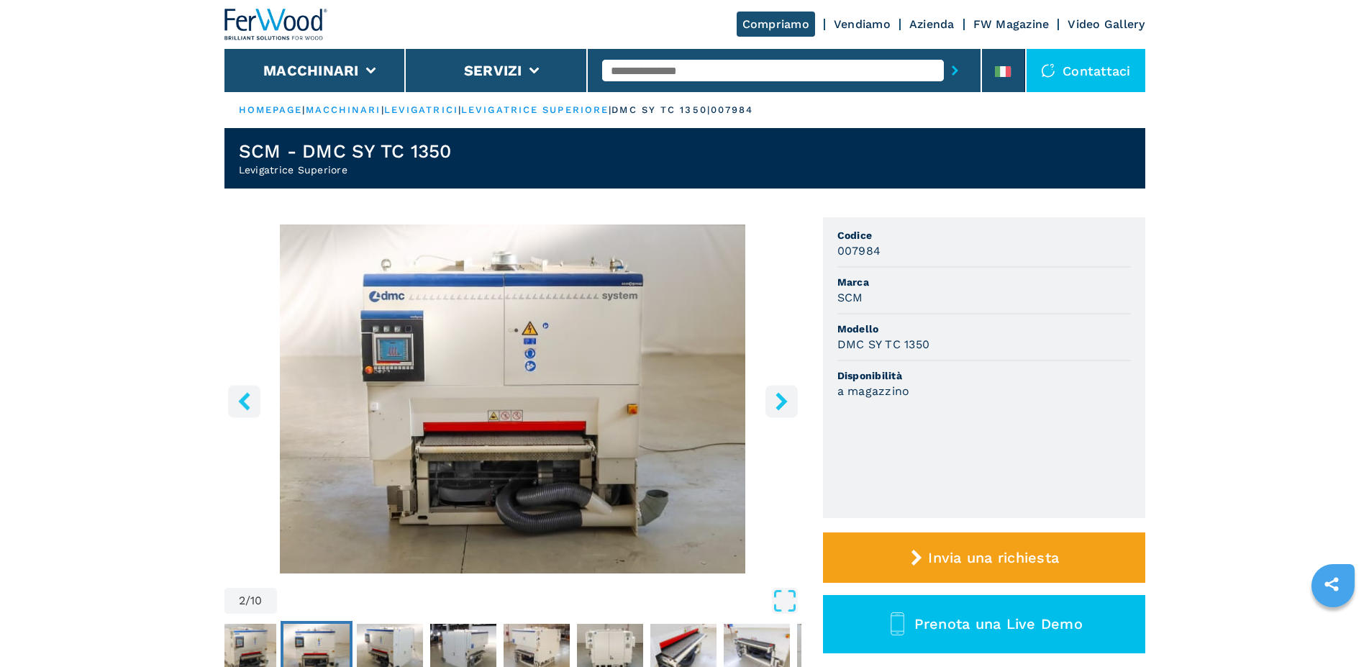
click at [783, 398] on icon "right-button" at bounding box center [781, 401] width 12 height 18
click at [781, 395] on icon "right-button" at bounding box center [782, 401] width 18 height 18
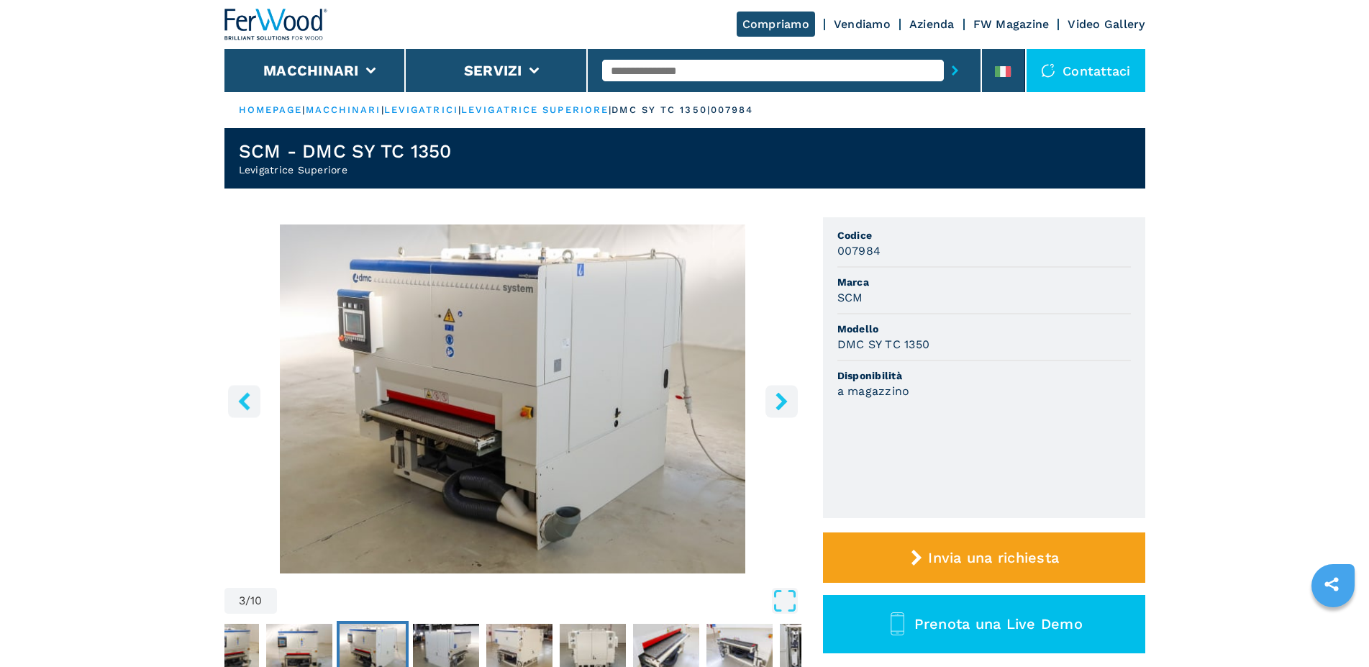
click at [781, 395] on icon "right-button" at bounding box center [782, 401] width 18 height 18
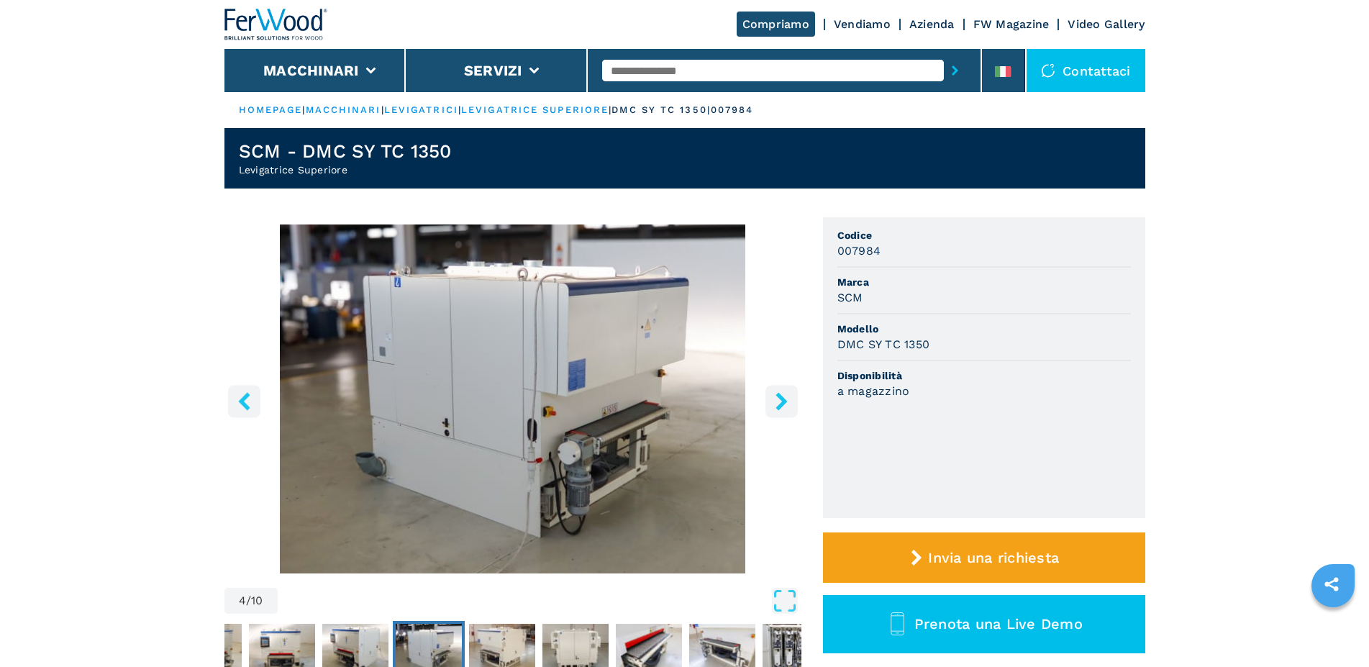
click at [781, 395] on icon "right-button" at bounding box center [782, 401] width 18 height 18
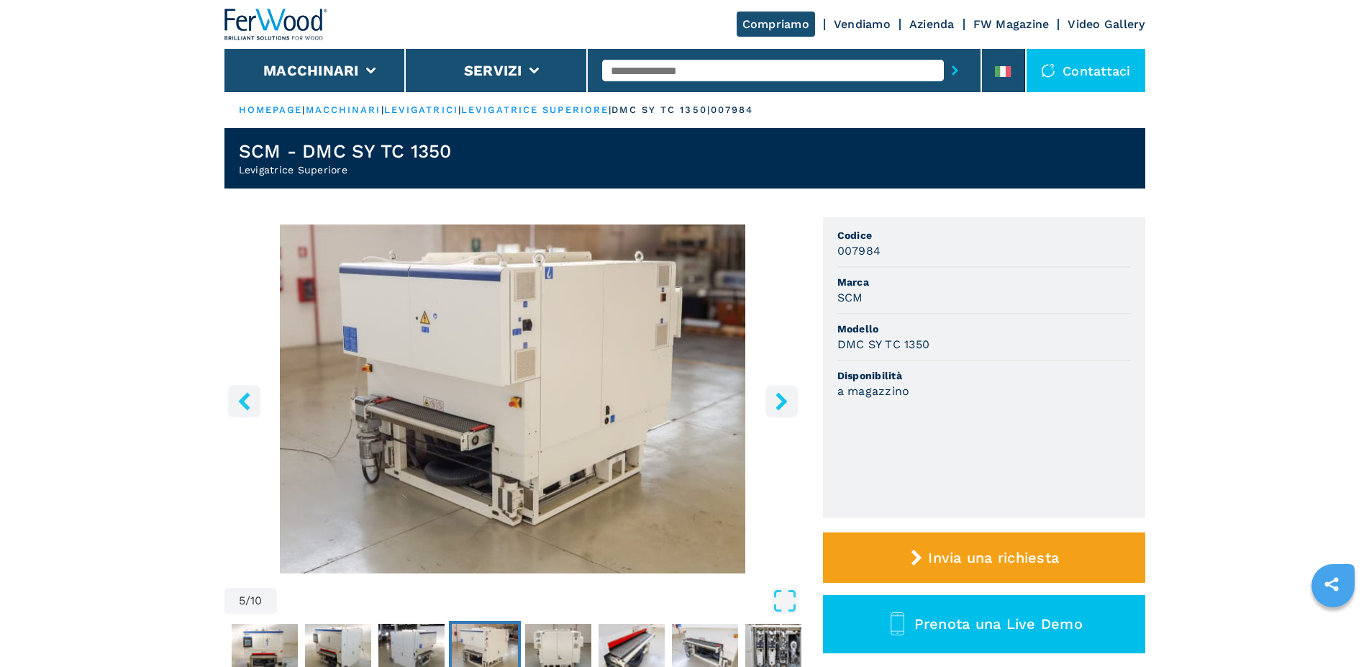
click at [781, 395] on icon "right-button" at bounding box center [782, 401] width 18 height 18
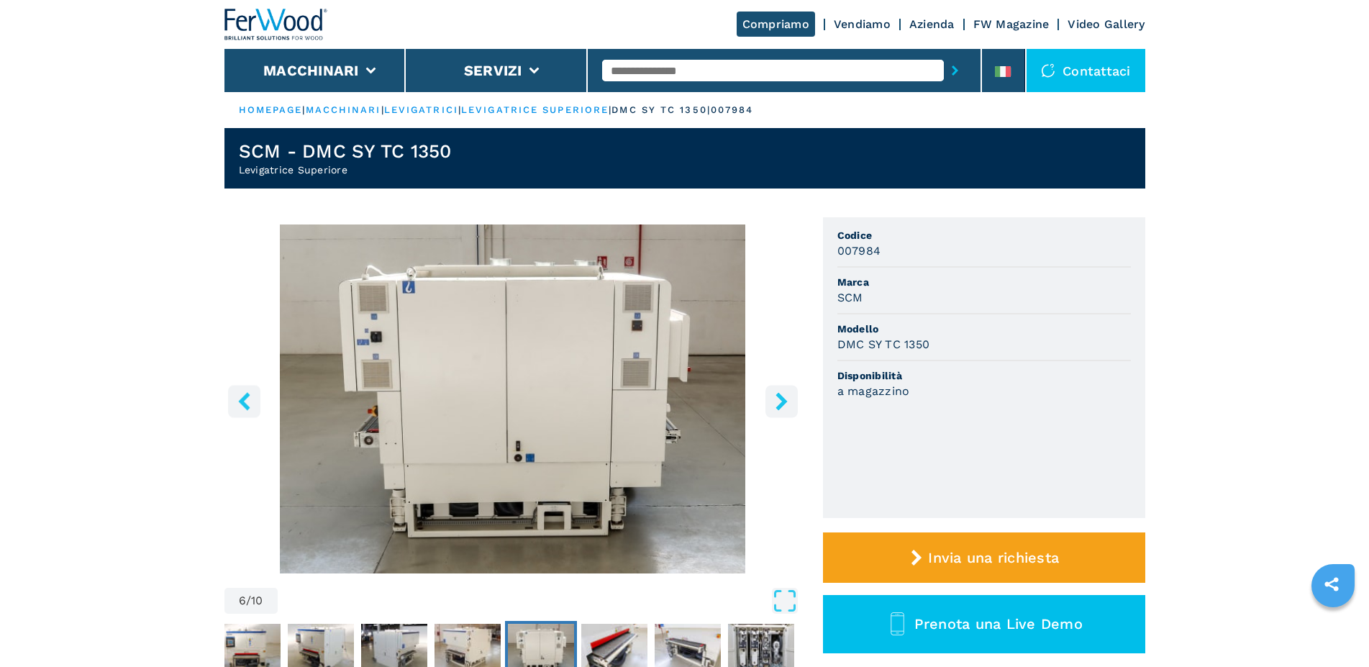
click at [780, 393] on icon "right-button" at bounding box center [782, 401] width 18 height 18
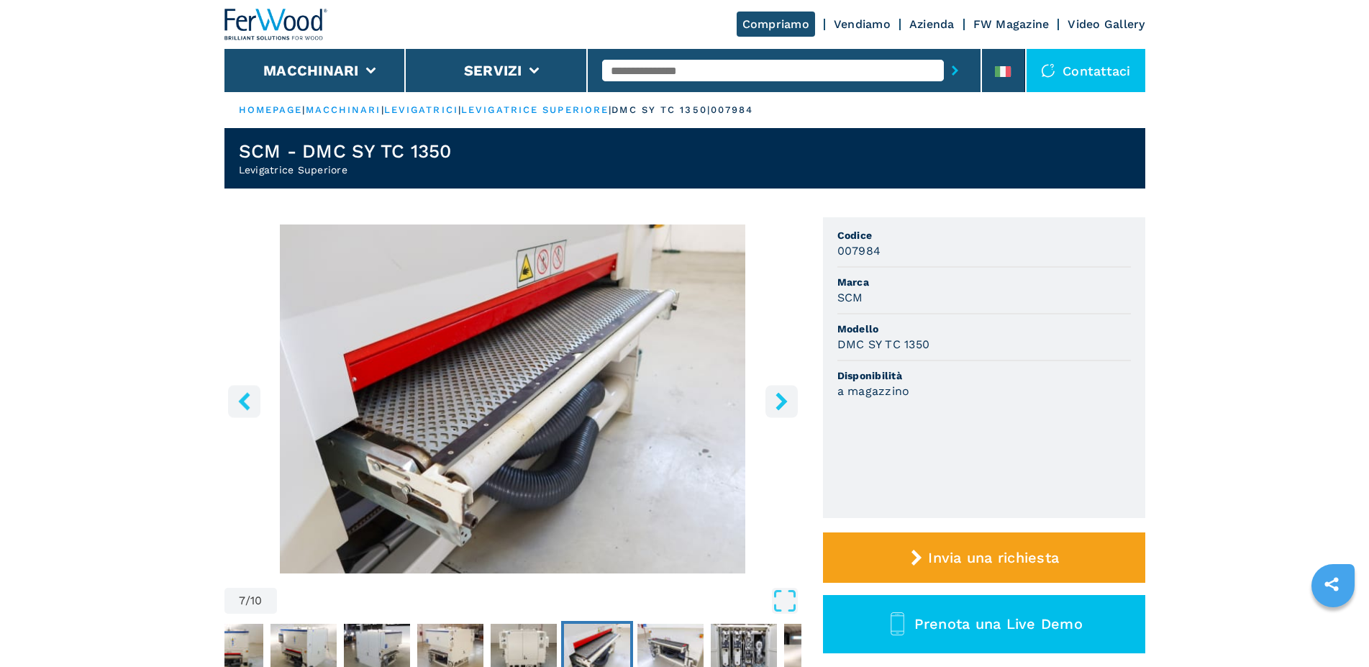
click at [780, 393] on icon "right-button" at bounding box center [782, 401] width 18 height 18
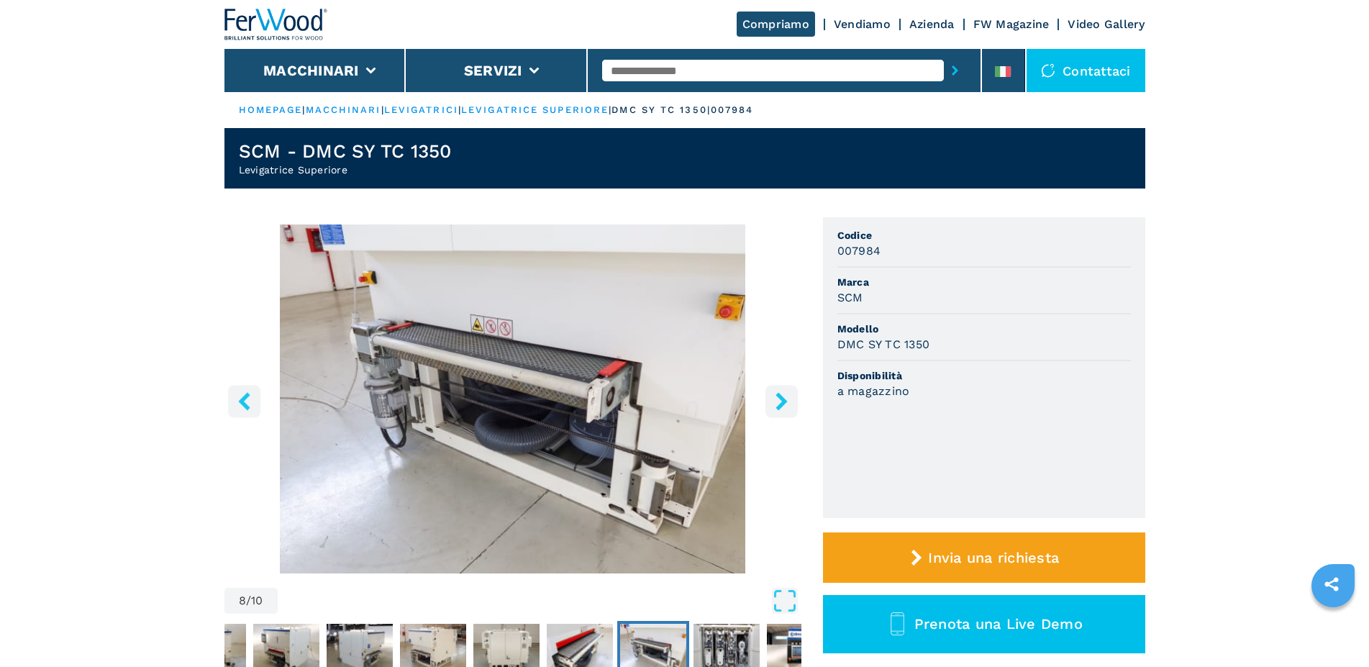
click at [780, 393] on icon "right-button" at bounding box center [782, 401] width 18 height 18
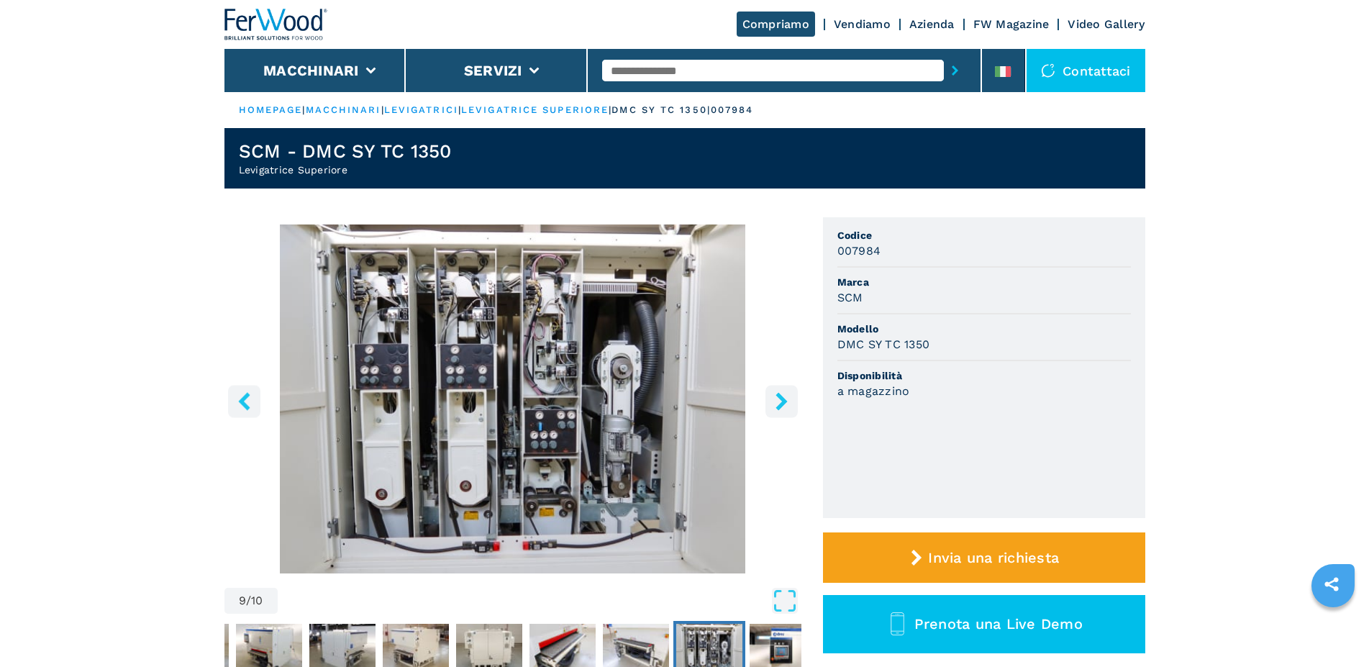
click at [780, 393] on icon "right-button" at bounding box center [782, 401] width 18 height 18
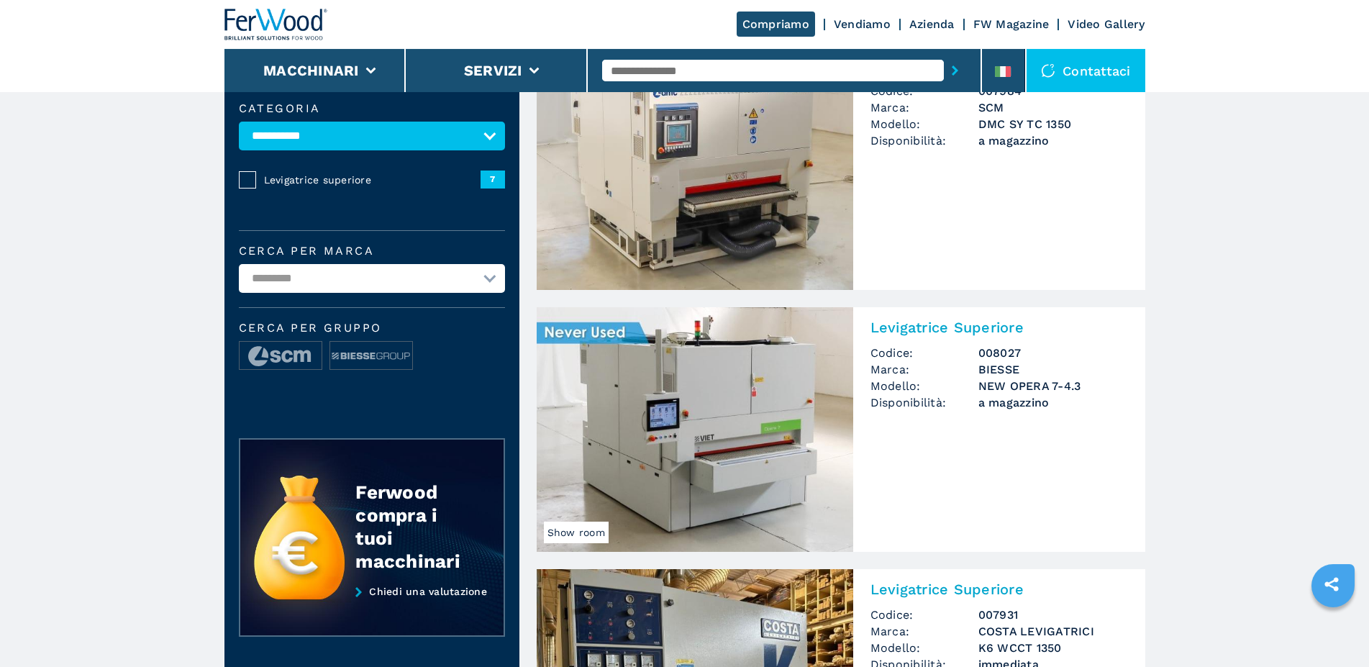
scroll to position [147, 0]
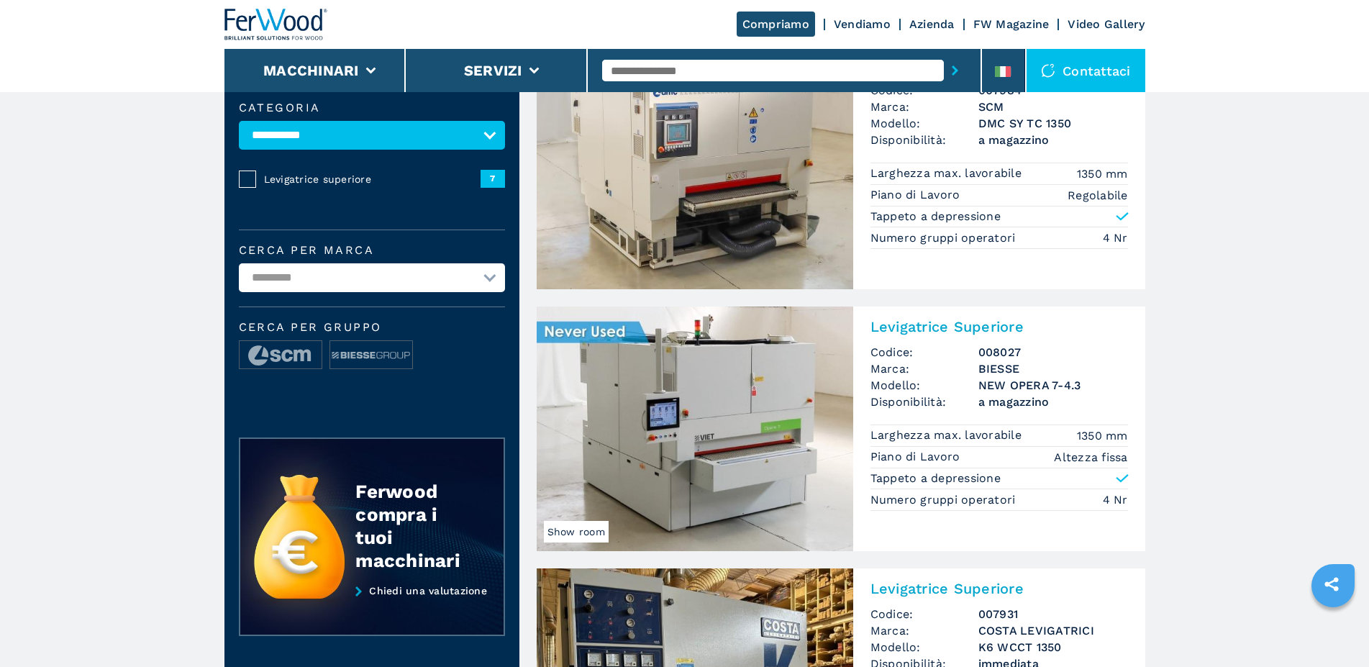
click at [727, 404] on img at bounding box center [695, 428] width 317 height 245
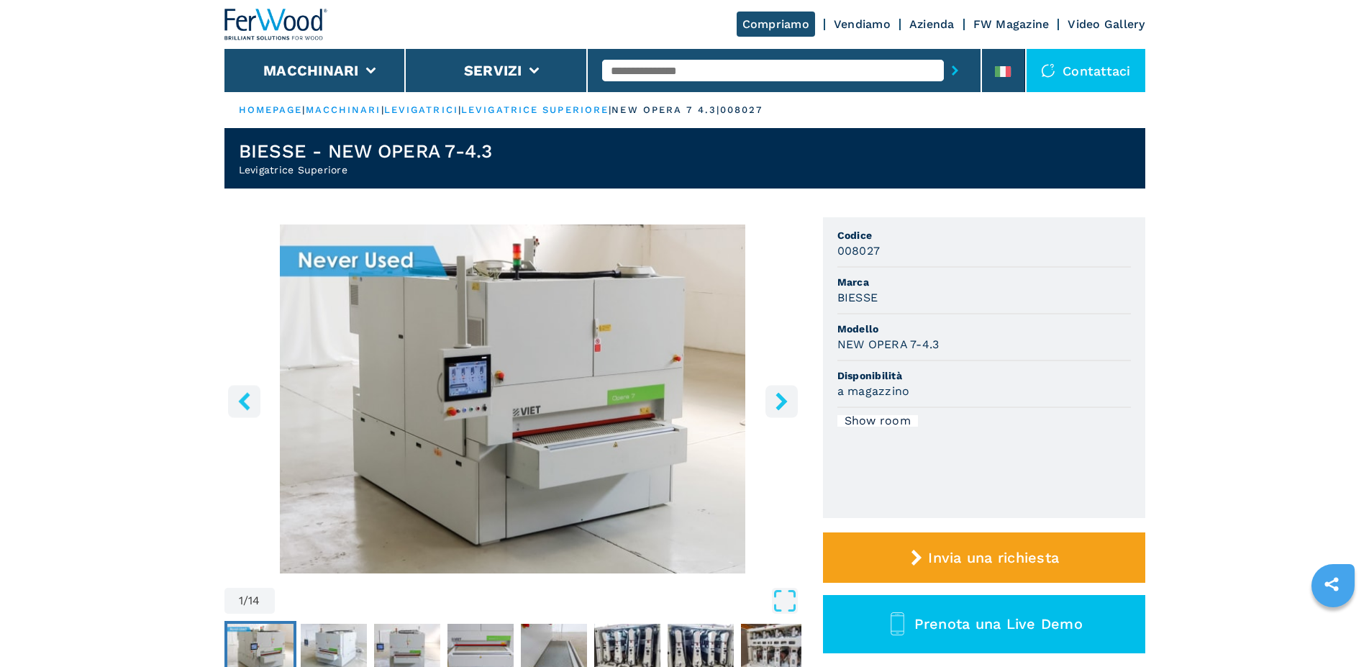
click at [778, 401] on icon "right-button" at bounding box center [782, 401] width 18 height 18
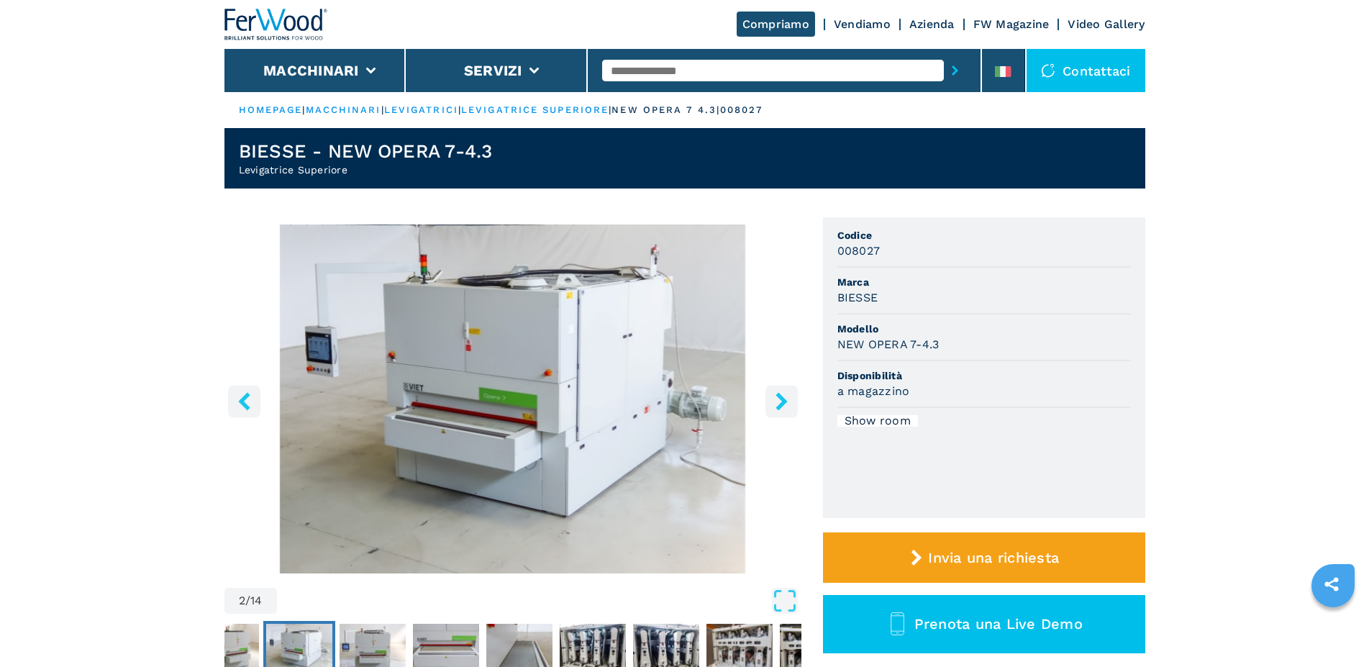
click at [778, 401] on icon "right-button" at bounding box center [782, 401] width 18 height 18
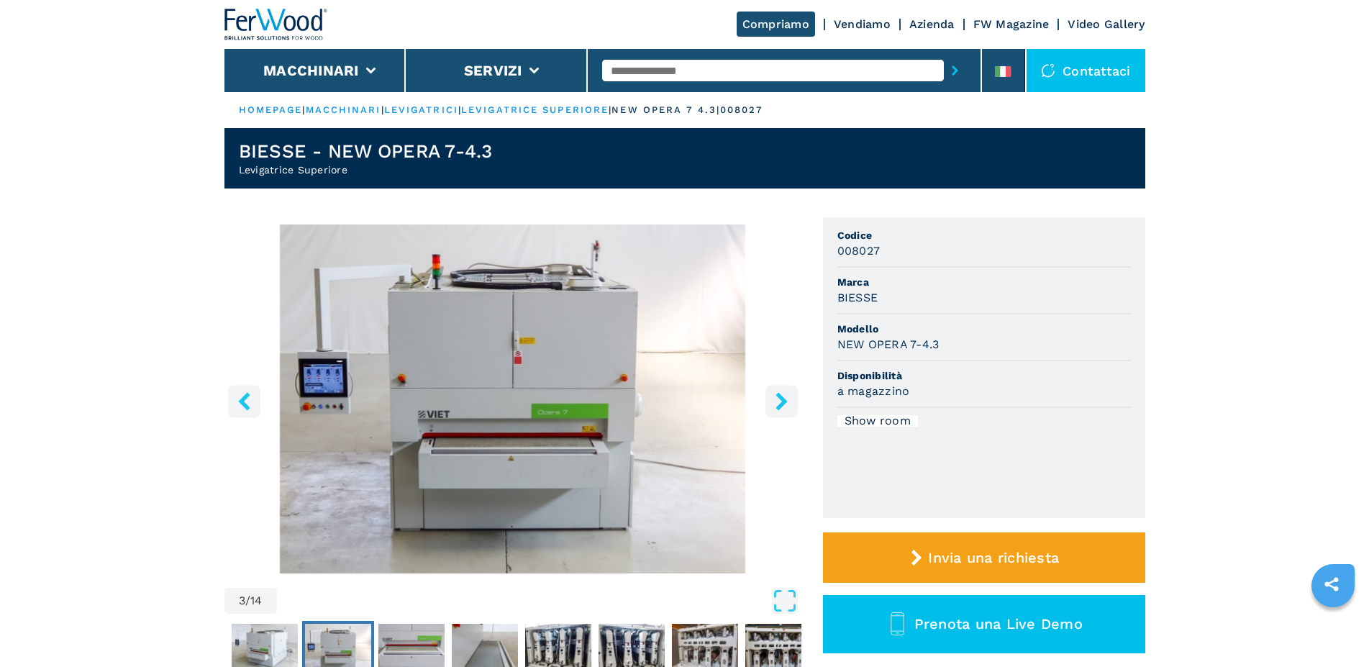
click at [778, 401] on icon "right-button" at bounding box center [782, 401] width 18 height 18
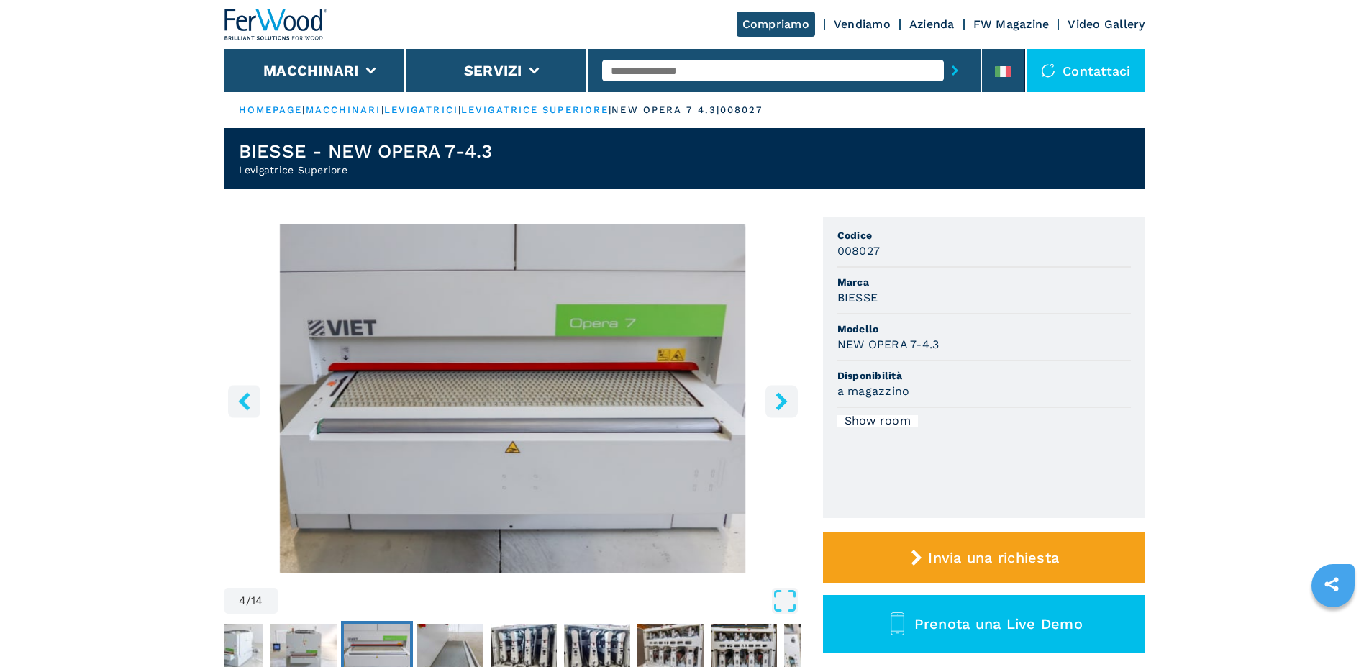
click at [778, 401] on icon "right-button" at bounding box center [782, 401] width 18 height 18
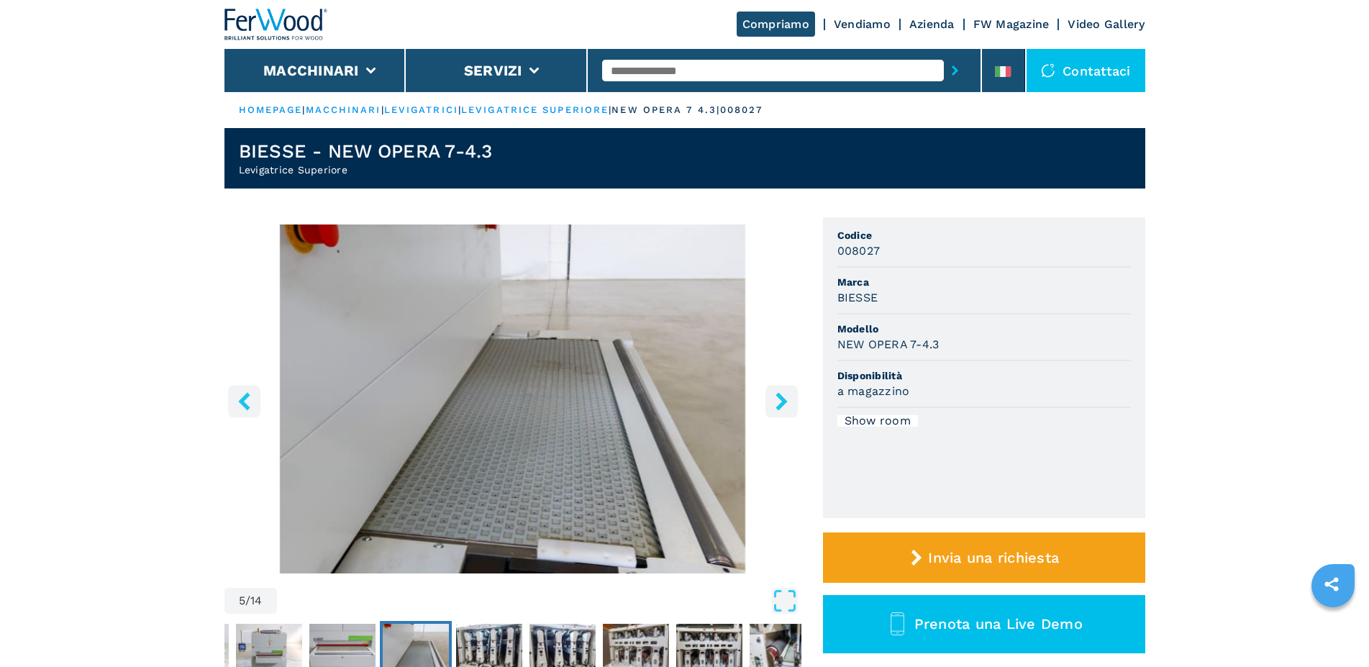
click at [778, 401] on icon "right-button" at bounding box center [782, 401] width 18 height 18
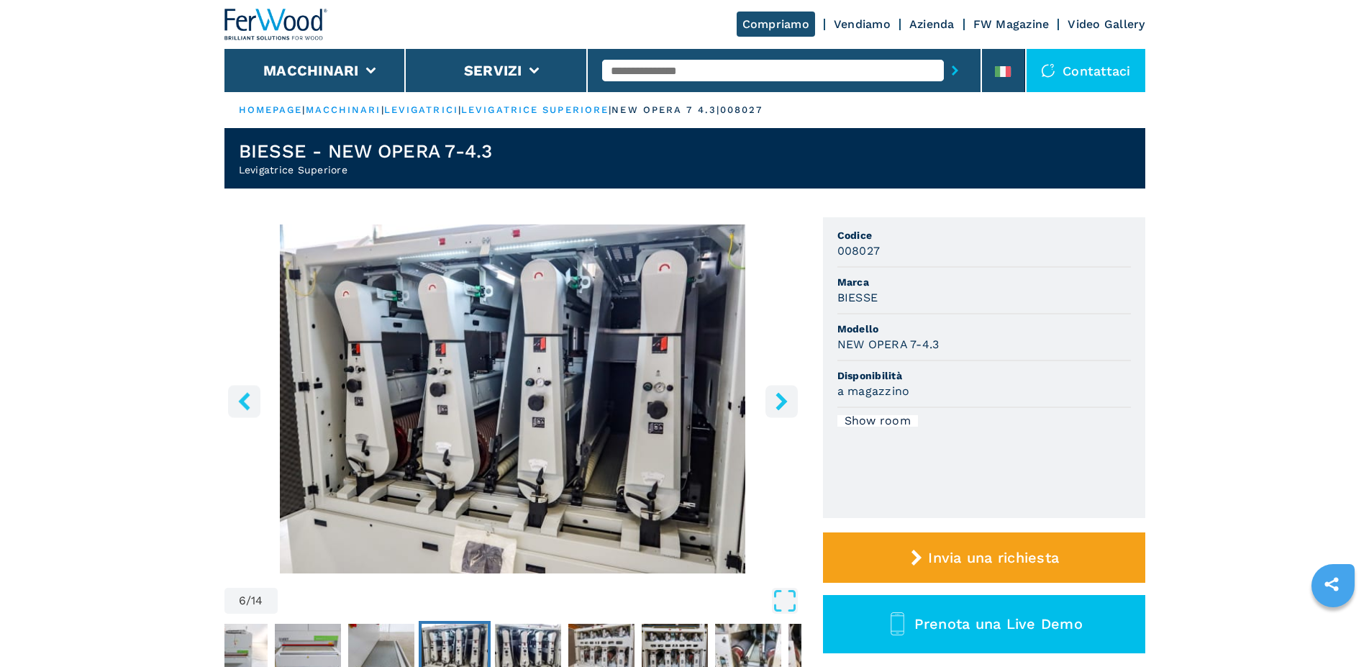
click at [778, 400] on icon "right-button" at bounding box center [782, 401] width 18 height 18
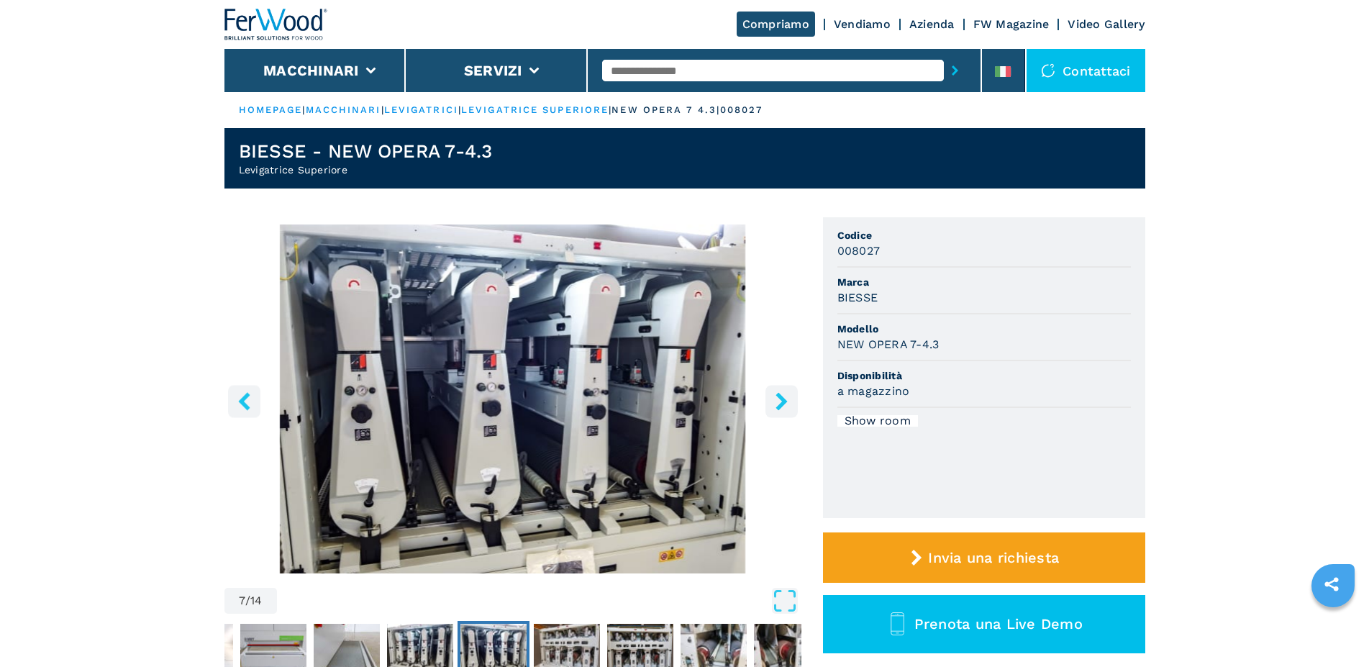
click at [778, 400] on icon "right-button" at bounding box center [782, 401] width 18 height 18
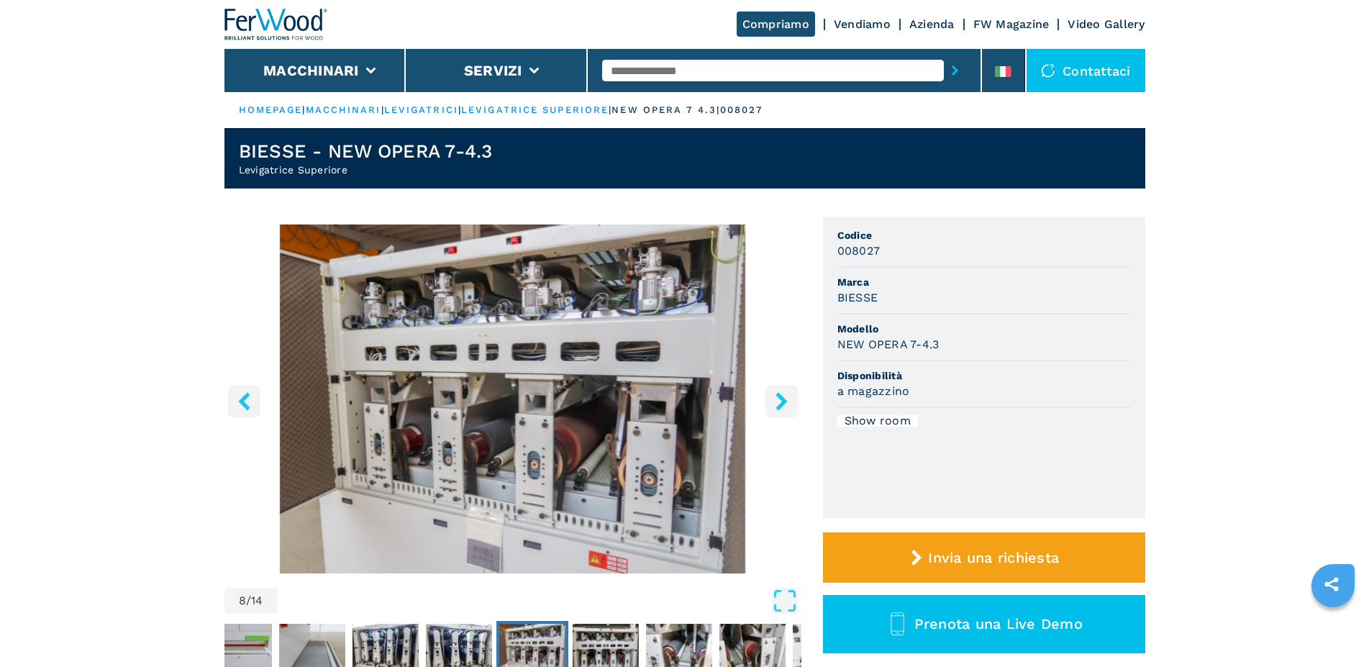
click at [778, 400] on icon "right-button" at bounding box center [782, 401] width 18 height 18
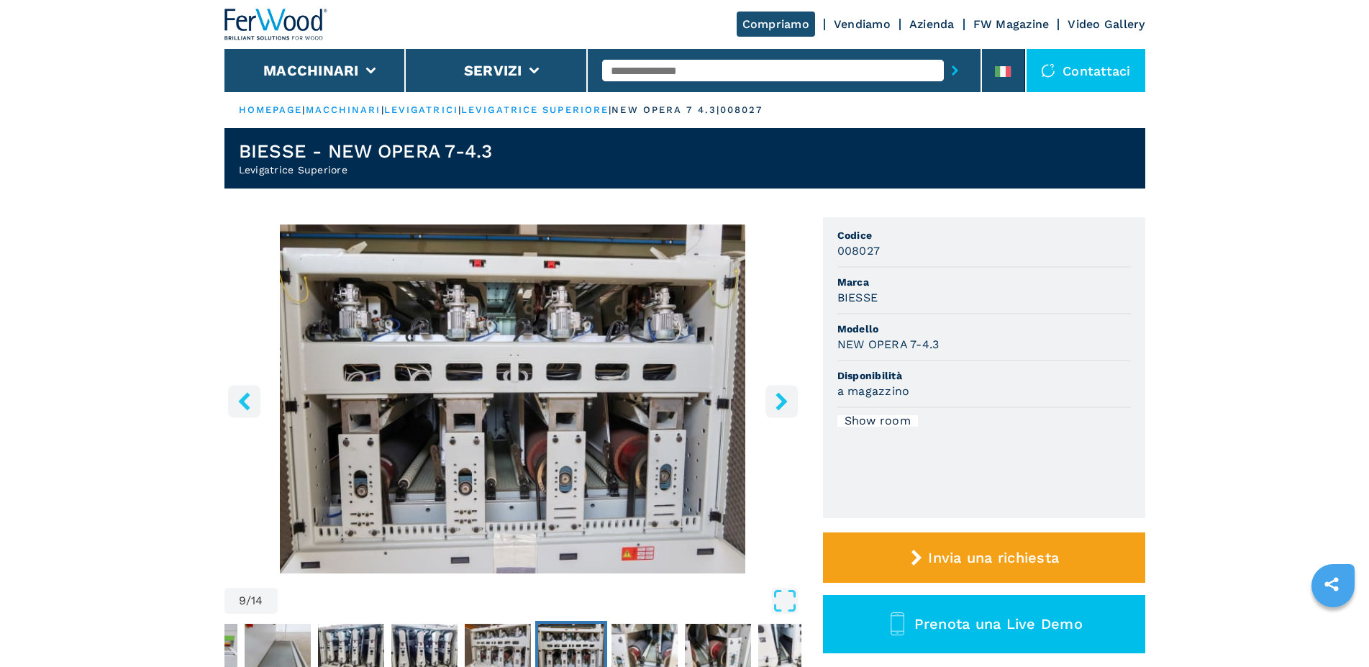
click at [778, 400] on icon "right-button" at bounding box center [782, 401] width 18 height 18
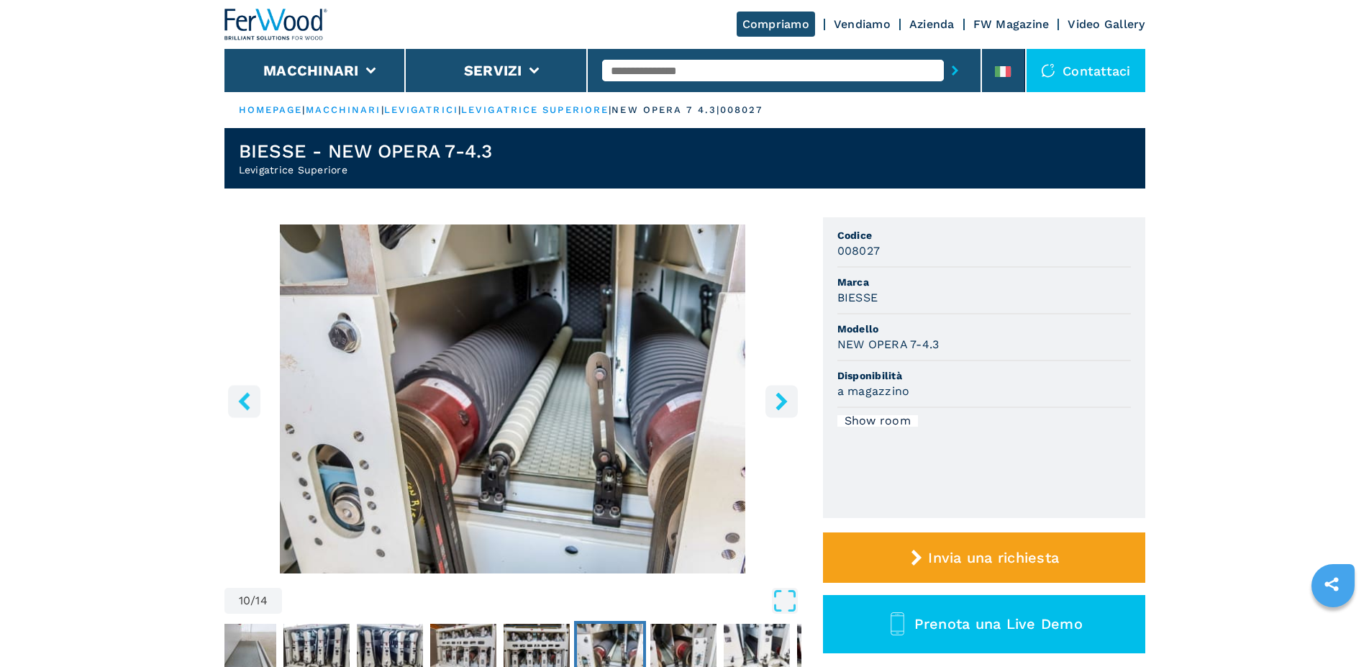
click at [778, 400] on icon "right-button" at bounding box center [782, 401] width 18 height 18
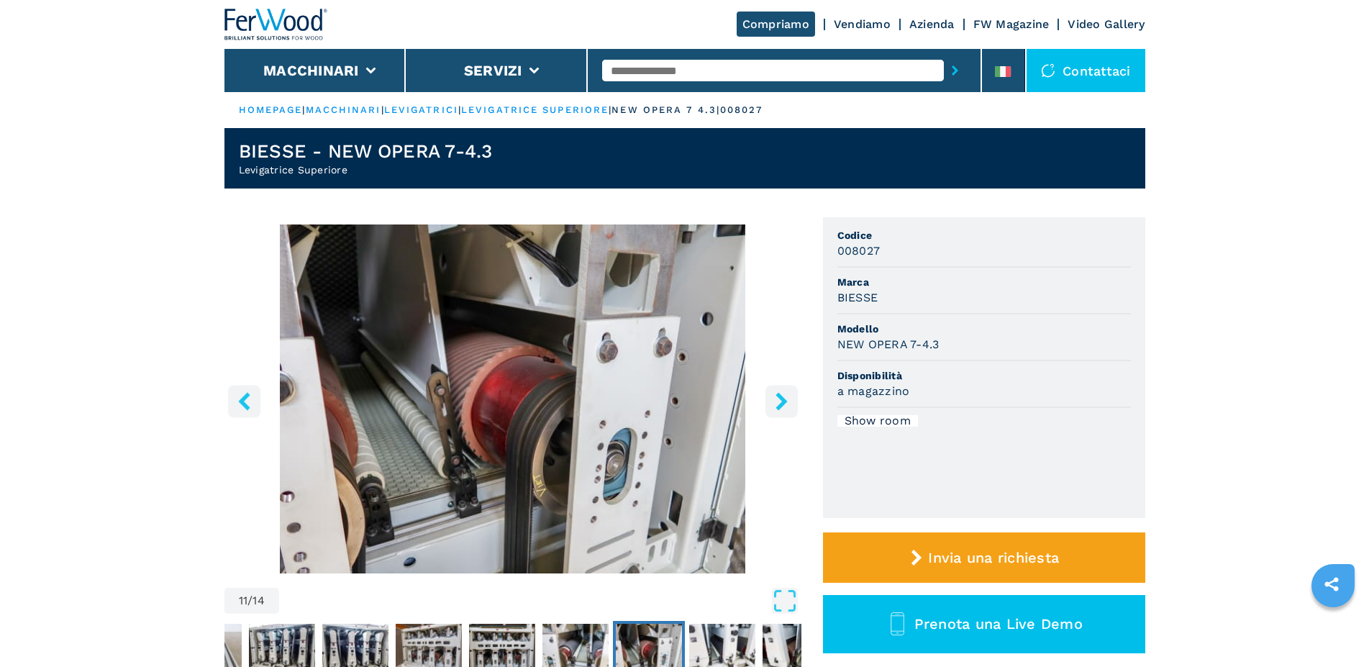
click at [777, 399] on icon "right-button" at bounding box center [782, 401] width 18 height 18
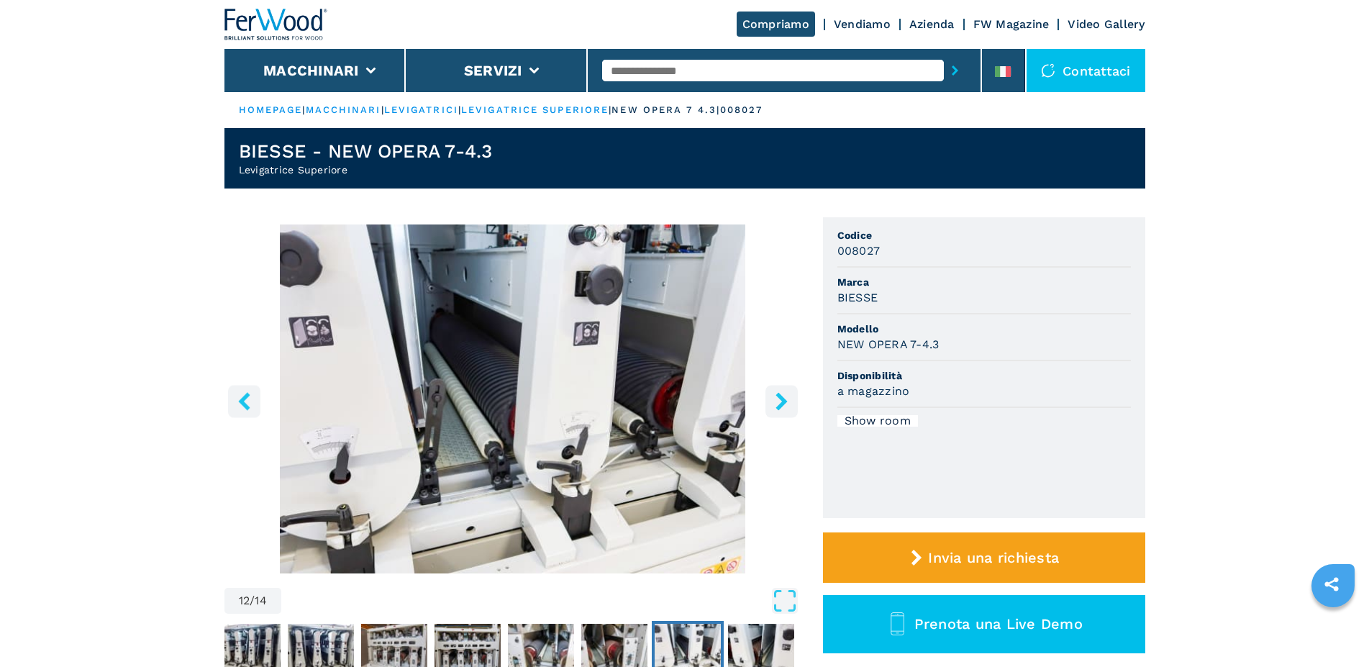
click at [777, 399] on icon "right-button" at bounding box center [782, 401] width 18 height 18
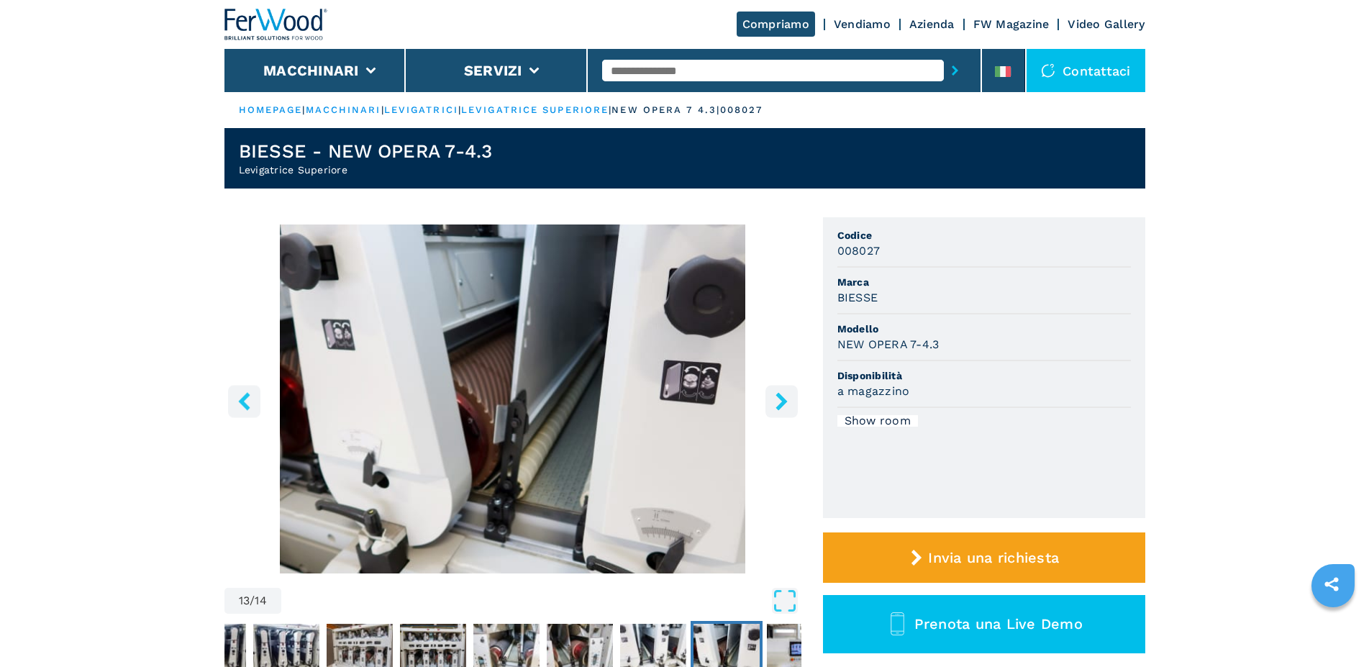
click at [777, 399] on icon "right-button" at bounding box center [782, 401] width 18 height 18
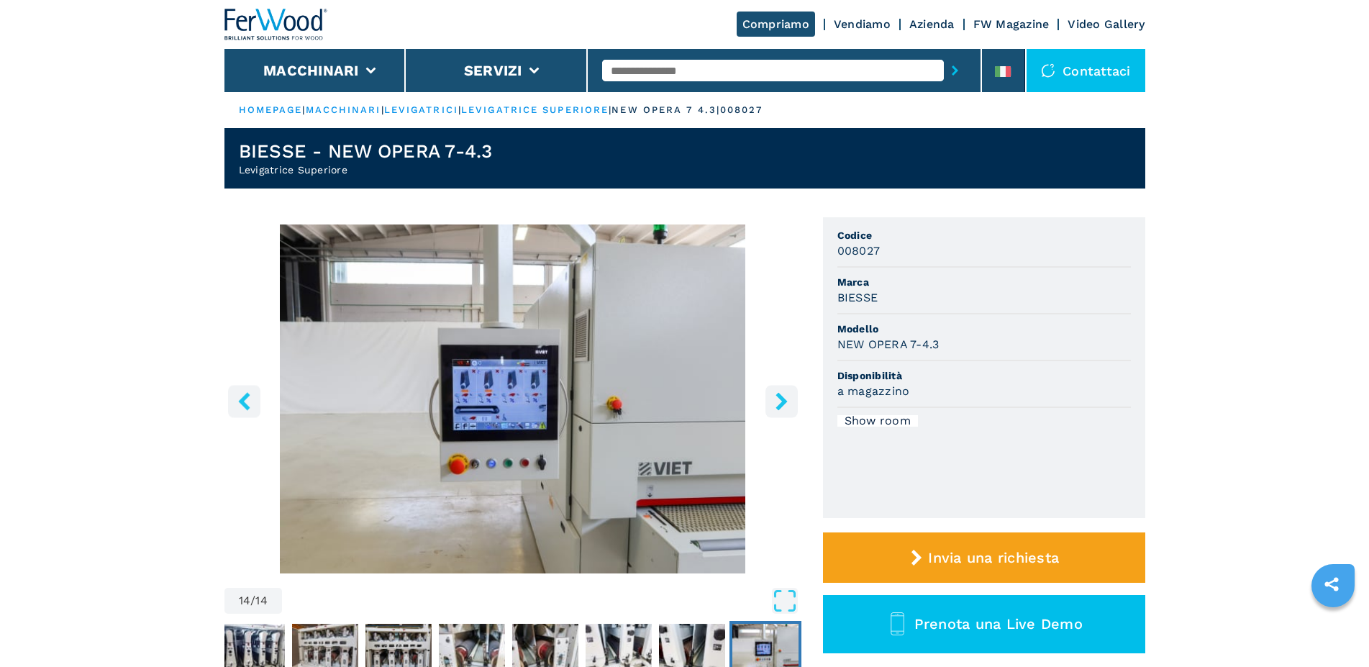
click at [777, 399] on icon "right-button" at bounding box center [782, 401] width 18 height 18
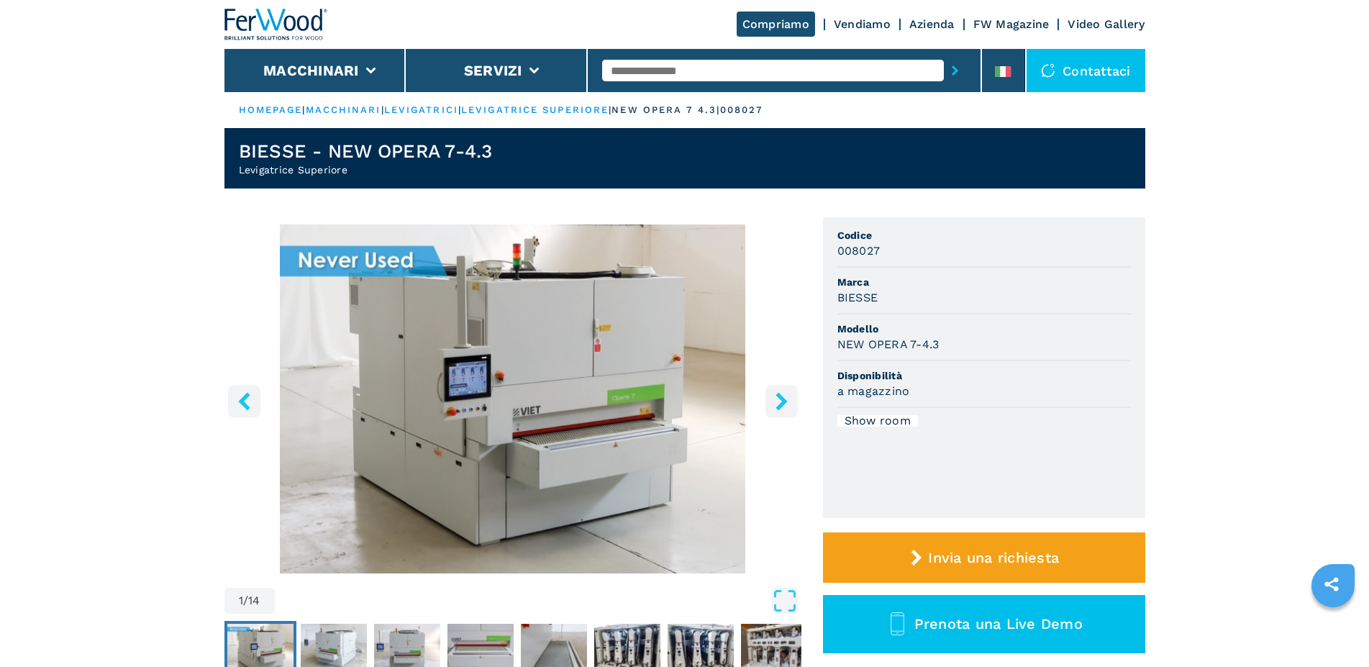
click at [777, 399] on icon "right-button" at bounding box center [782, 401] width 18 height 18
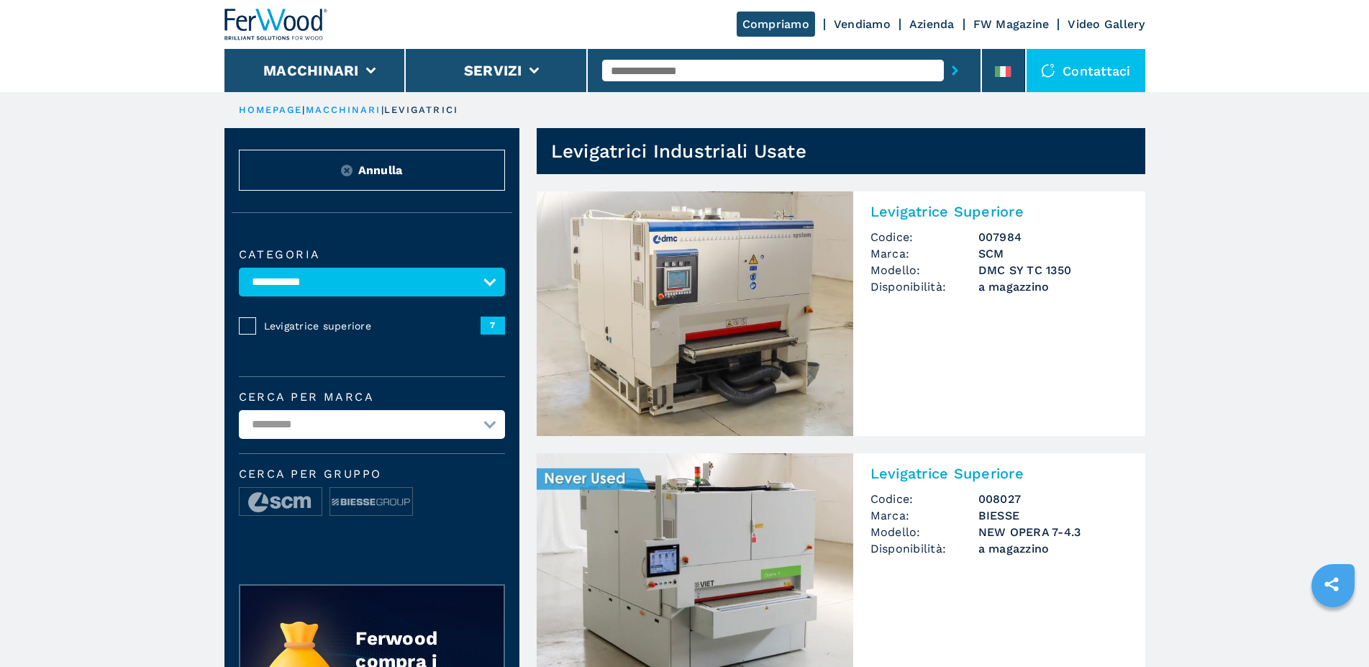
scroll to position [147, 0]
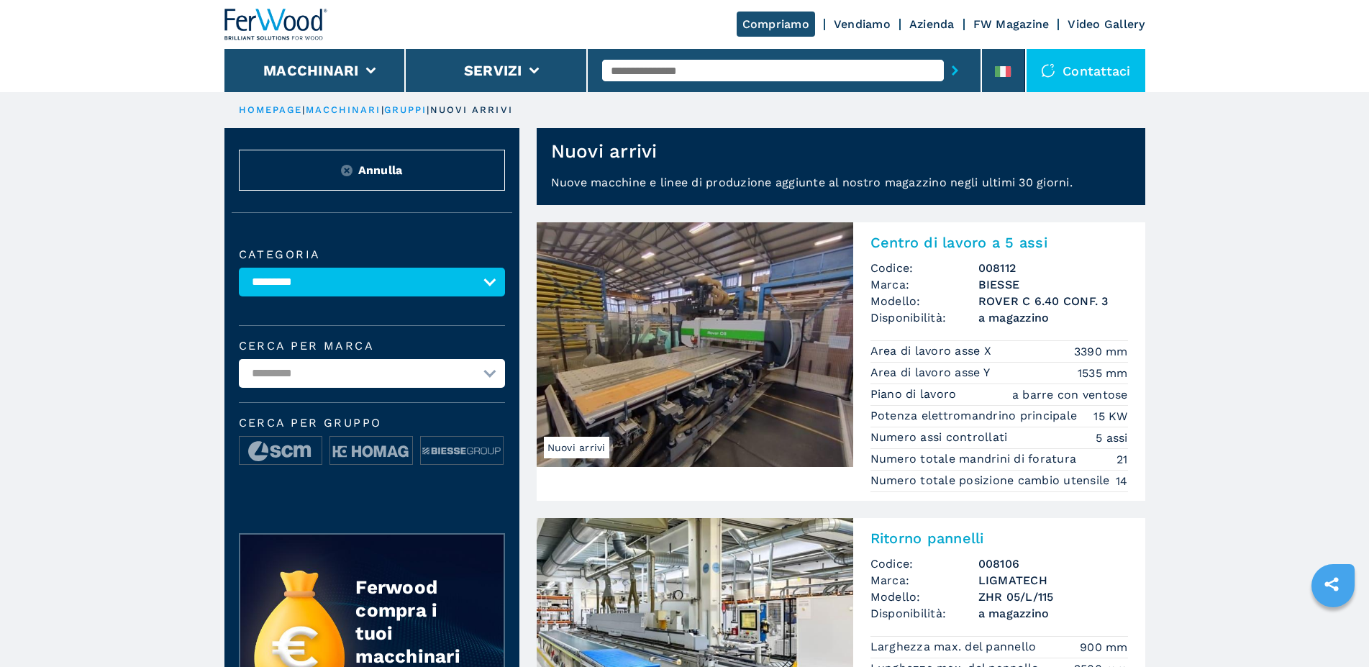
click at [239, 268] on select "**********" at bounding box center [372, 282] width 266 height 29
select select "**********"
click option "**********" at bounding box center [0, 0] width 0 height 0
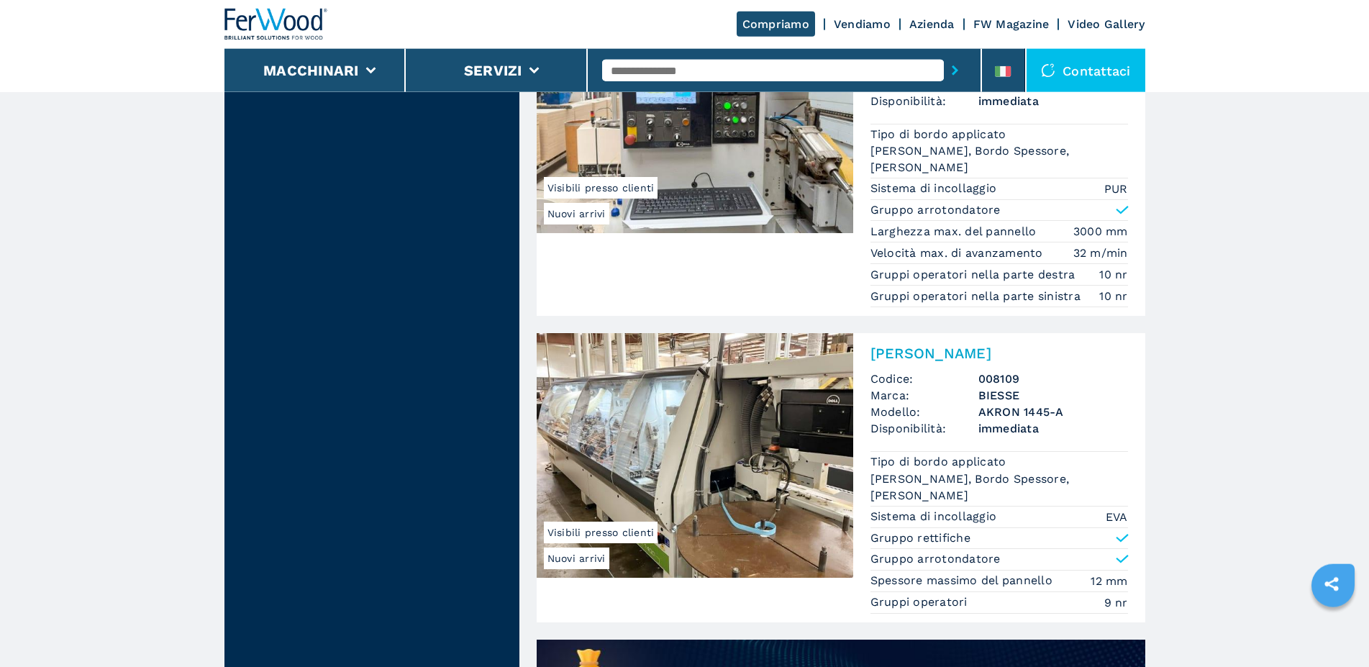
scroll to position [880, 0]
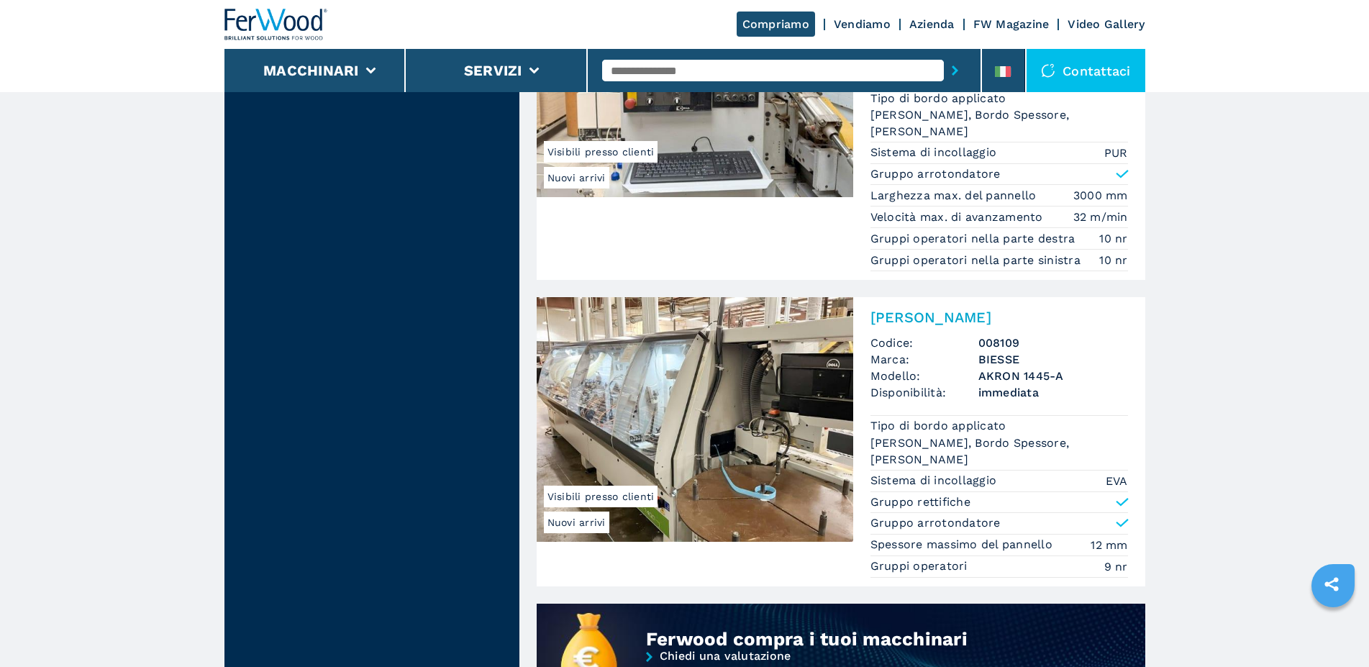
click at [772, 432] on img at bounding box center [695, 419] width 317 height 245
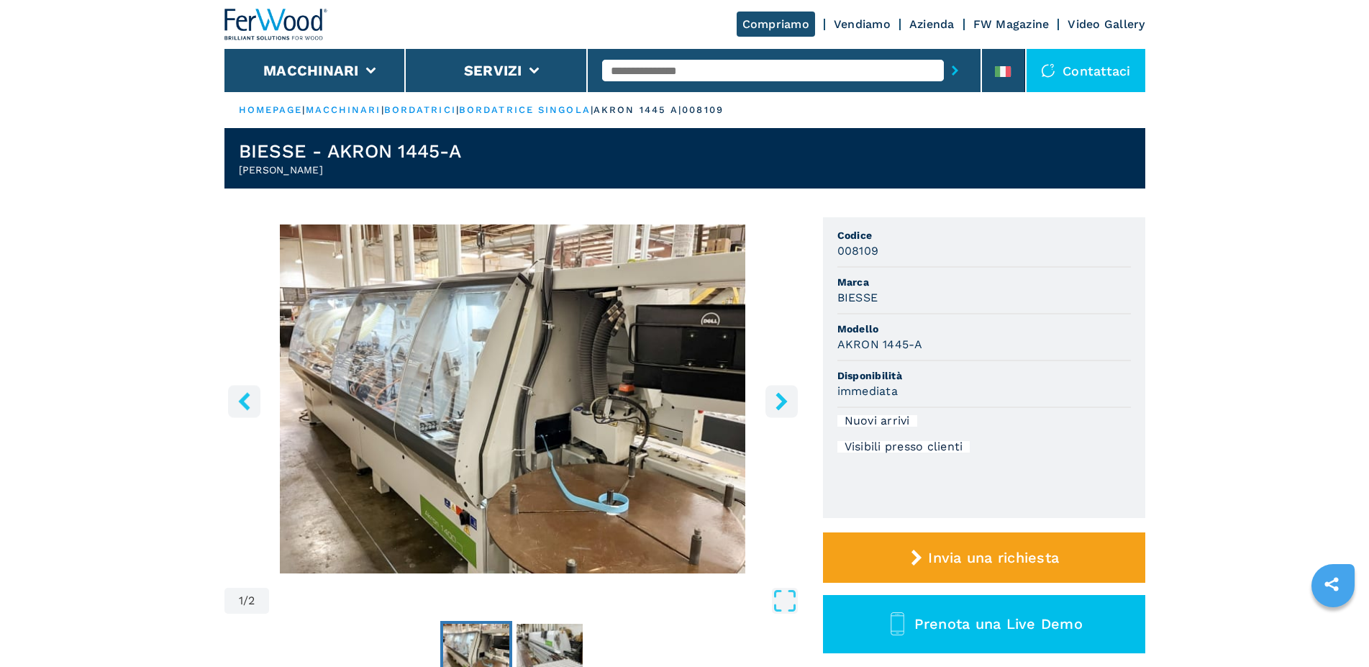
click at [777, 400] on icon "right-button" at bounding box center [782, 401] width 18 height 18
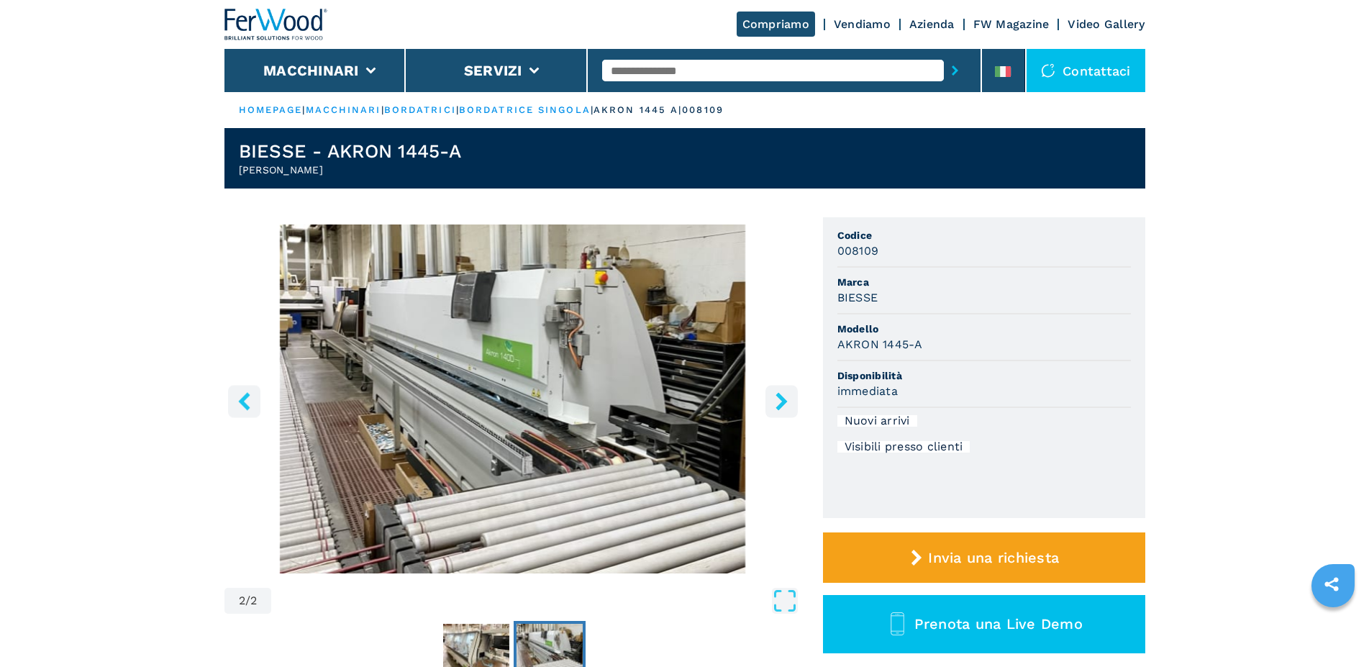
click at [777, 400] on icon "right-button" at bounding box center [782, 401] width 18 height 18
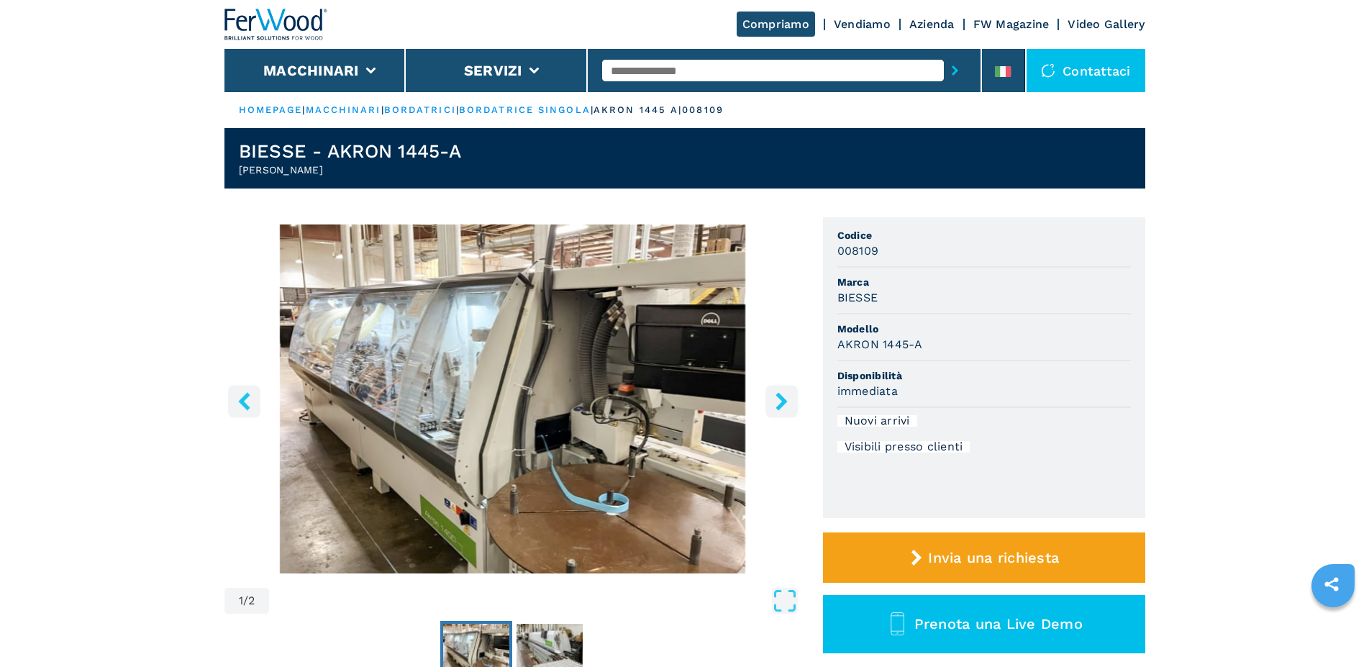
click at [777, 400] on icon "right-button" at bounding box center [782, 401] width 18 height 18
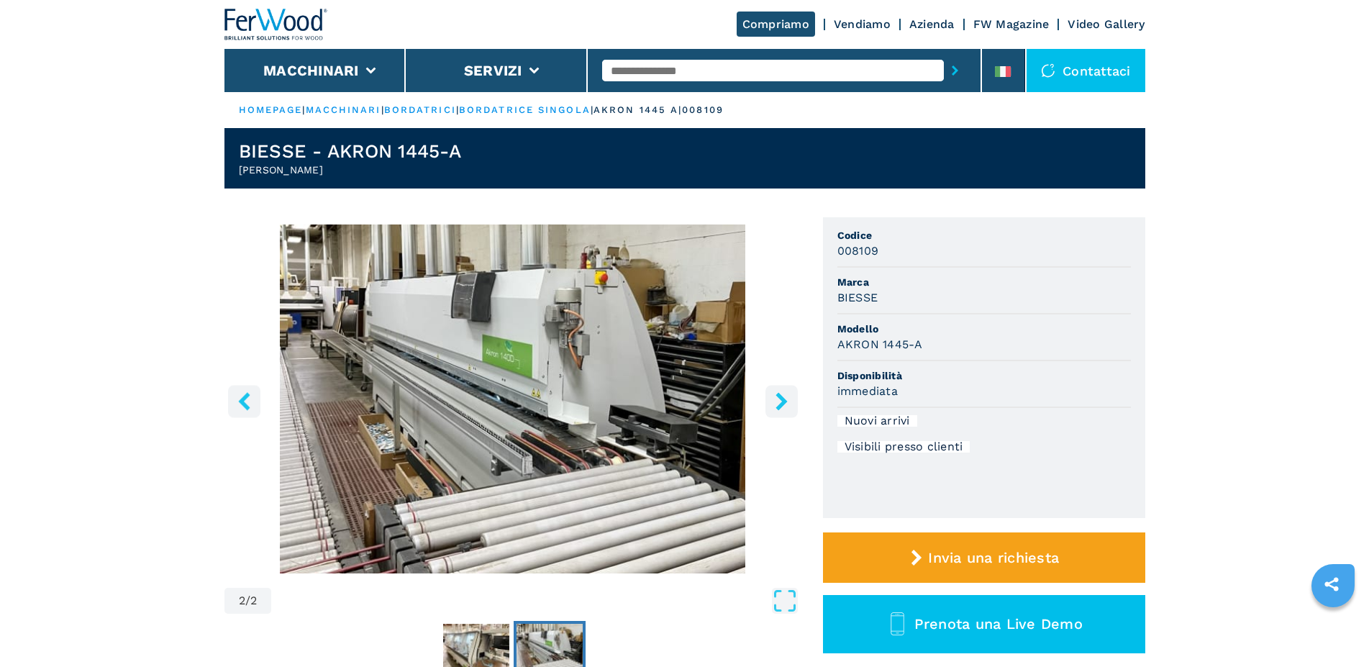
click at [777, 400] on icon "right-button" at bounding box center [782, 401] width 18 height 18
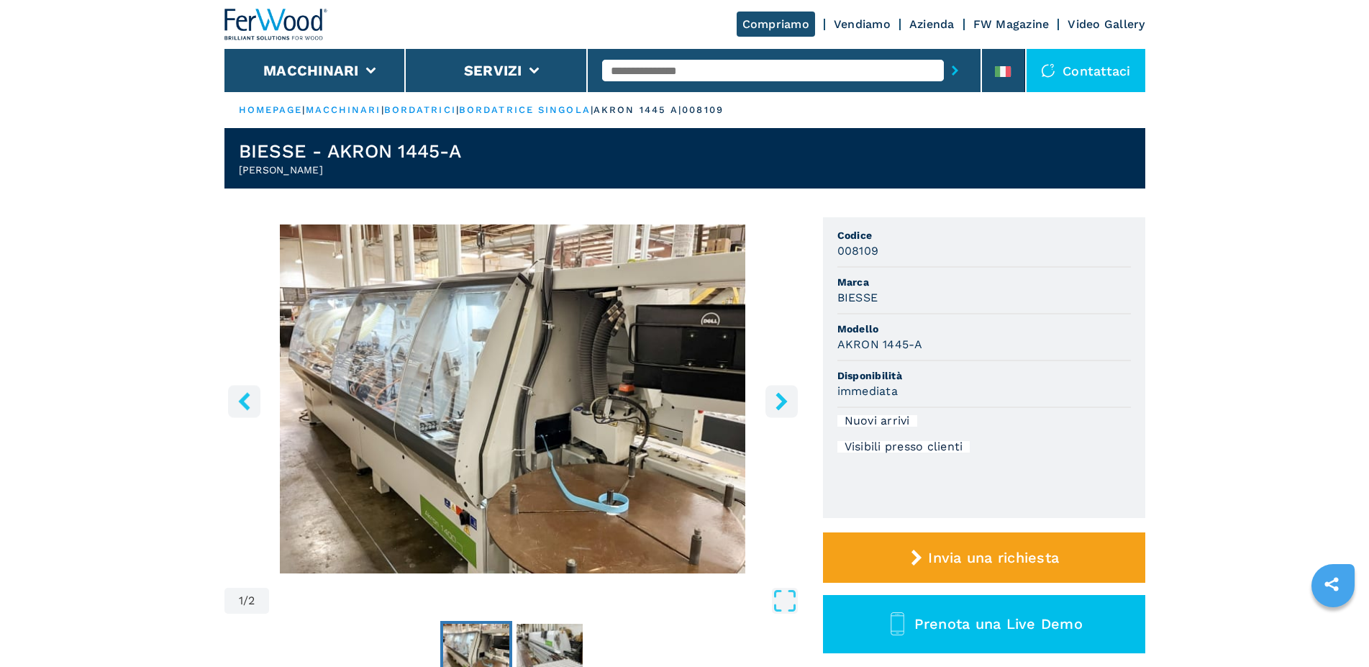
scroll to position [220, 0]
